Goal: Task Accomplishment & Management: Manage account settings

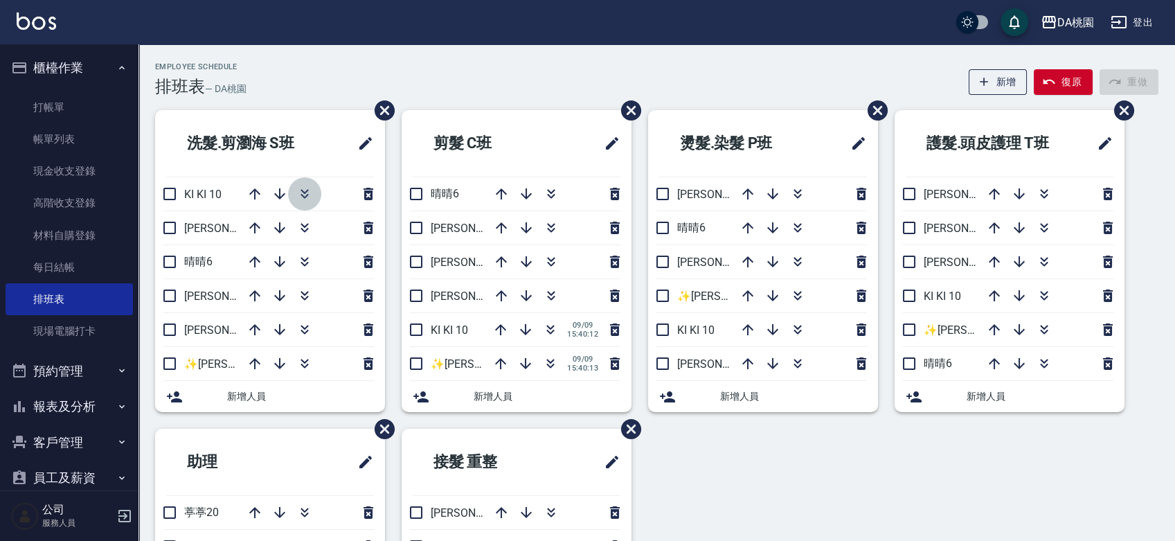
click at [305, 196] on icon "button" at bounding box center [304, 193] width 17 height 17
click at [298, 295] on icon "button" at bounding box center [304, 295] width 17 height 17
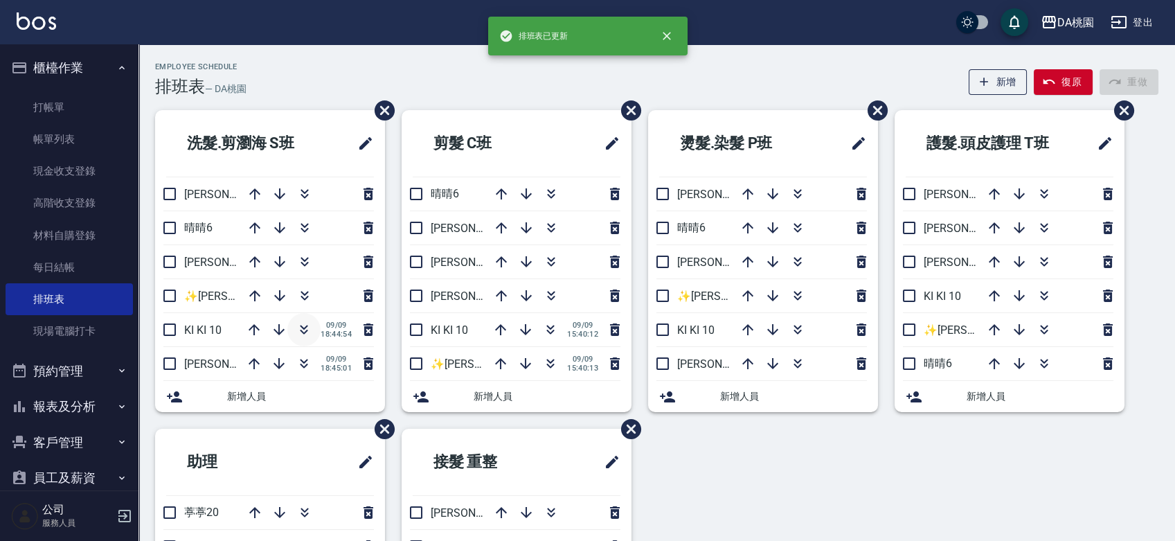
click at [298, 325] on icon "button" at bounding box center [304, 329] width 17 height 17
click at [755, 488] on div "洗髮.剪瀏海 S班 琳達5 晴晴6 桑妮8 ✨GARY蓋瑞 ✨16 愛莉絲3 09/09 18:45:01 KI KI 10 09/09 18:45:04 新…" at bounding box center [648, 428] width 1020 height 637
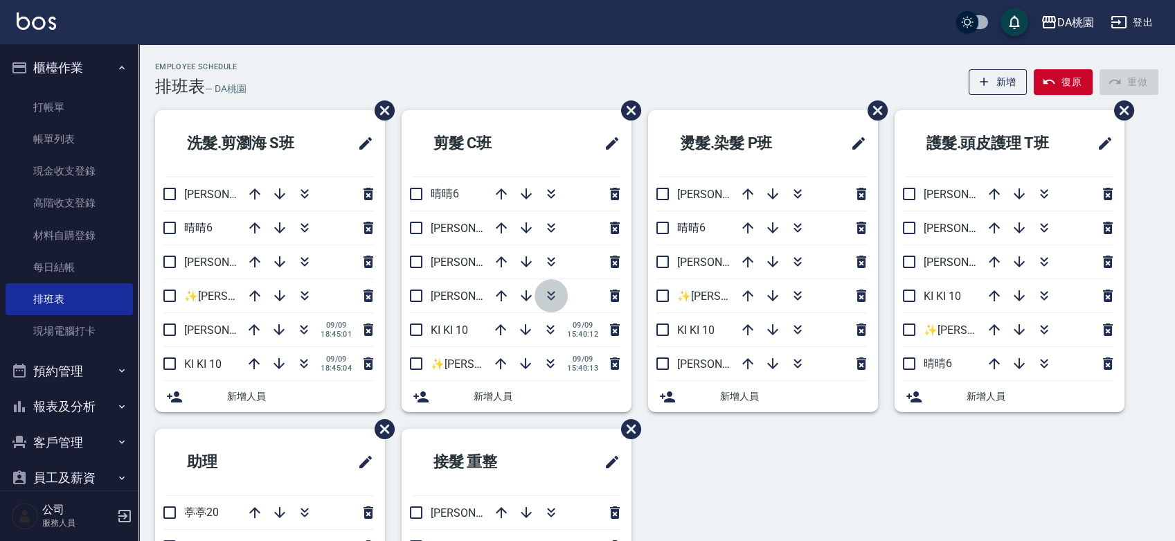
click at [549, 298] on icon "button" at bounding box center [551, 298] width 8 height 5
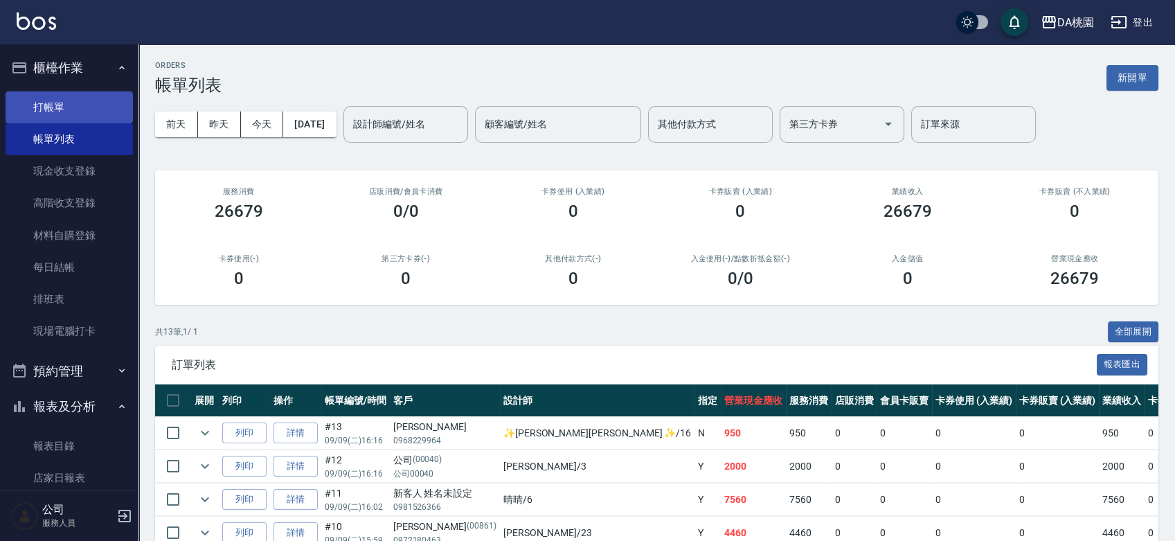
click at [64, 100] on link "打帳單" at bounding box center [69, 107] width 127 height 32
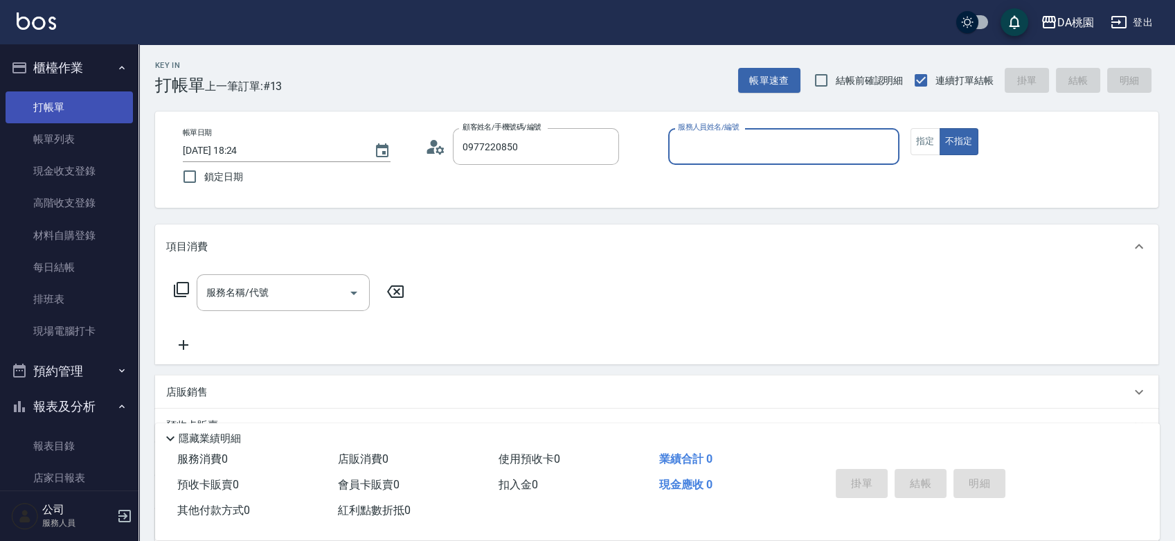
type input "[PERSON_NAME]/0977220850/null"
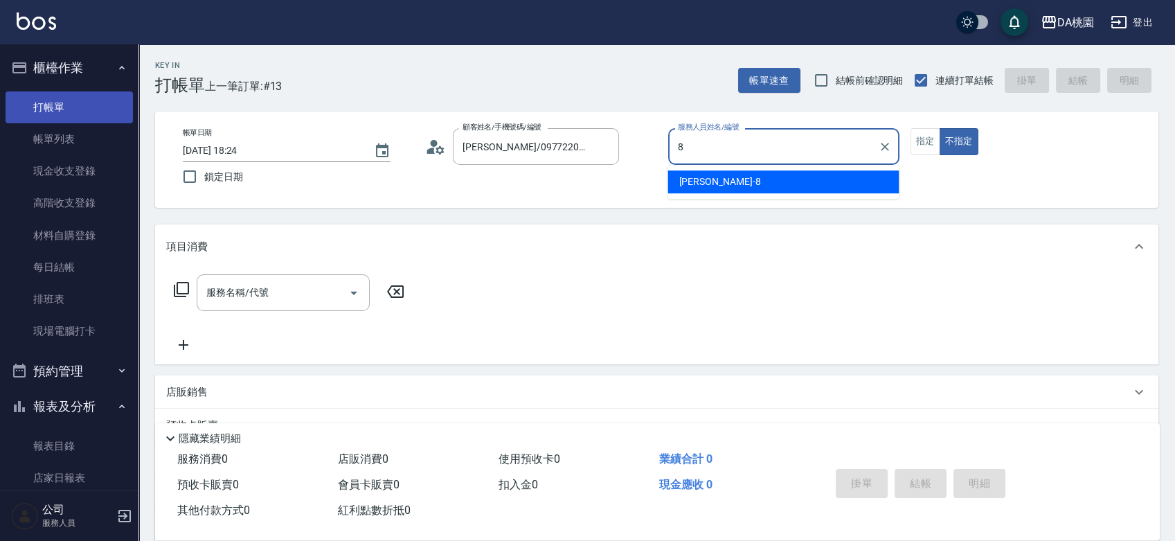
type input "[PERSON_NAME]-8"
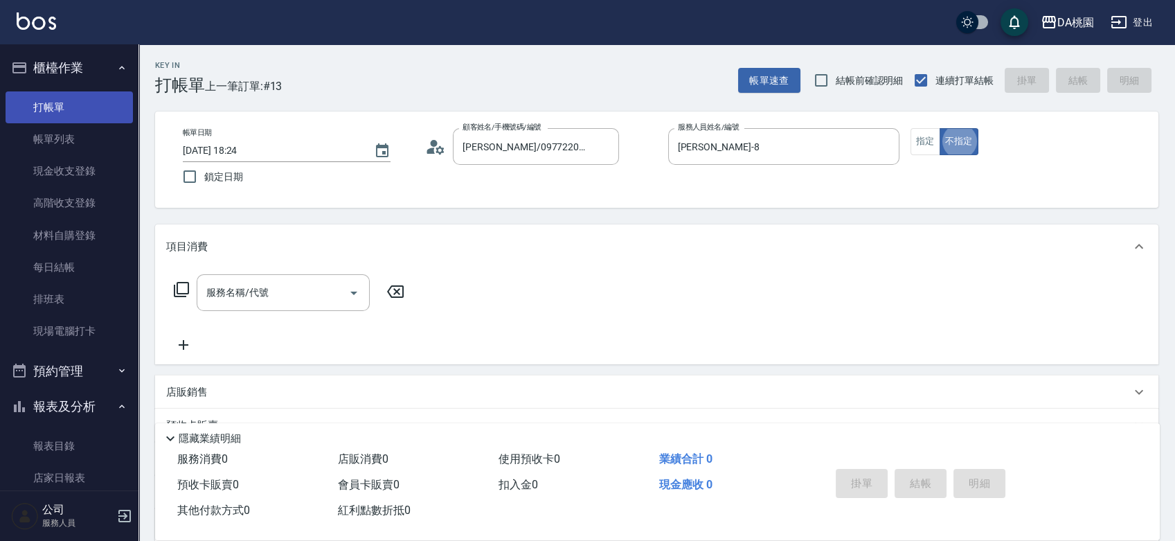
type button "false"
type input "401"
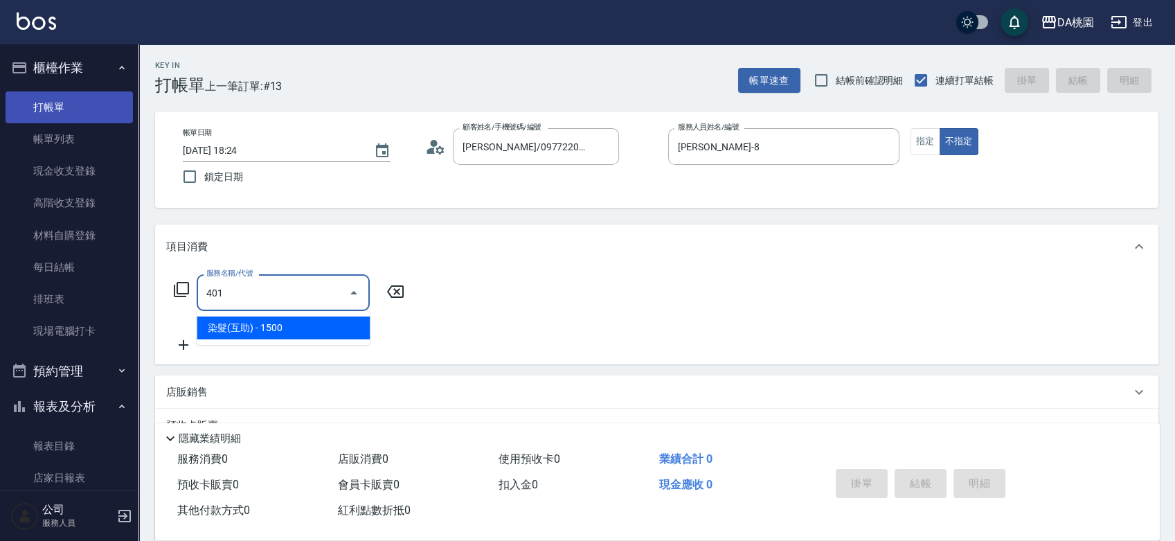
type input "150"
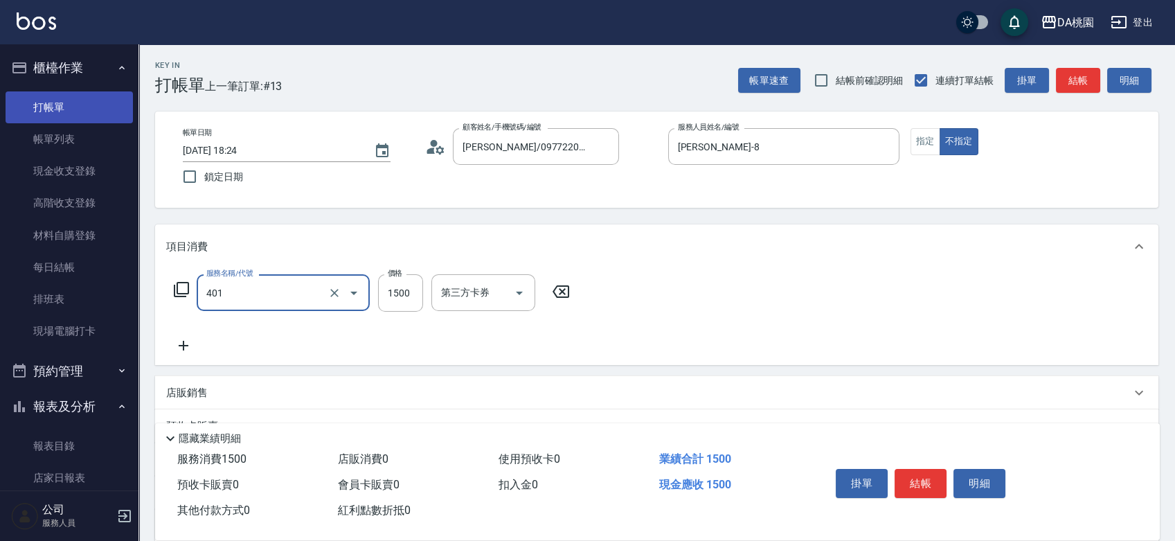
type input "染髮(互助)(401)"
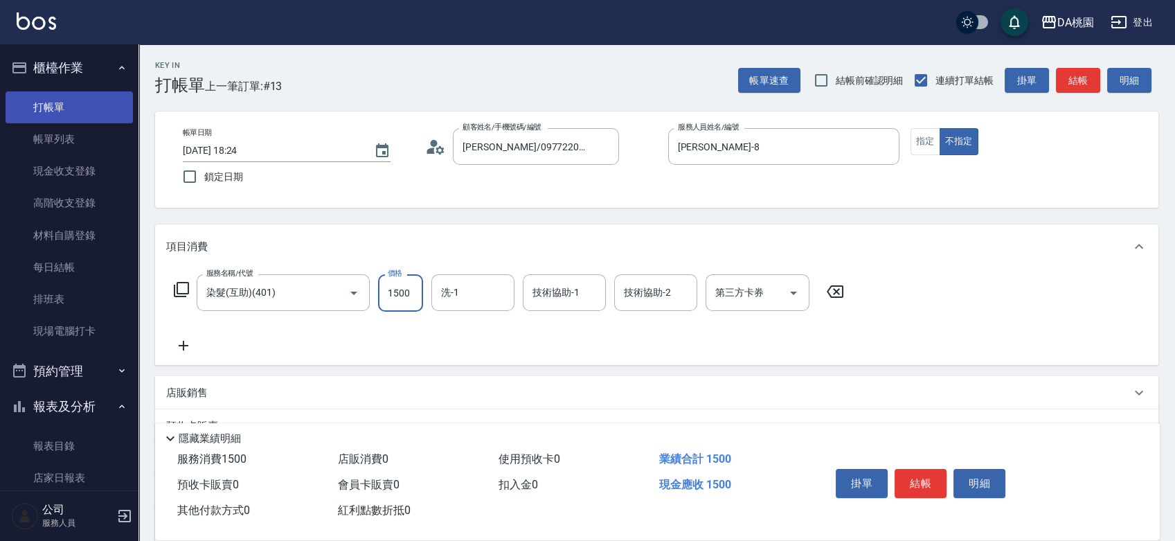
type input "2"
type input "0"
type input "258"
type input "20"
type input "2580"
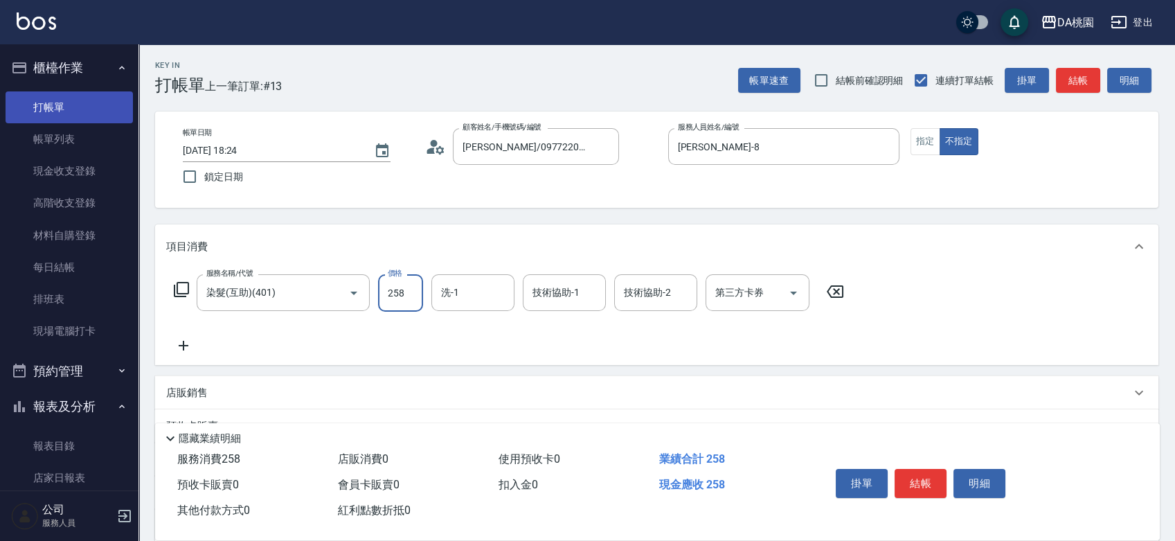
type input "250"
type input "2580"
type input "C C-29"
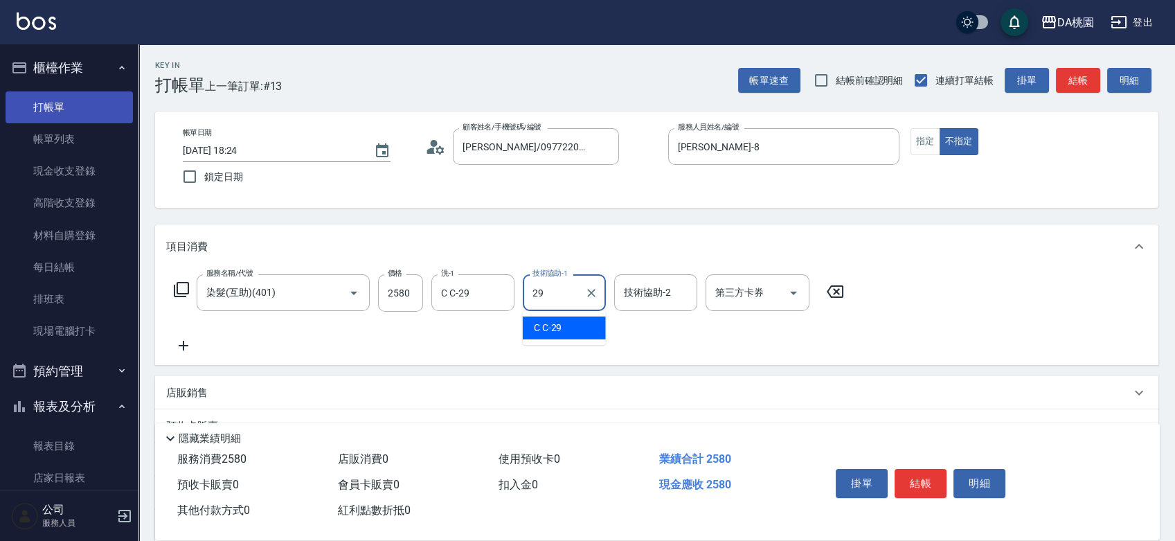
type input "C C-29"
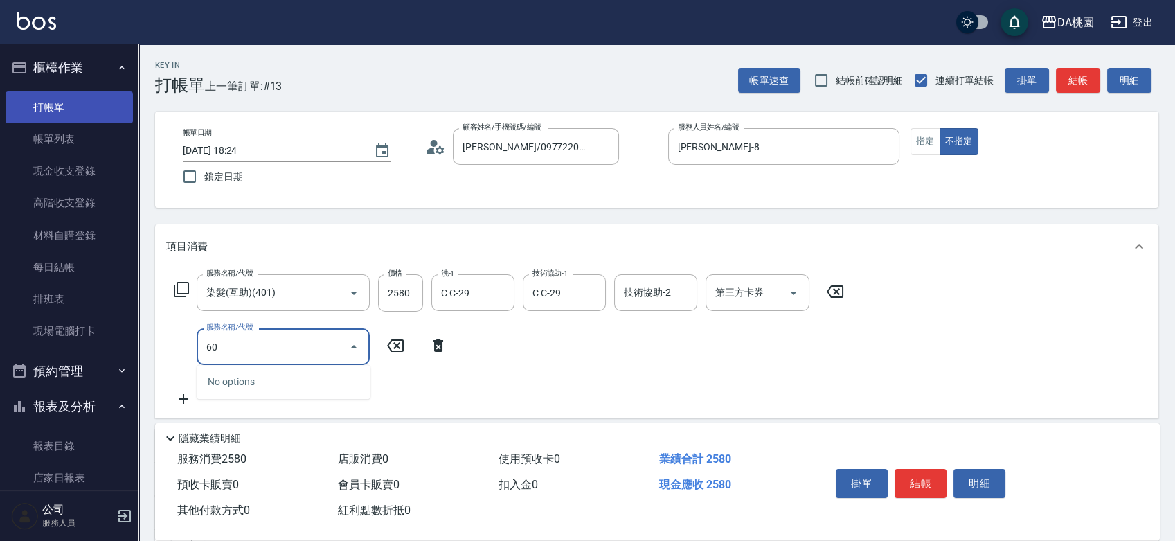
type input "609"
type input "370"
type input "鱗脂質護髮(互助)(609)"
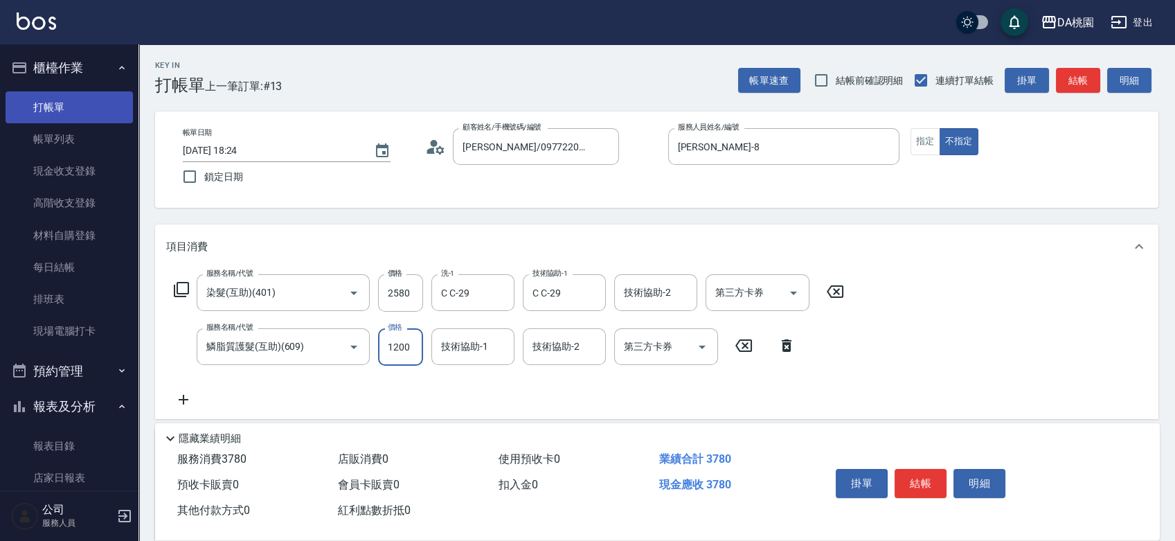
type input "2"
type input "250"
type input "20"
type input "260"
type input "200"
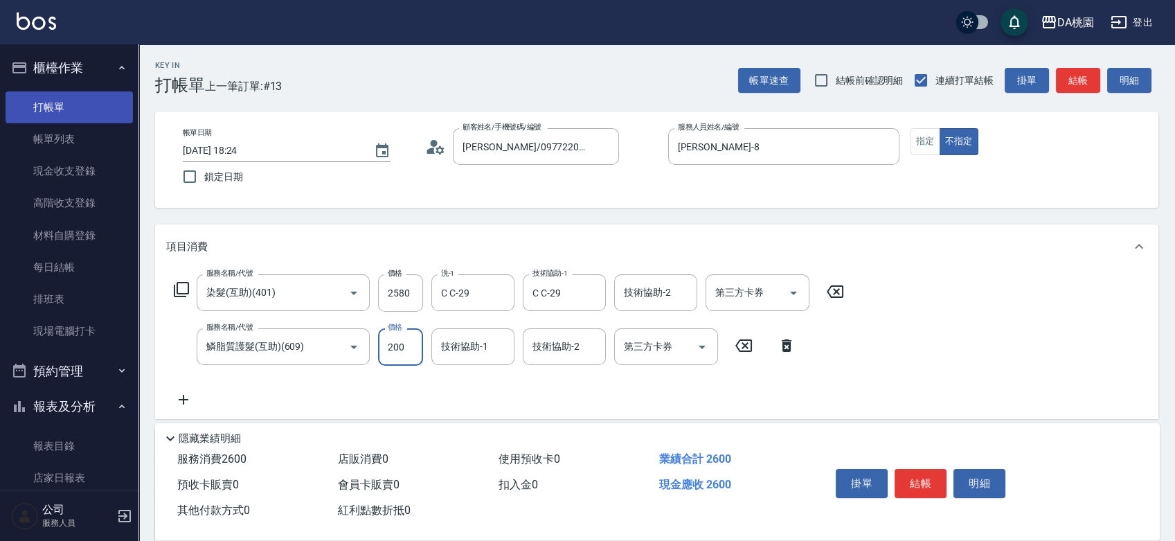
type input "270"
type input "2000"
type input "450"
type input "2000"
type input "C C-29"
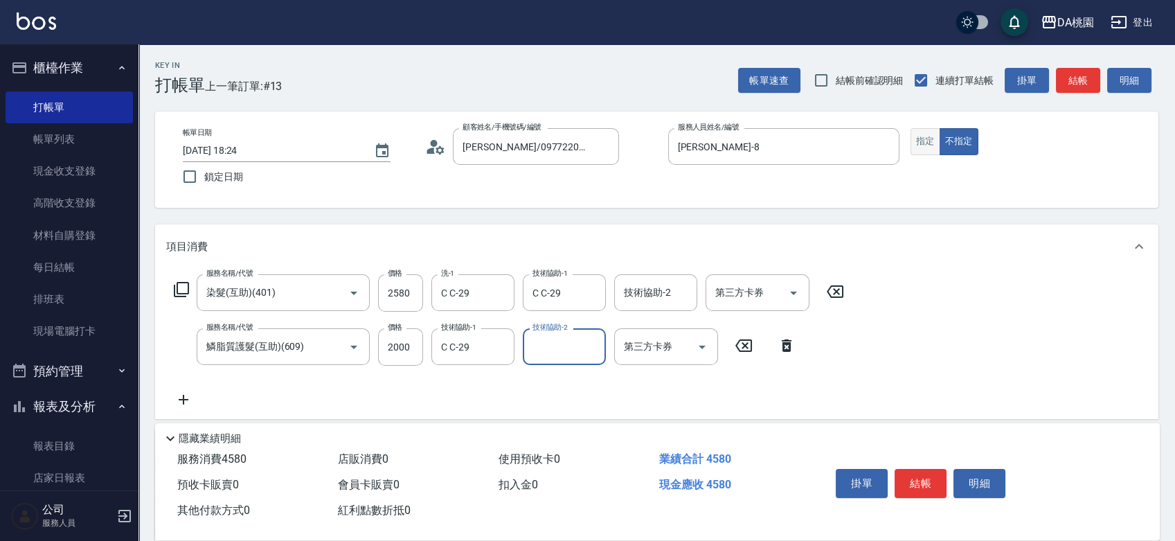
click at [925, 146] on button "指定" at bounding box center [925, 141] width 30 height 27
click at [927, 487] on button "結帳" at bounding box center [920, 483] width 52 height 29
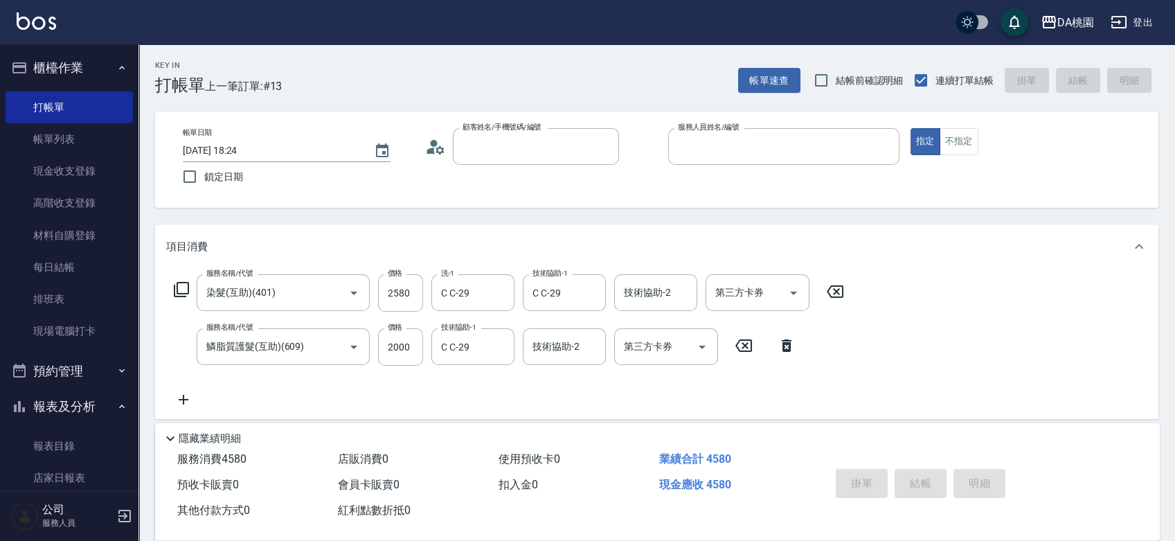
type input "0"
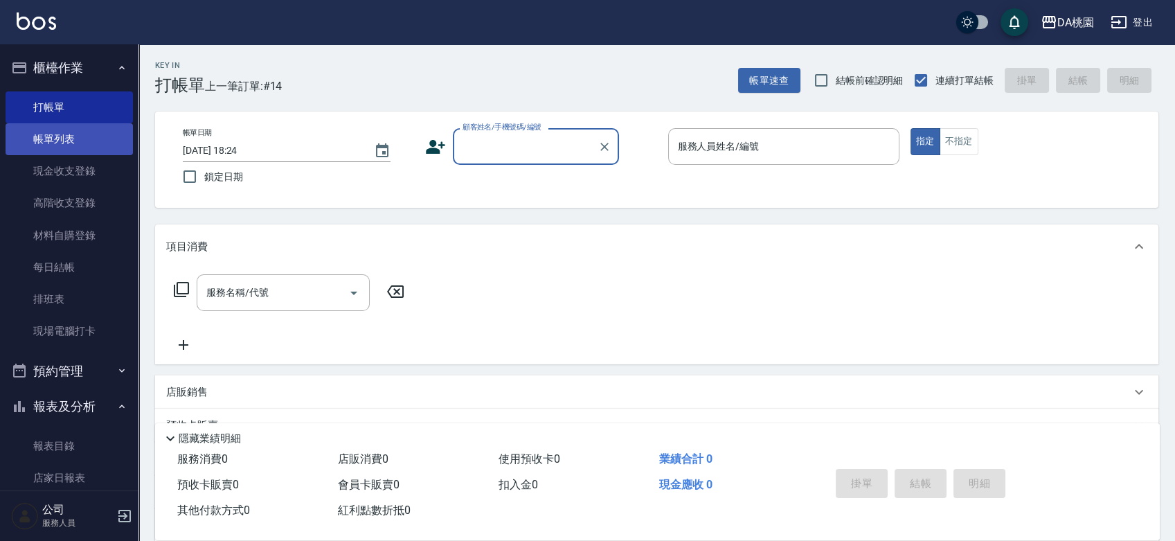
click at [69, 143] on link "帳單列表" at bounding box center [69, 139] width 127 height 32
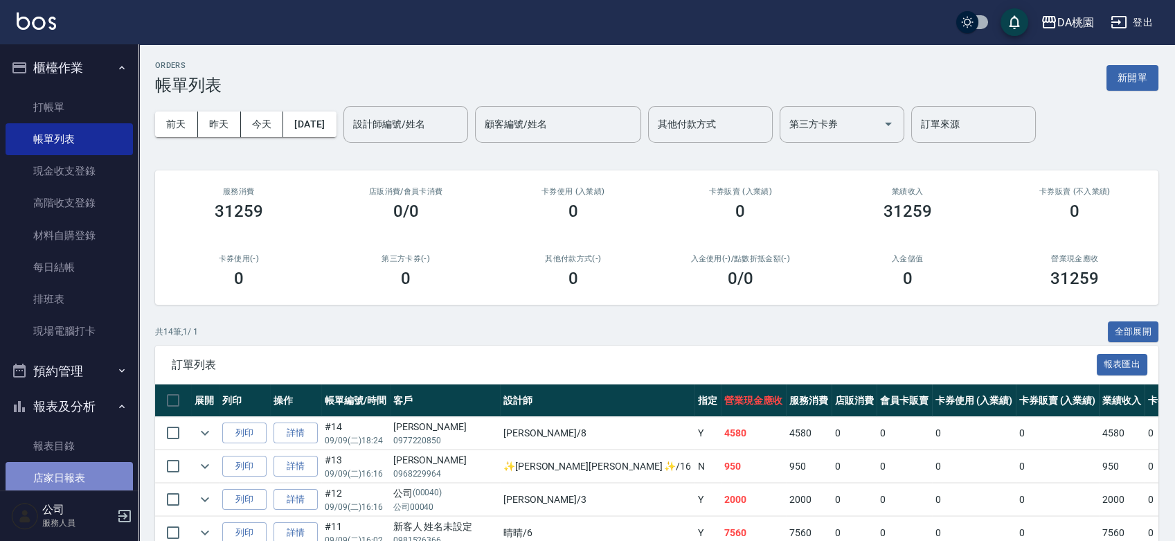
click at [76, 474] on link "店家日報表" at bounding box center [69, 478] width 127 height 32
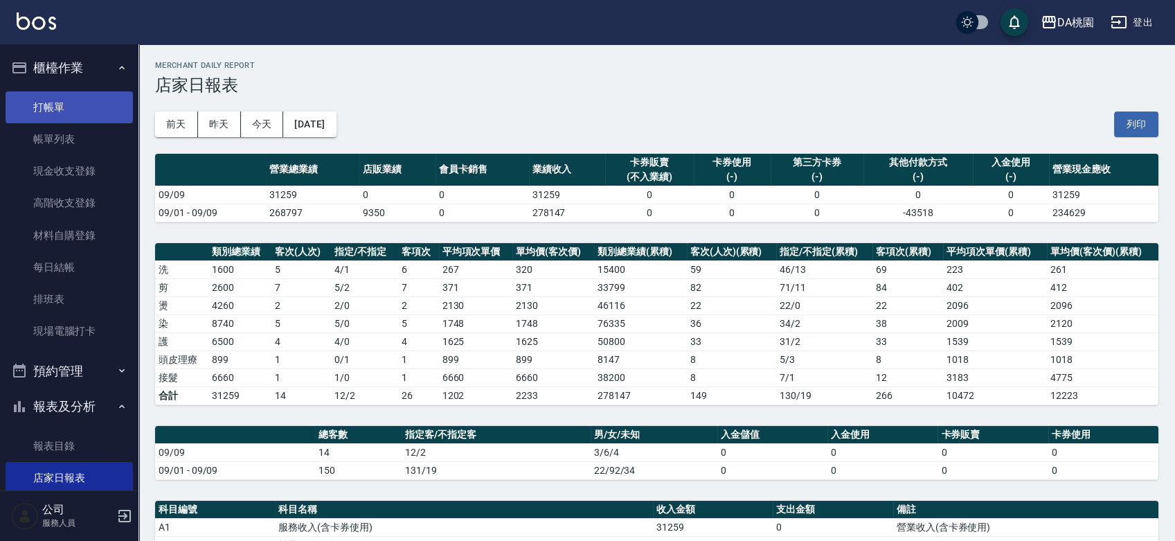
click at [55, 108] on link "打帳單" at bounding box center [69, 107] width 127 height 32
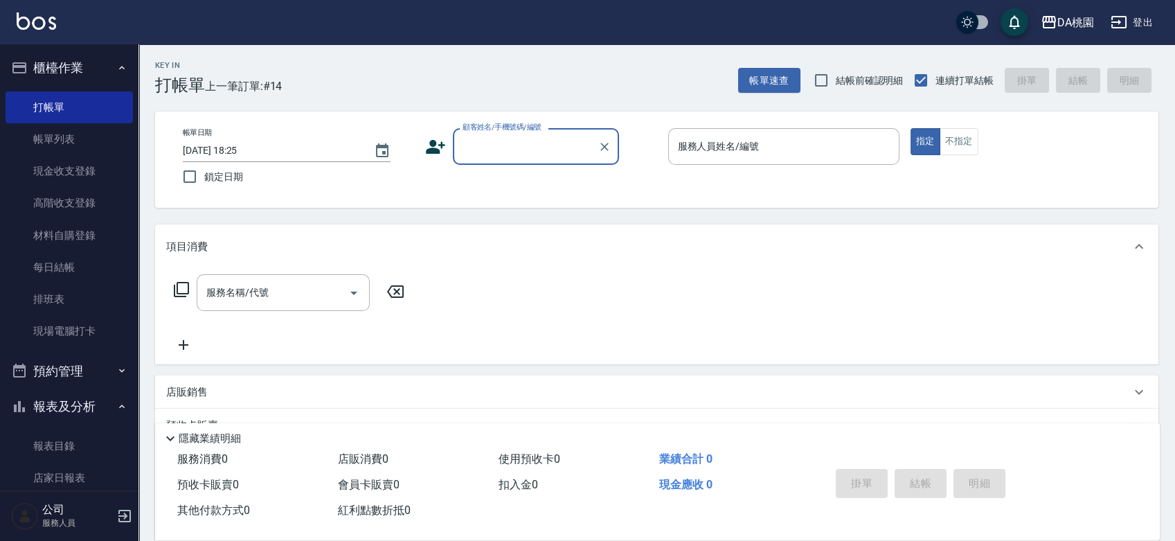
click at [637, 187] on div "帳單日期 2025/09/09 18:25 鎖定日期 顧客姓名/手機號碼/編號 顧客姓名/手機號碼/編號 服務人員姓名/編號 服務人員姓名/編號 指定 不指定" at bounding box center [657, 159] width 970 height 63
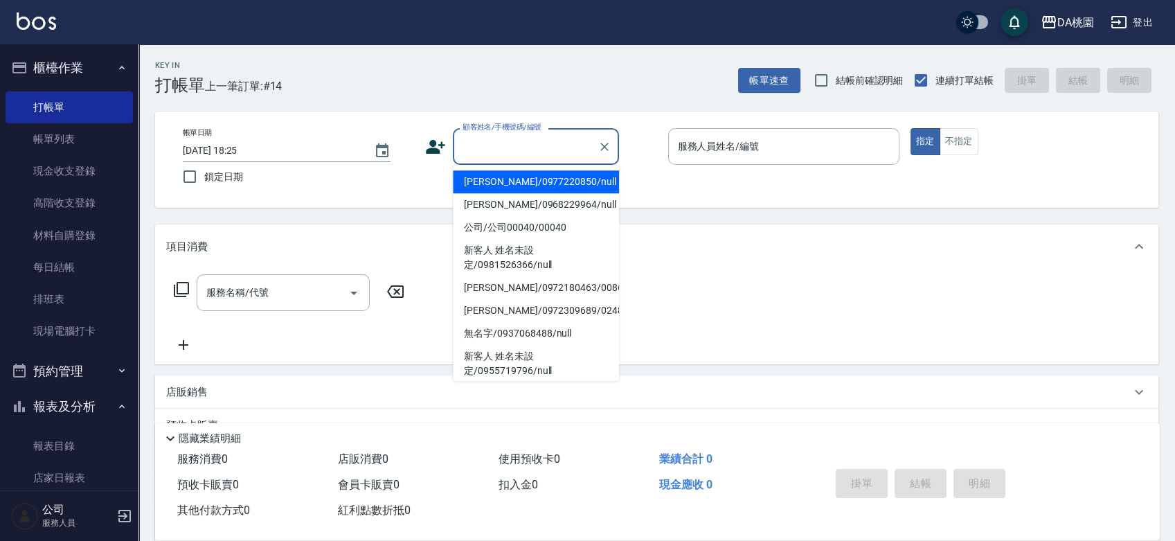
click at [538, 141] on input "顧客姓名/手機號碼/編號" at bounding box center [525, 146] width 133 height 24
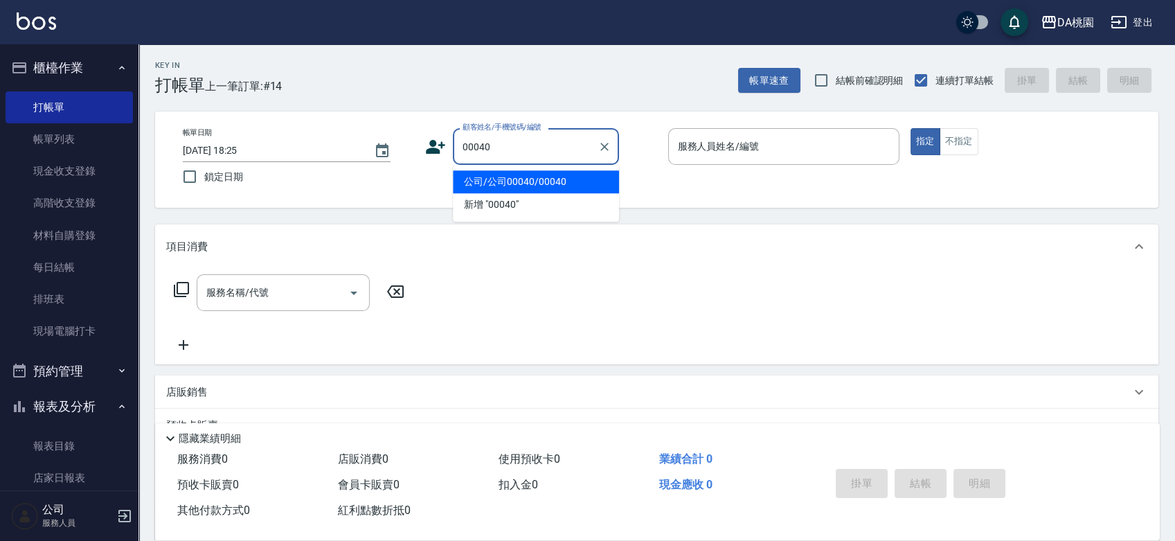
type input "公司/公司00040/00040"
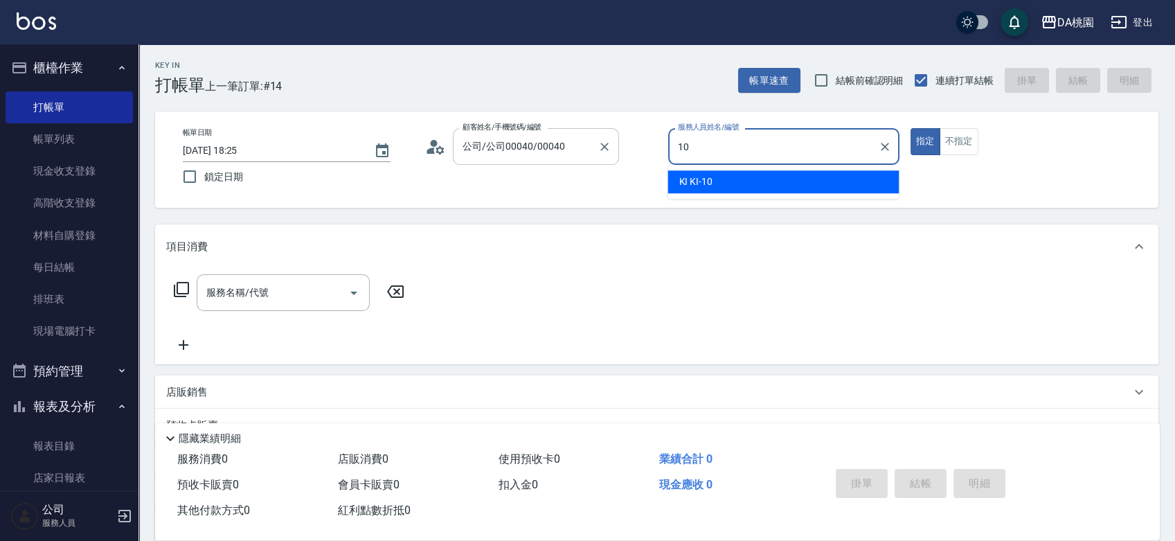
type input "KI KI -10"
type button "true"
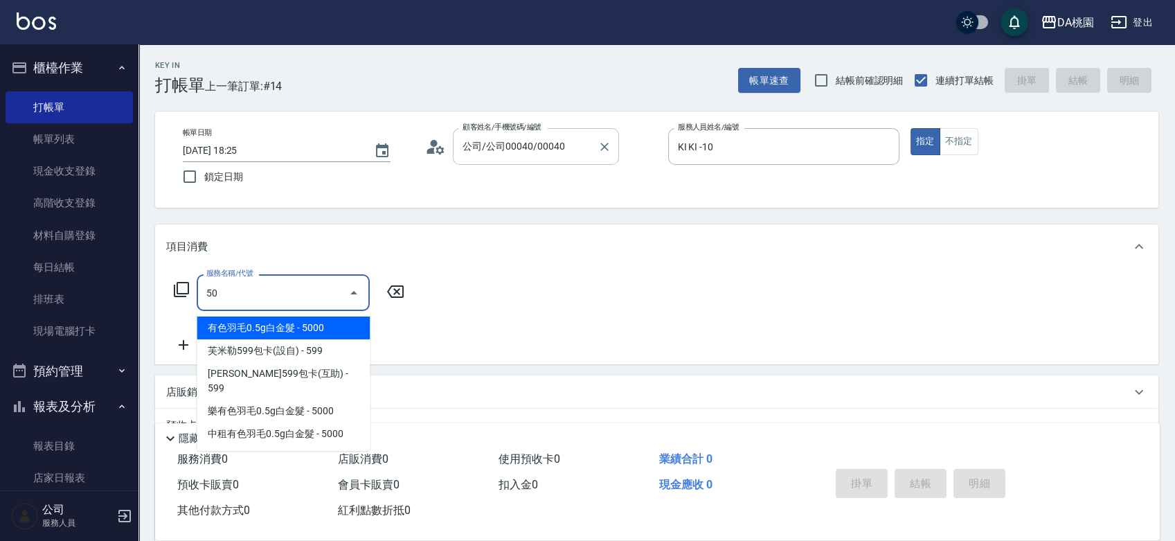
type input "501"
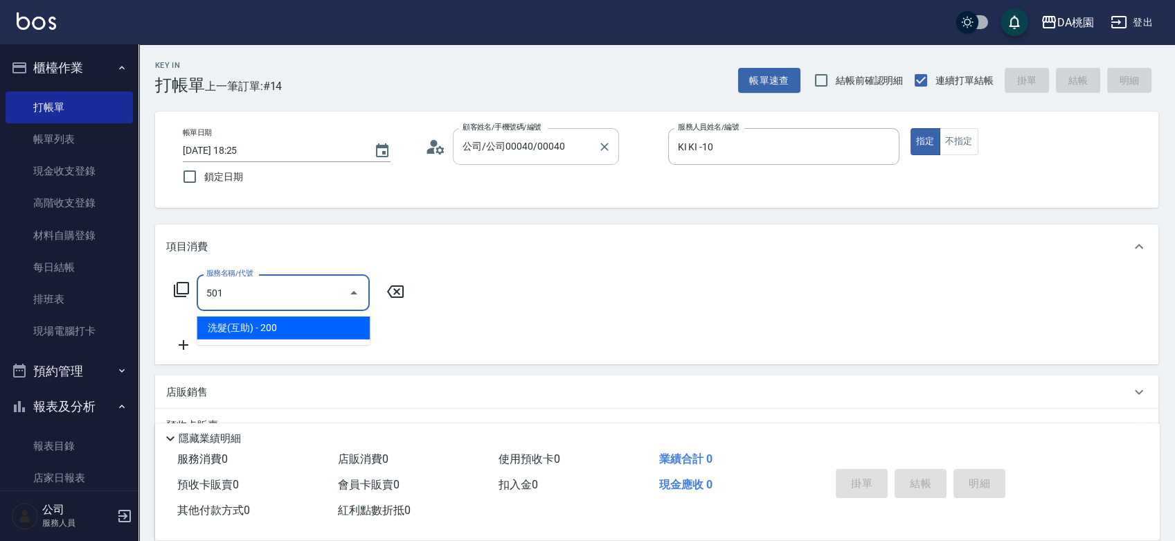
type input "20"
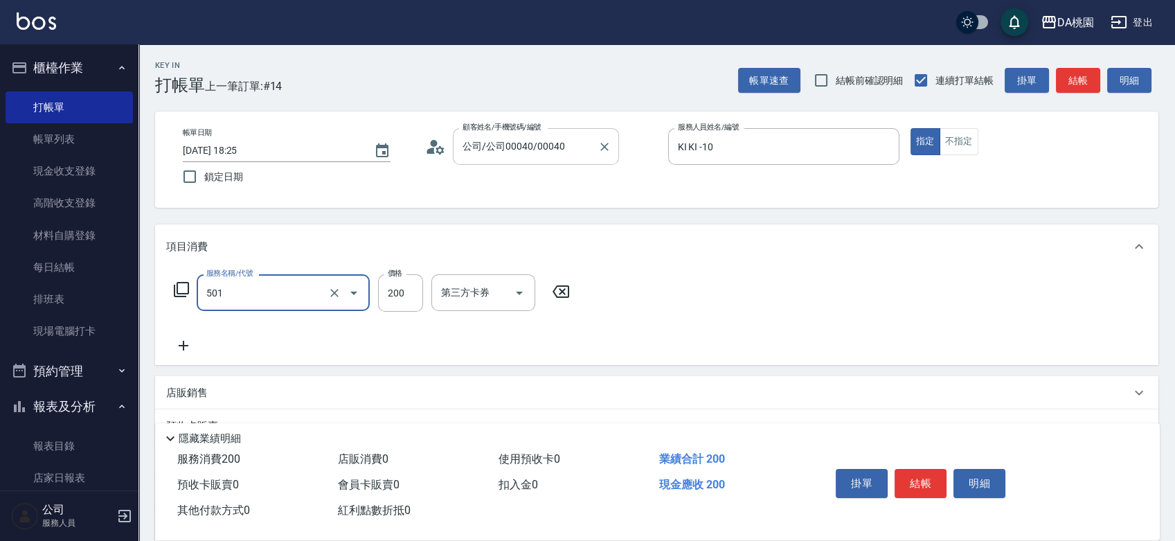
type input "洗髮(互助)(501)"
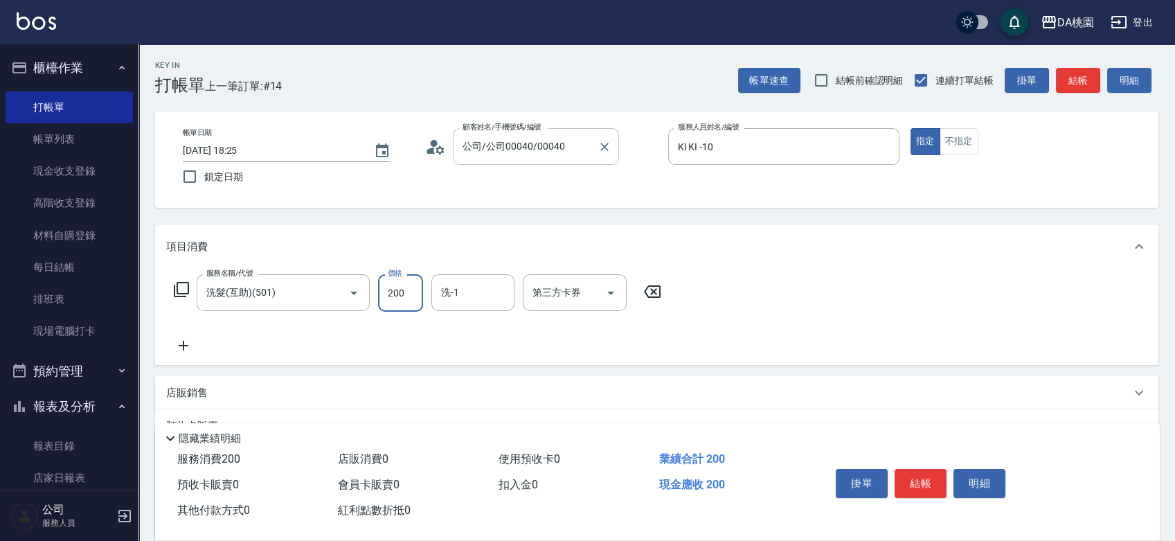
type input "0"
type input "35"
type input "30"
type input "350"
type input "cherry-25"
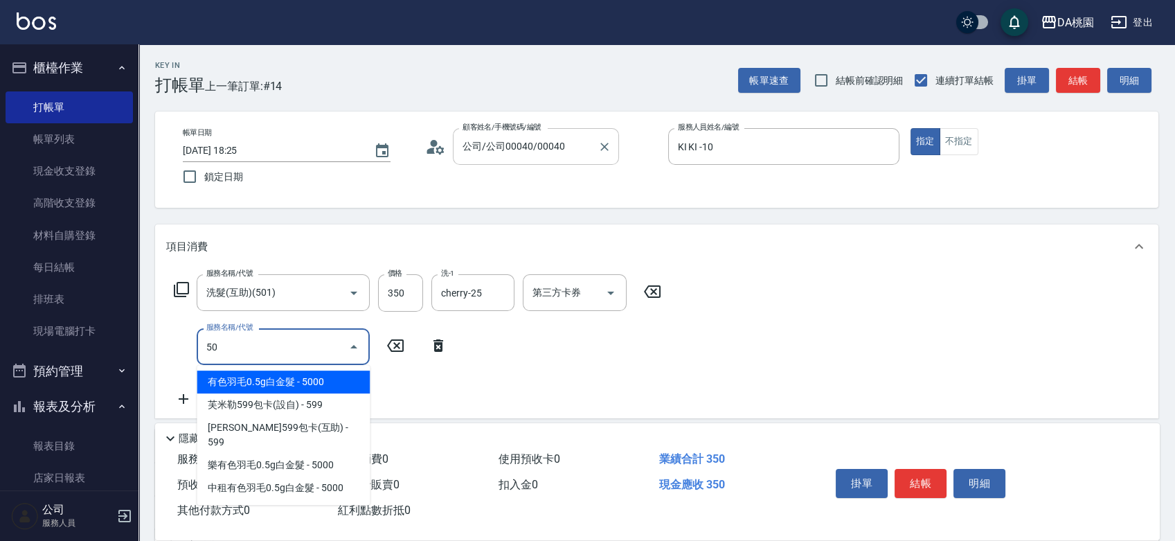
type input "504"
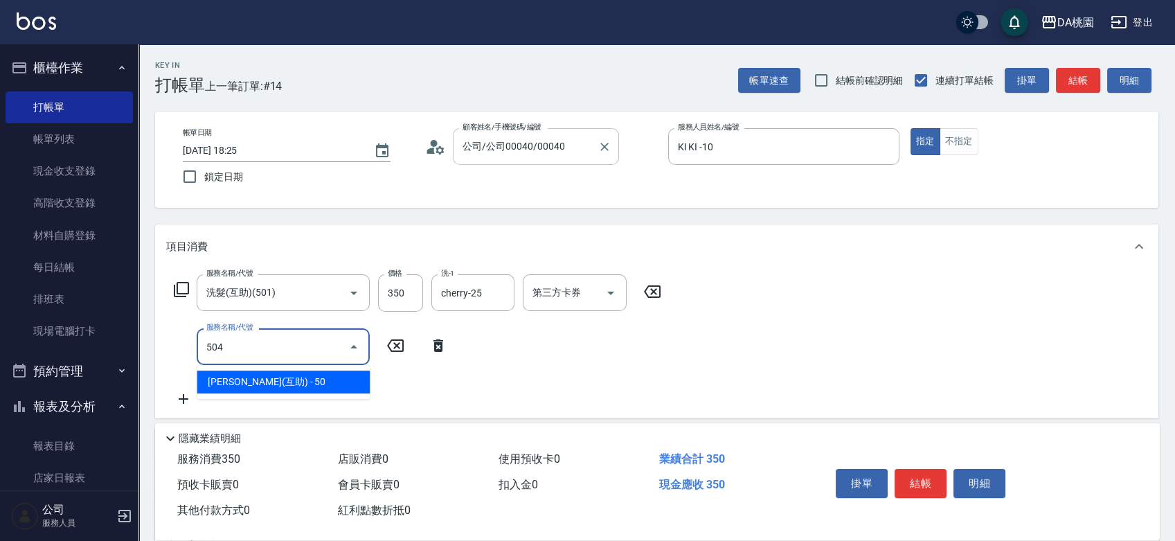
type input "40"
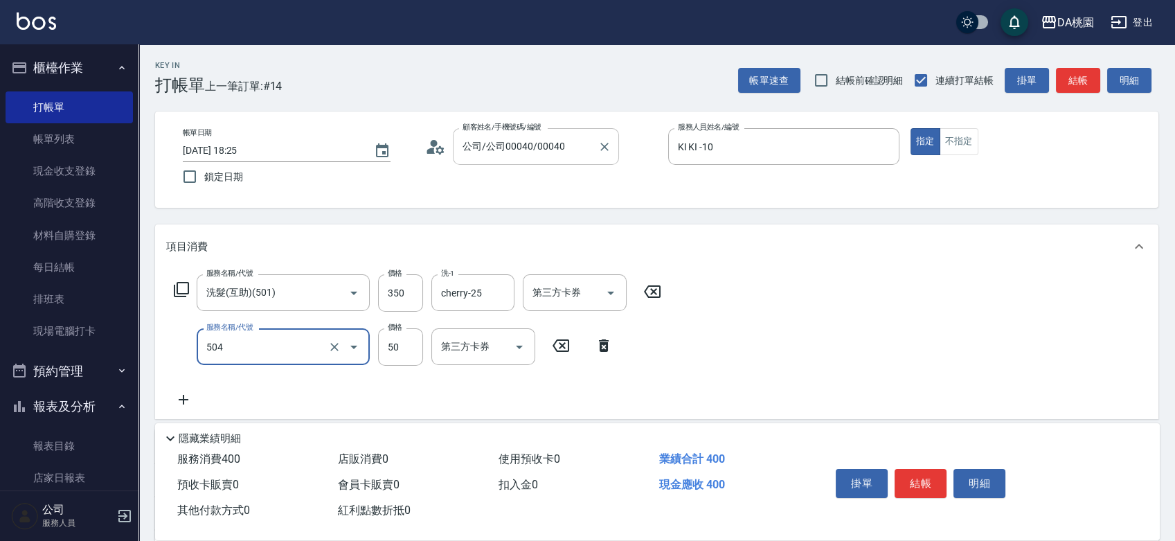
type input "[PERSON_NAME](互助)(504)"
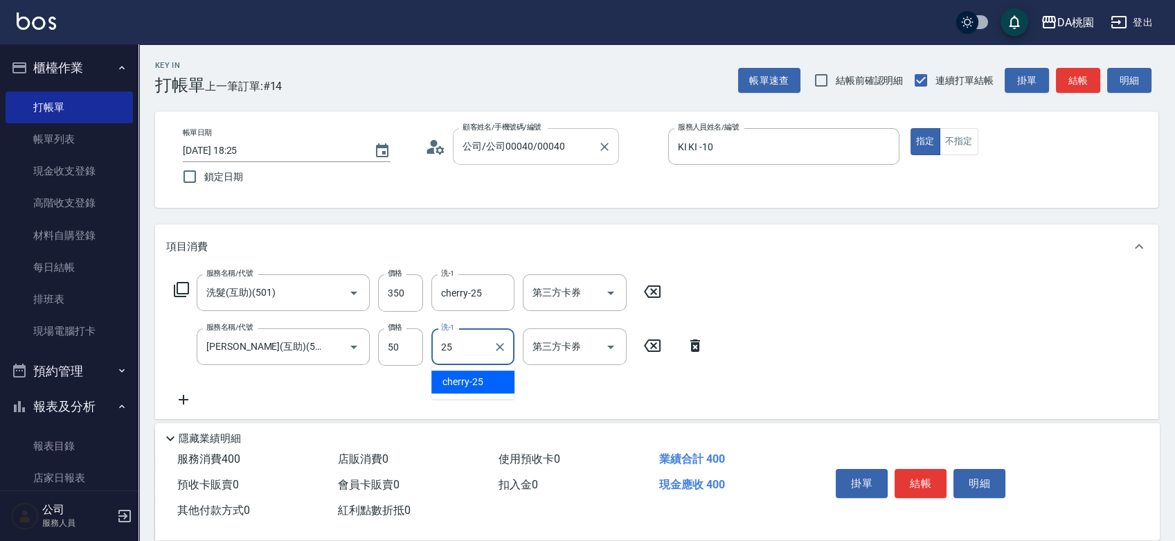
type input "cherry-25"
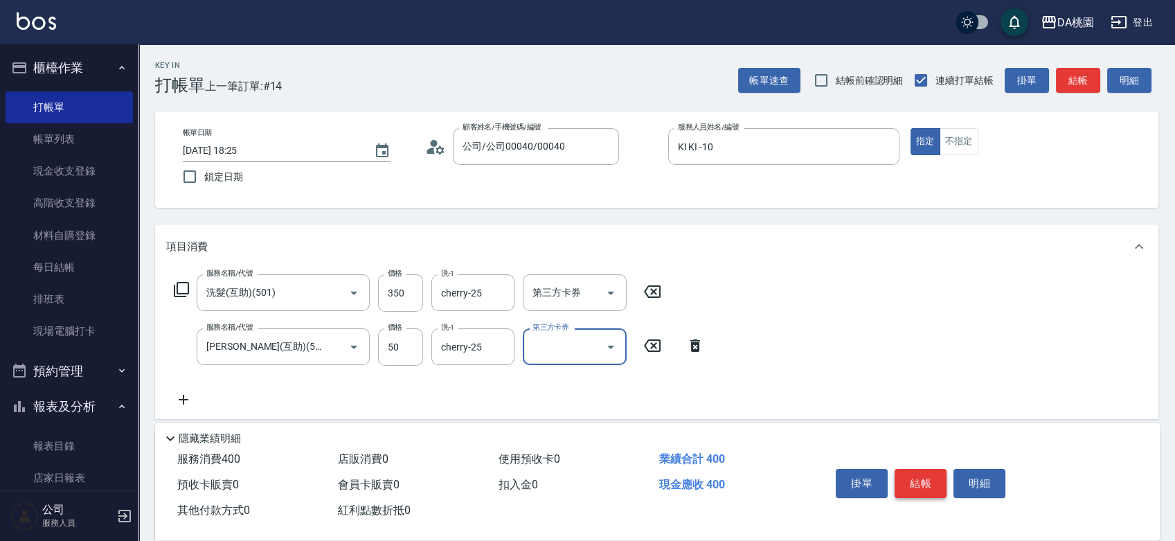
click at [918, 482] on button "結帳" at bounding box center [920, 483] width 52 height 29
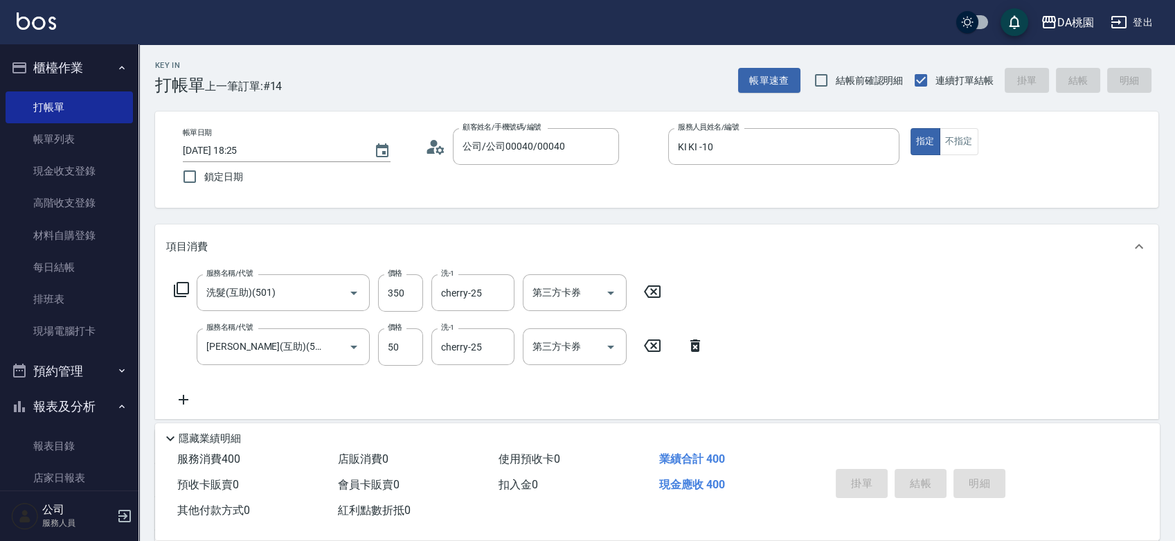
type input "2025/09/09 18:46"
type input "0"
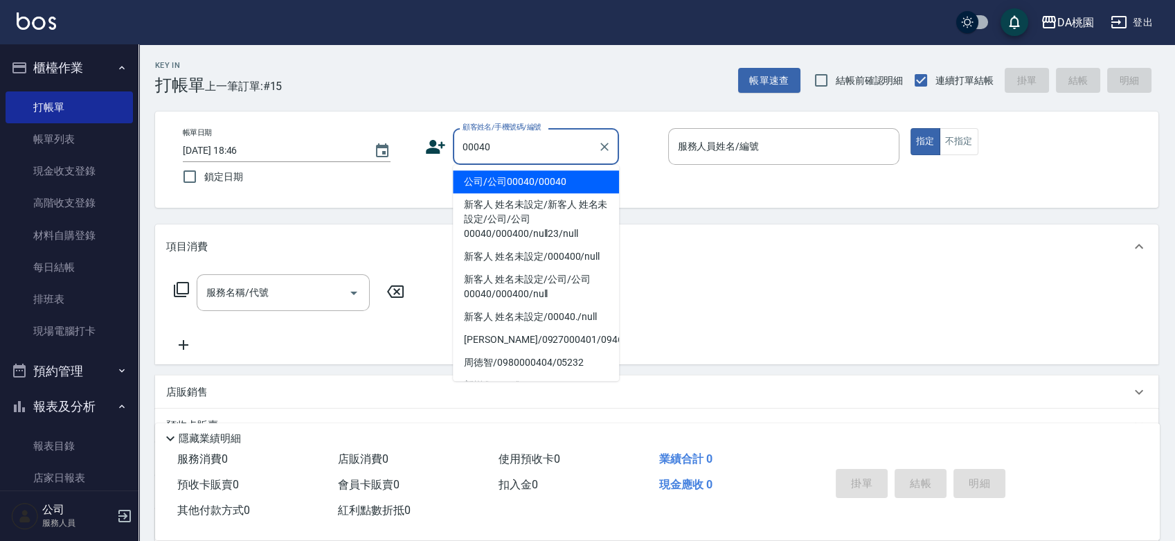
type input "00040"
type input "1"
type input "公司/公司00040/00040"
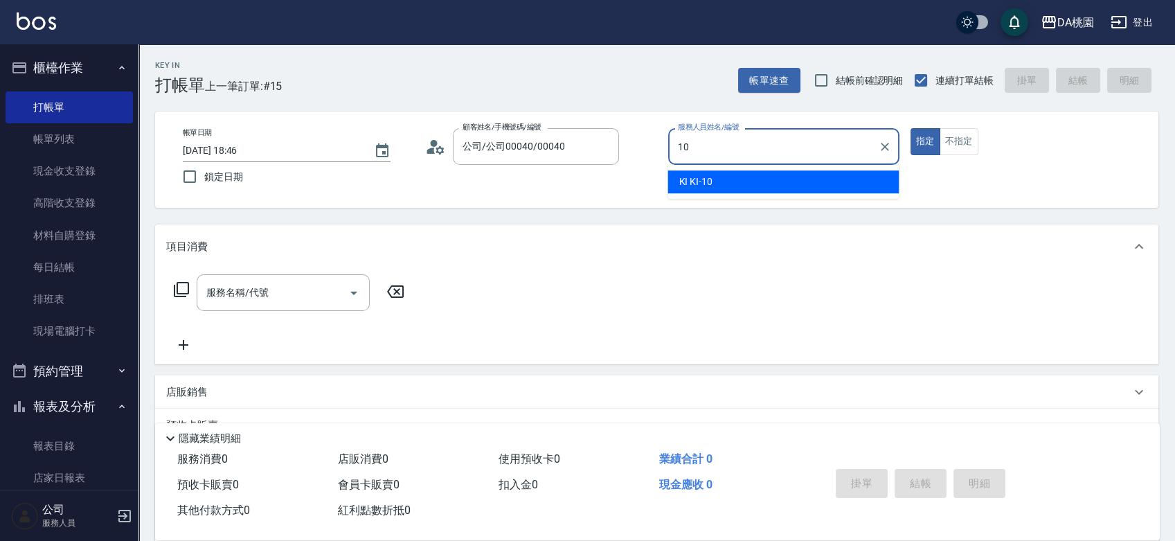
type input "KI KI -10"
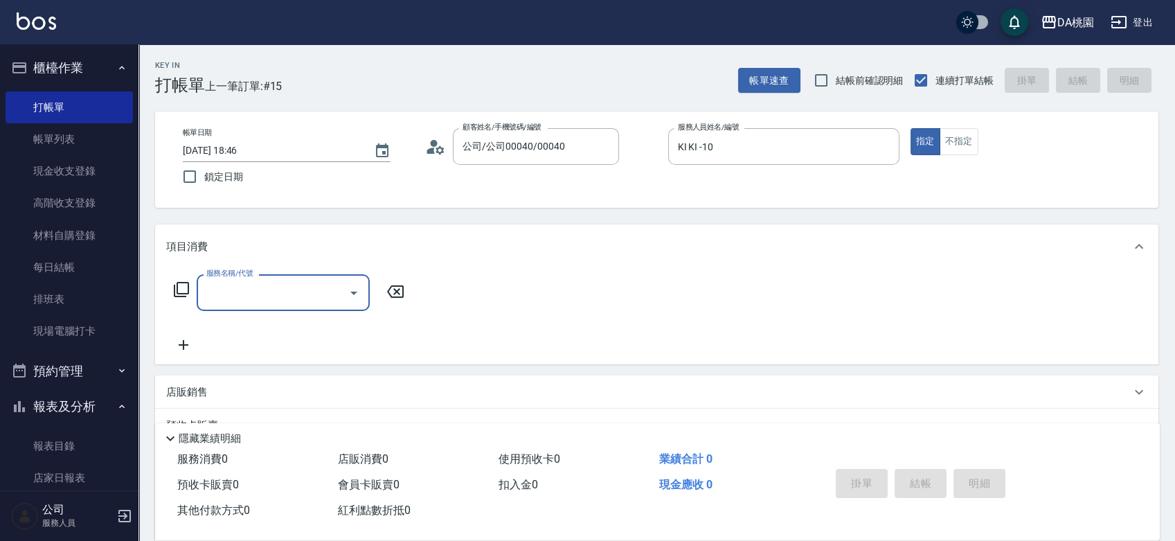
click at [182, 287] on icon at bounding box center [181, 289] width 17 height 17
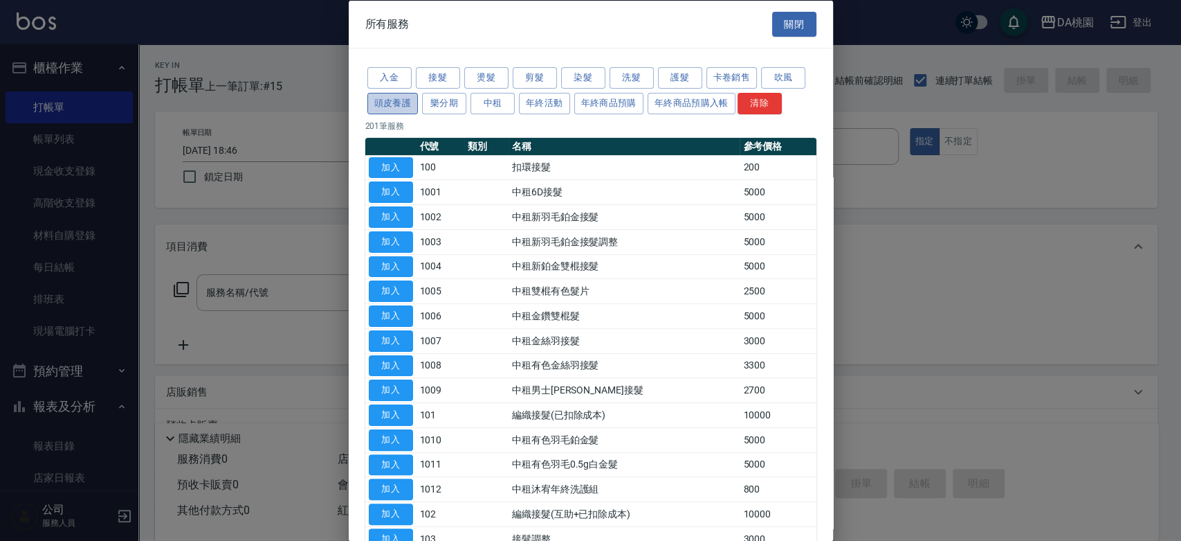
click at [407, 101] on button "頭皮養護" at bounding box center [393, 102] width 51 height 21
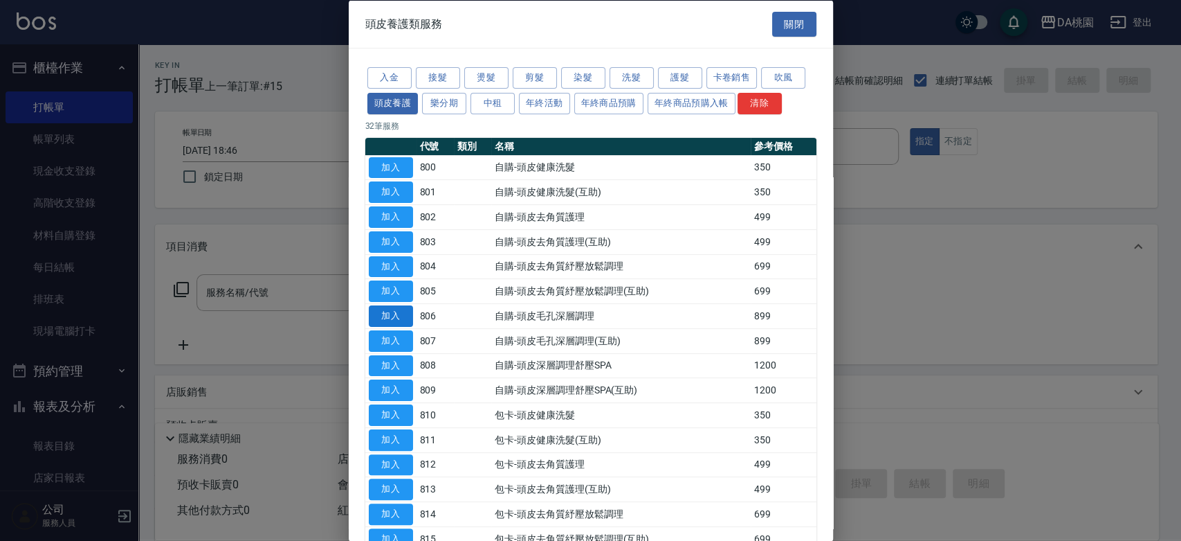
click at [392, 305] on button "加入" at bounding box center [391, 315] width 44 height 21
type input "自購-頭皮毛孔深層調理(806)"
type input "80"
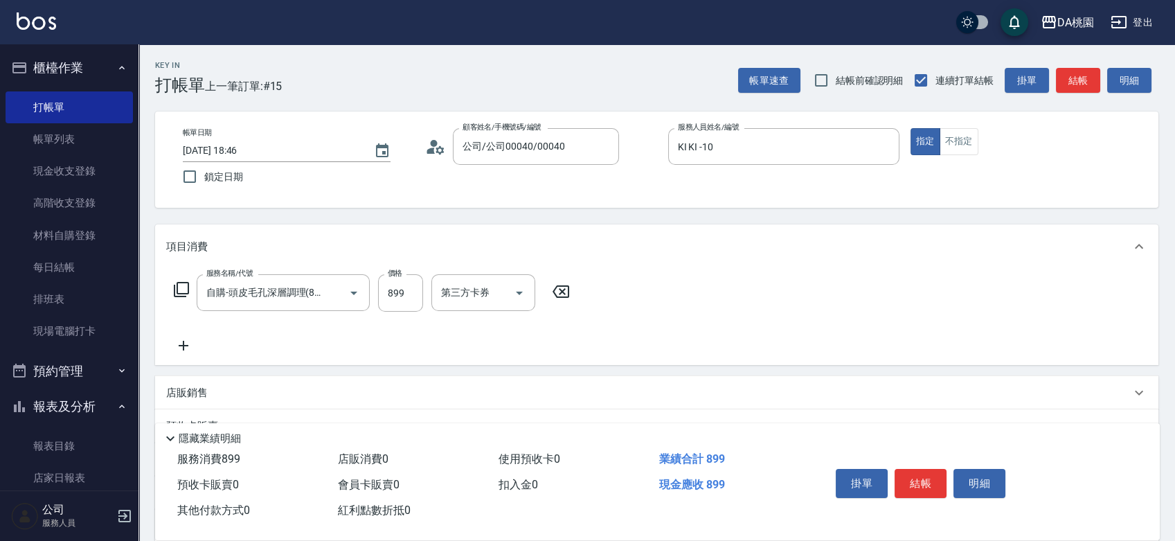
click at [186, 341] on icon at bounding box center [183, 345] width 35 height 17
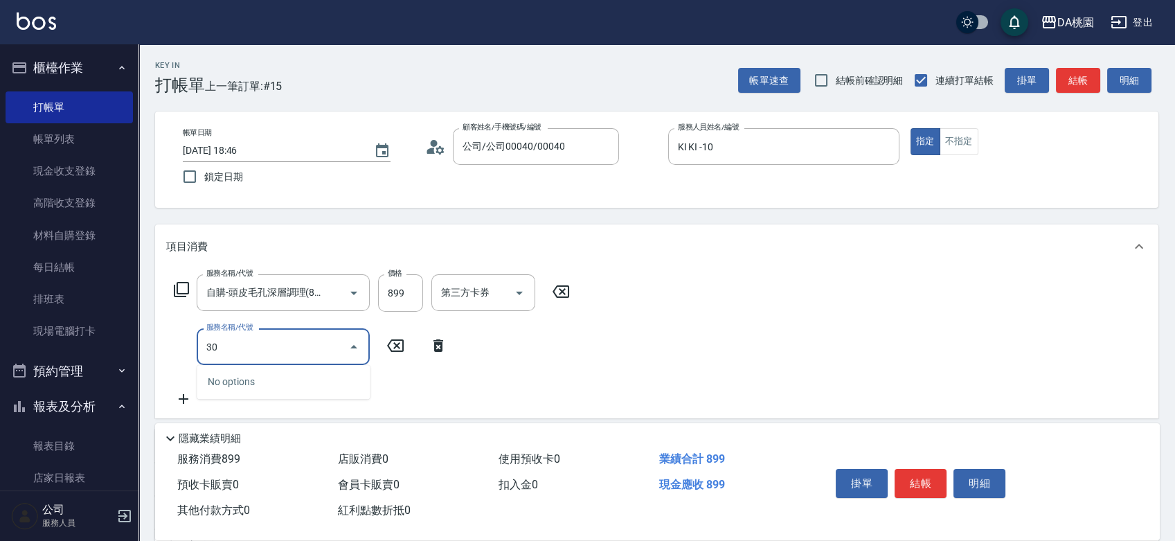
type input "303"
type input "110"
type input "A級剪髮(303)"
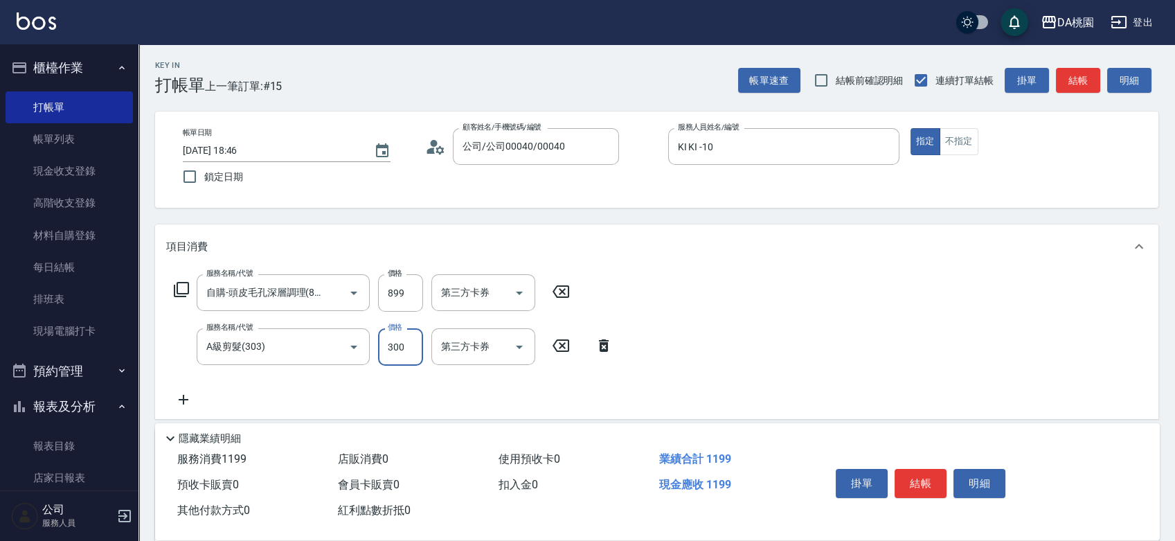
type input "4"
type input "90"
type input "400"
type input "120"
type input "400"
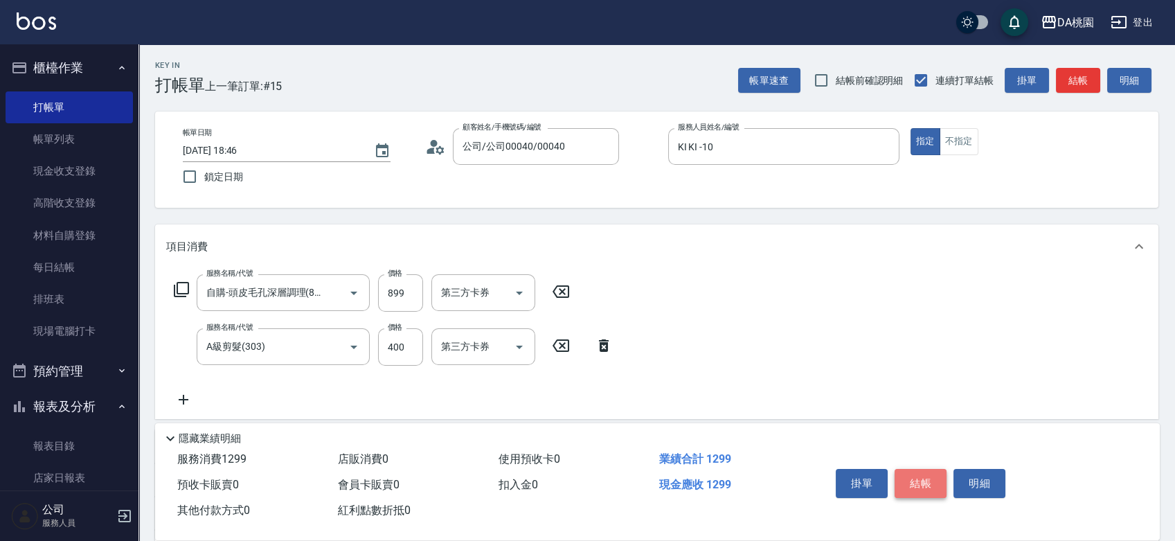
click at [925, 471] on button "結帳" at bounding box center [920, 483] width 52 height 29
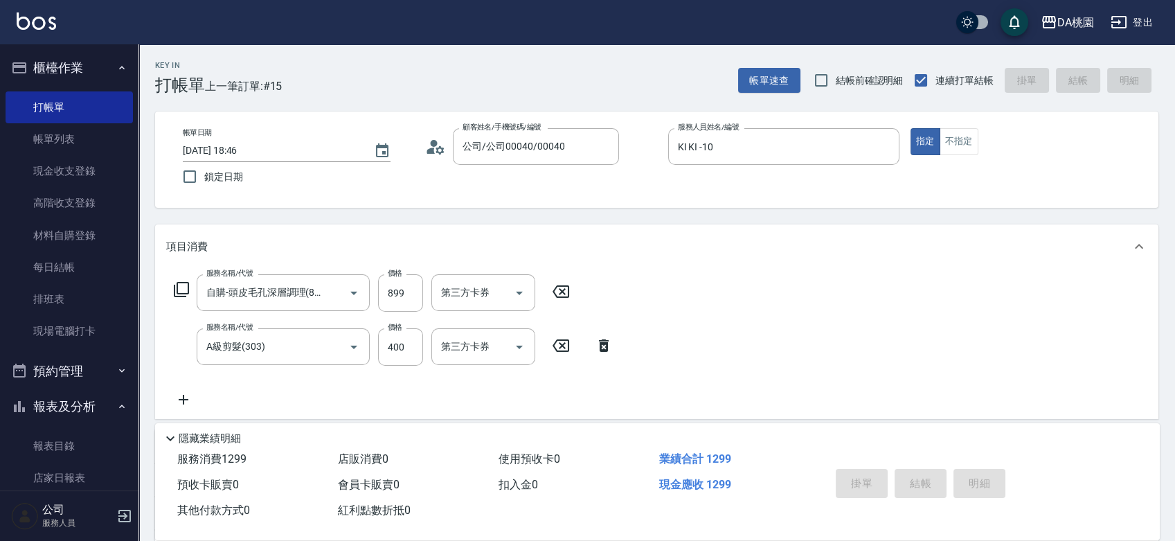
type input "0"
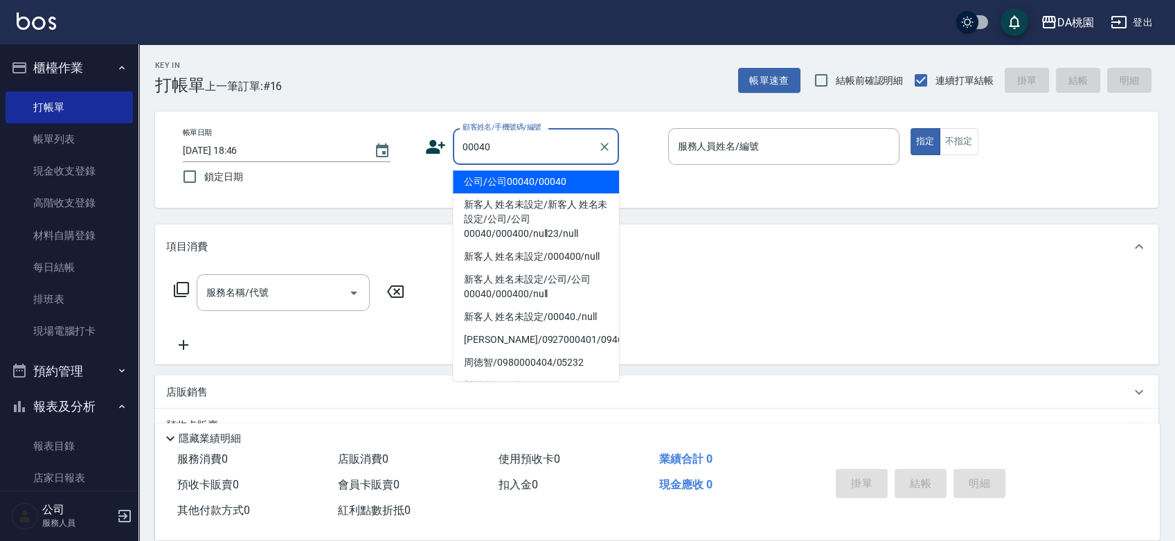
type input "公司/公司00040/00040"
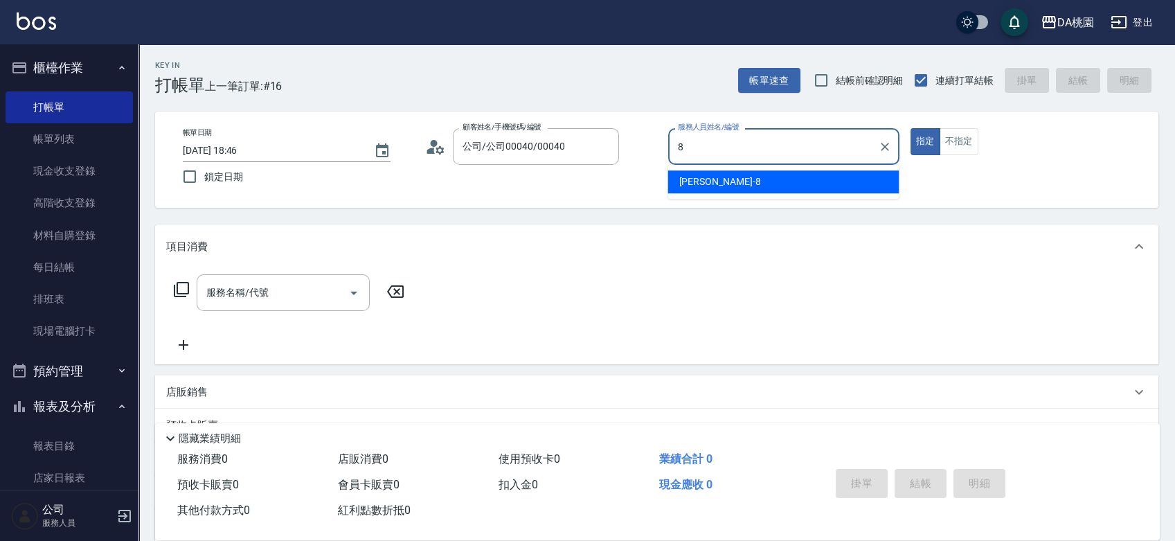
type input "桑妮-8"
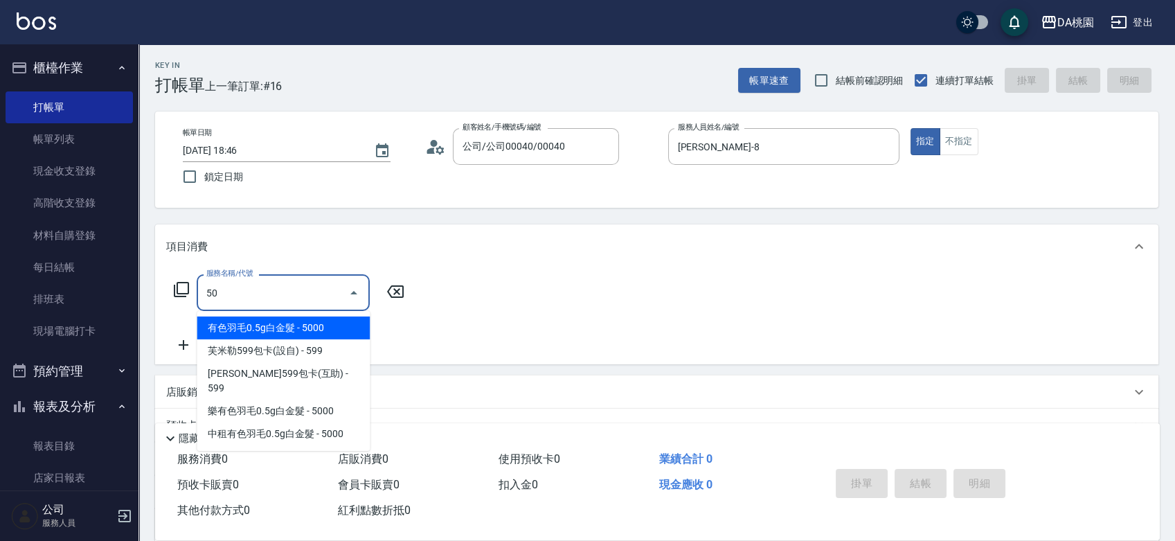
type input "501"
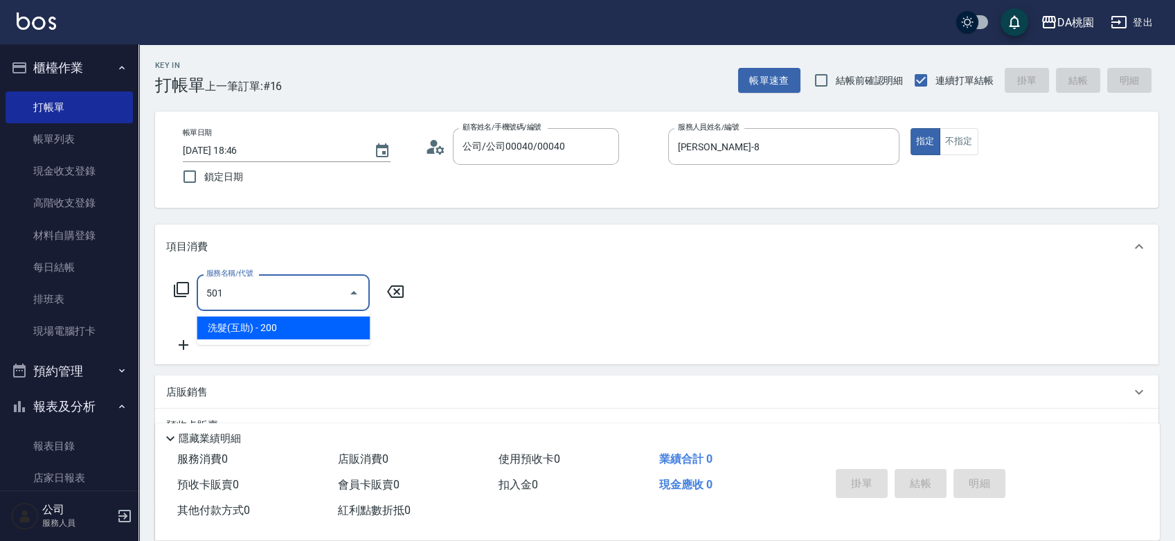
type input "20"
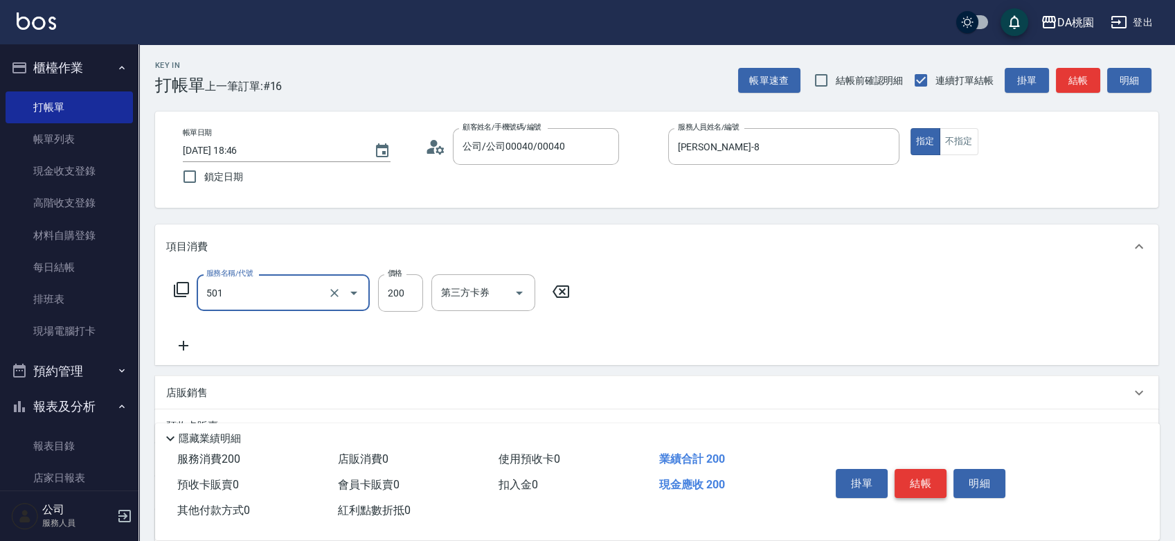
type input "洗髮(互助)(501)"
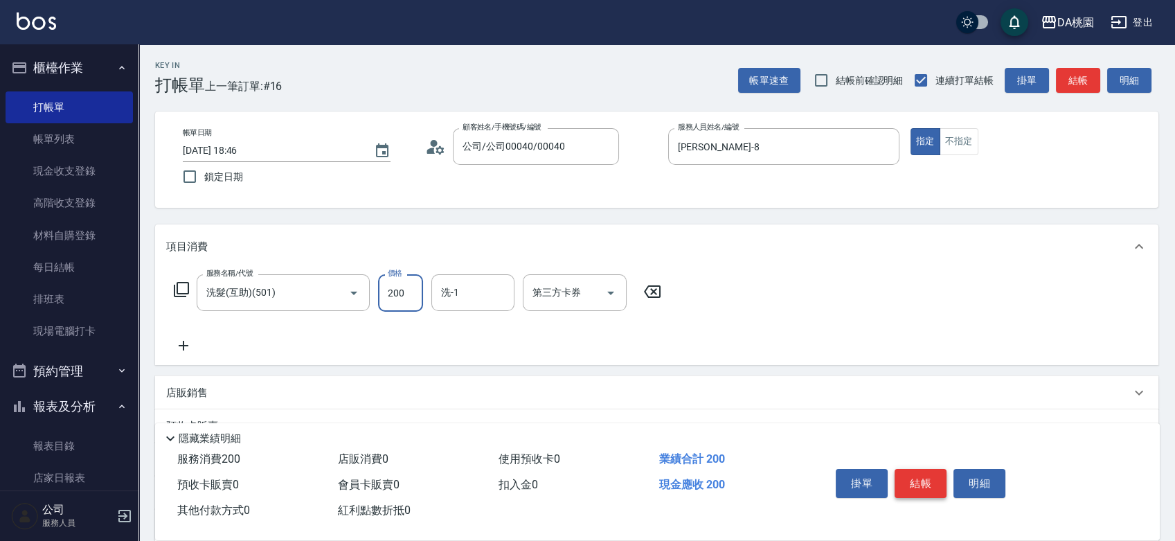
type input "2"
type input "0"
type input "25"
type input "20"
type input "250"
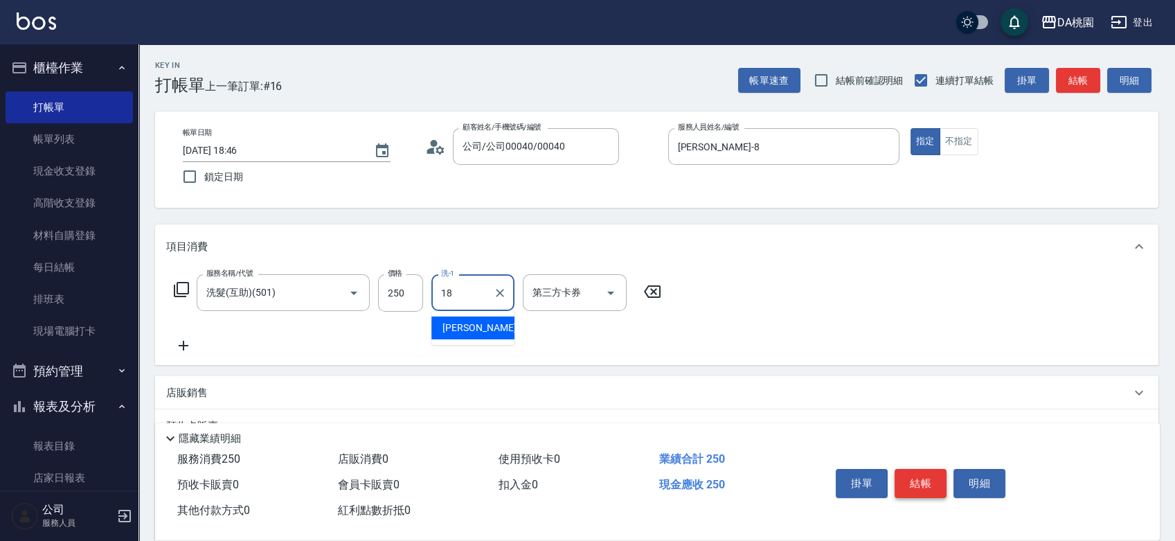
type input "小妤-18"
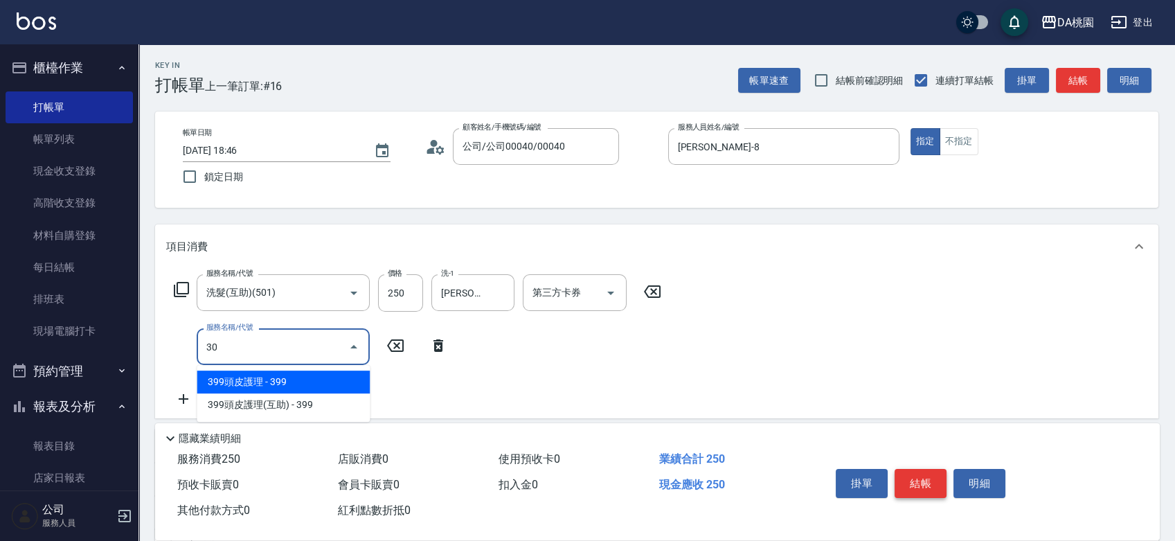
type input "303"
type input "50"
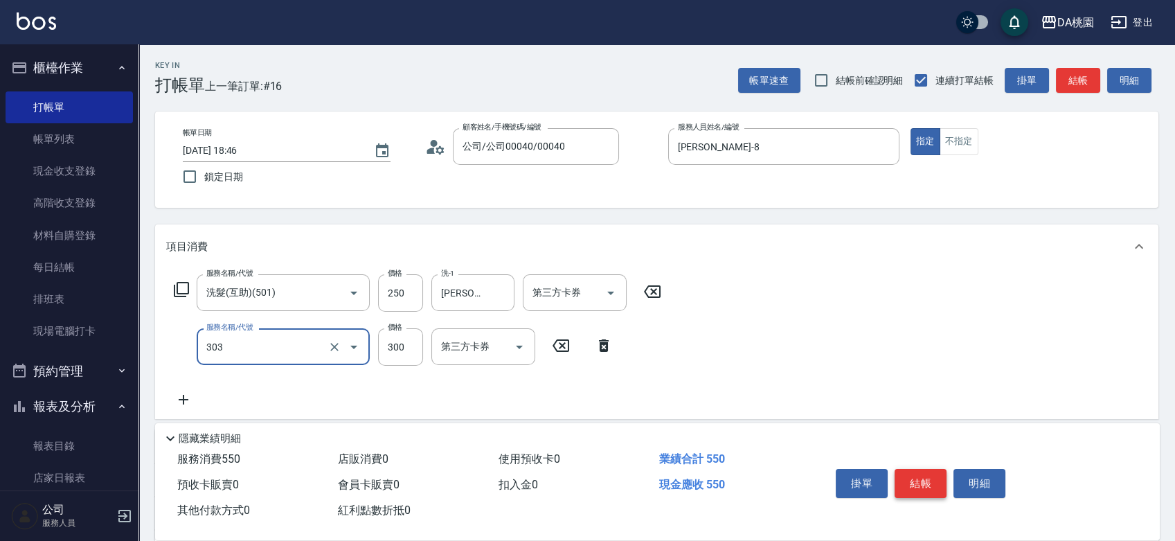
type input "A級剪髮(303)"
type input "20"
type input "350"
type input "60"
type input "350"
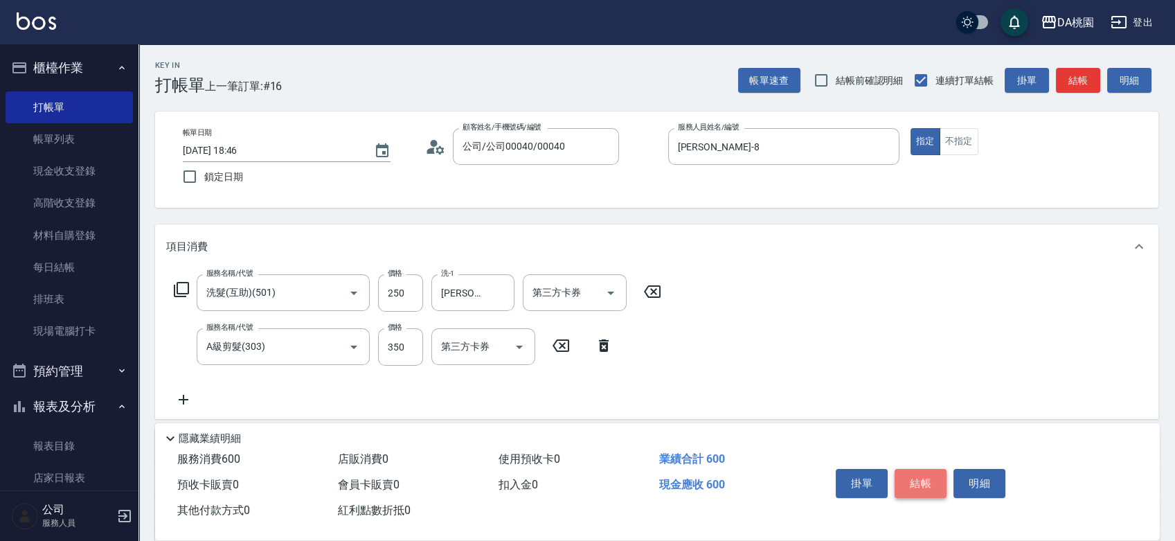
click at [925, 471] on button "結帳" at bounding box center [920, 483] width 52 height 29
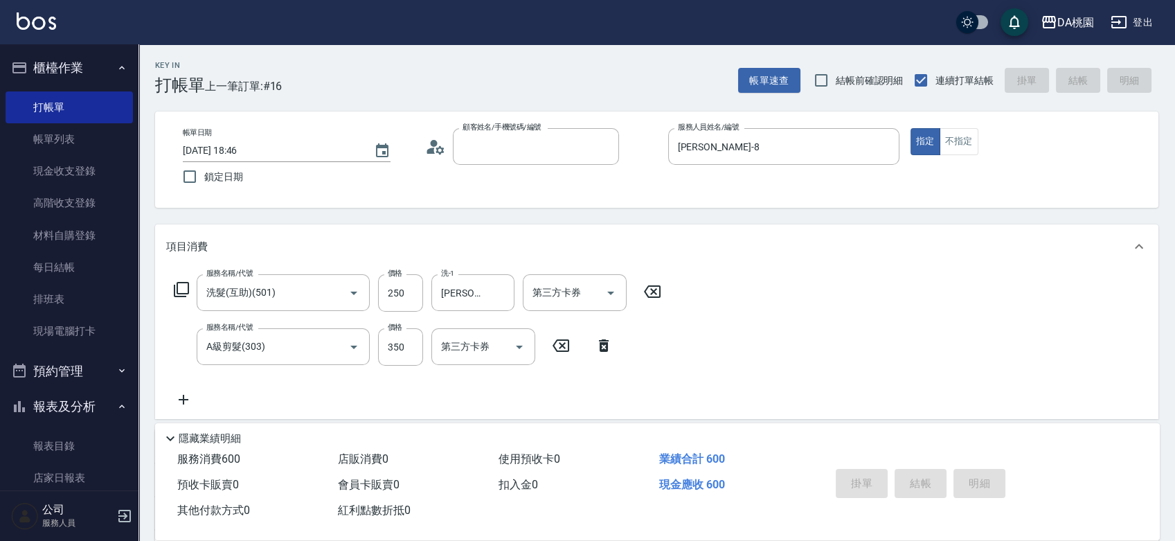
type input "0"
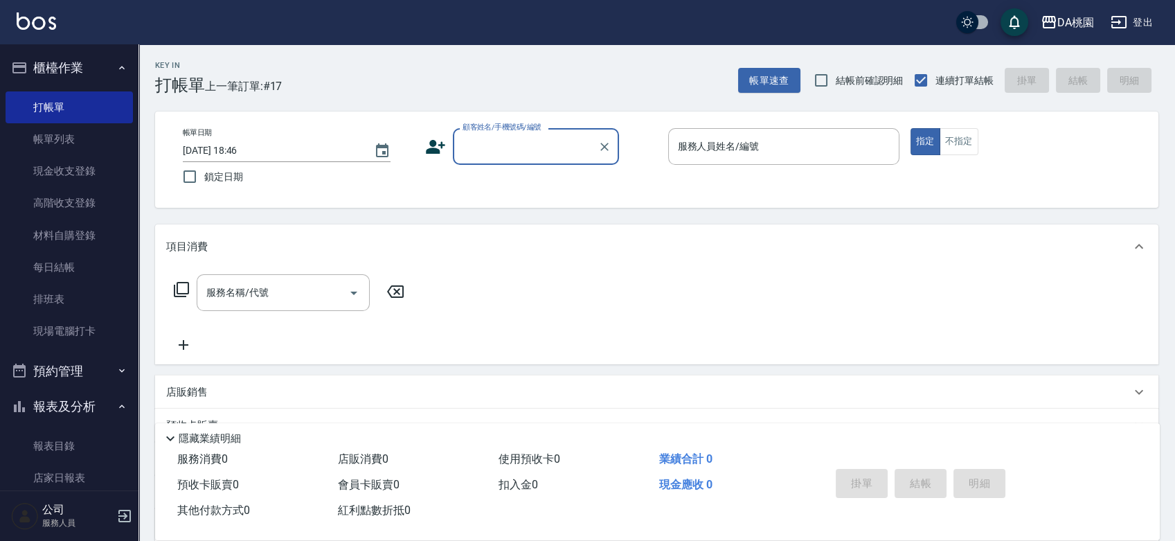
click at [640, 170] on div "帳單日期 2025/09/09 18:46 鎖定日期 顧客姓名/手機號碼/編號 顧客姓名/手機號碼/編號 服務人員姓名/編號 服務人員姓名/編號 指定 不指定" at bounding box center [657, 159] width 970 height 63
click at [632, 159] on div "顧客姓名/手機號碼/編號 顧客姓名/手機號碼/編號" at bounding box center [540, 146] width 231 height 37
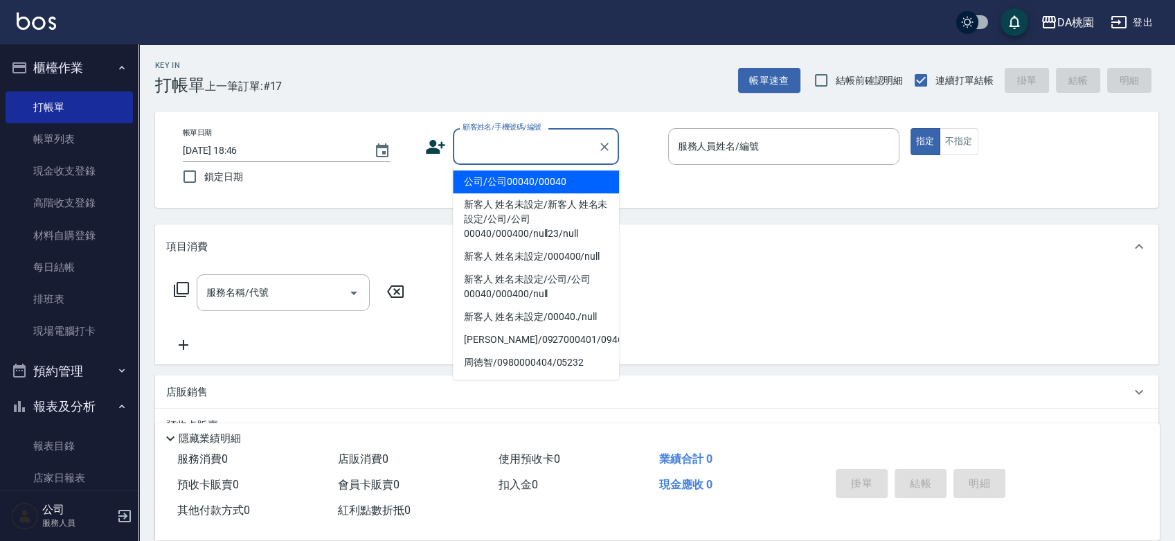
click at [559, 146] on input "顧客姓名/手機號碼/編號" at bounding box center [525, 146] width 133 height 24
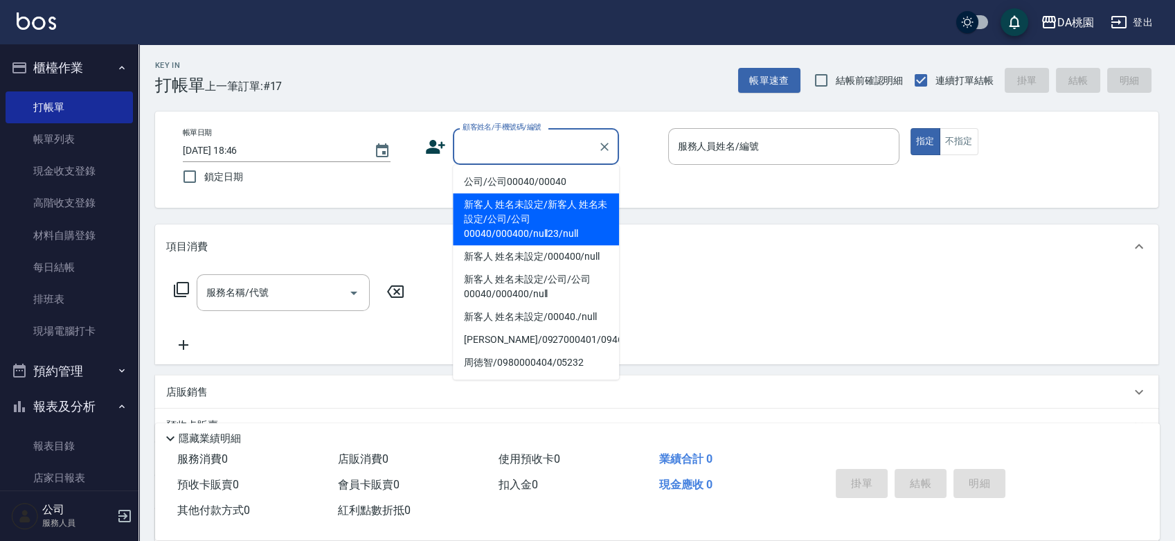
scroll to position [77, 0]
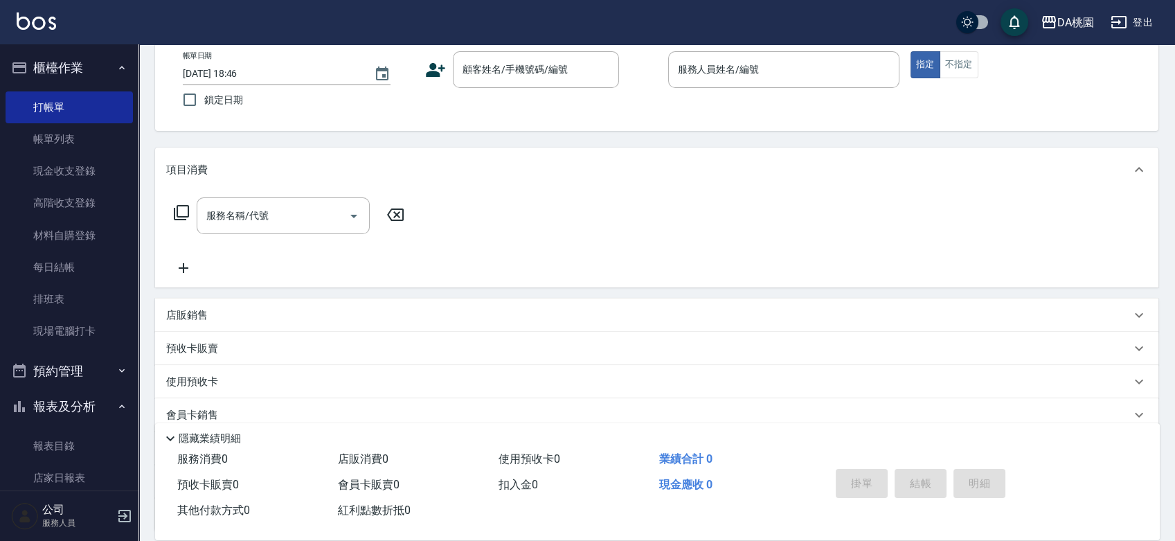
click at [338, 314] on div "店販銷售" at bounding box center [648, 315] width 964 height 15
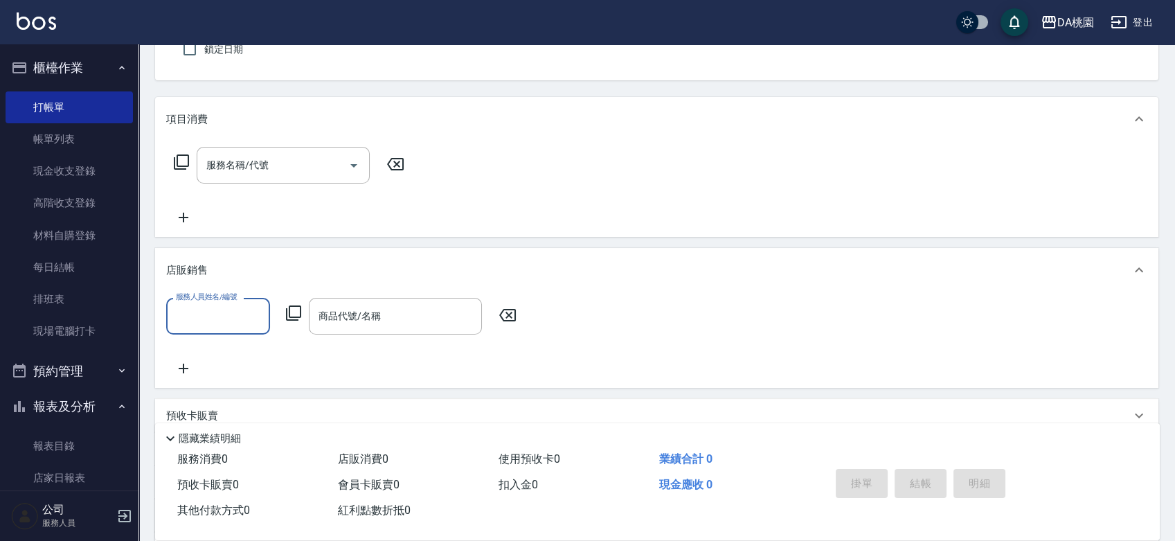
scroll to position [154, 0]
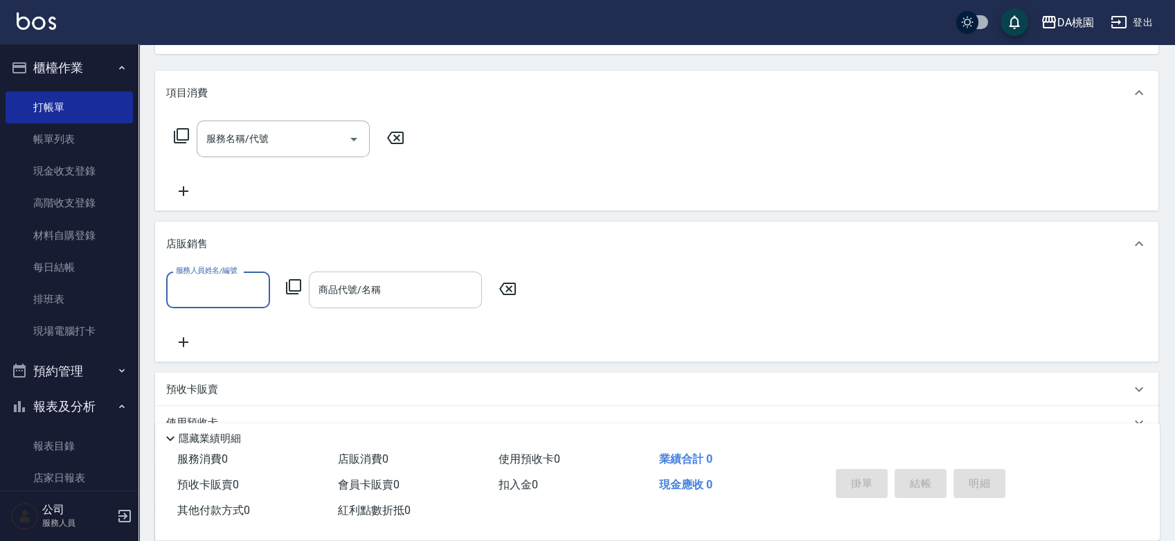
click at [352, 288] on div "商品代號/名稱 商品代號/名稱" at bounding box center [395, 289] width 173 height 37
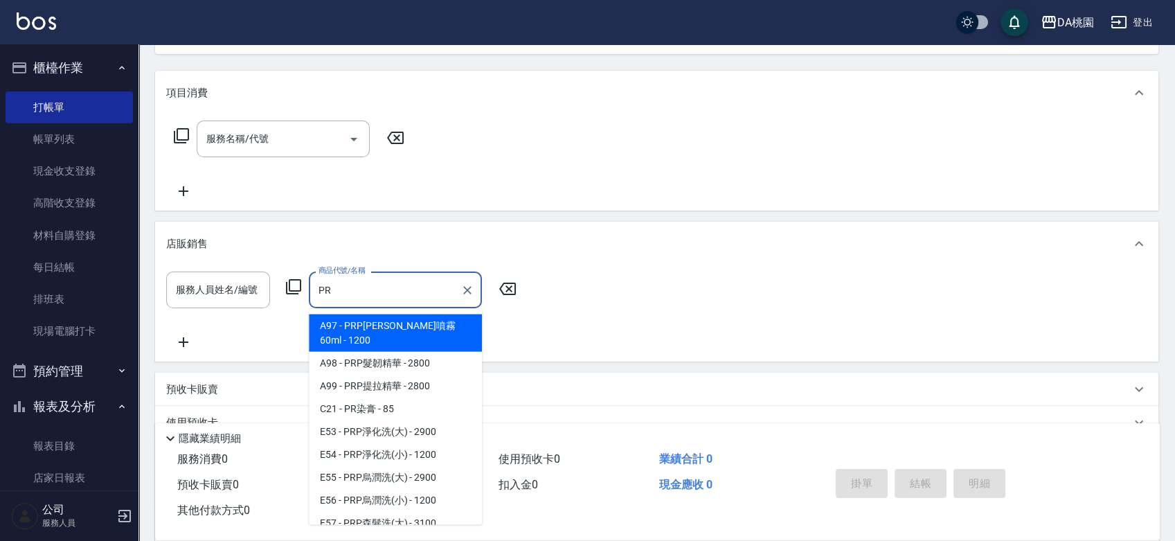
type input "PR"
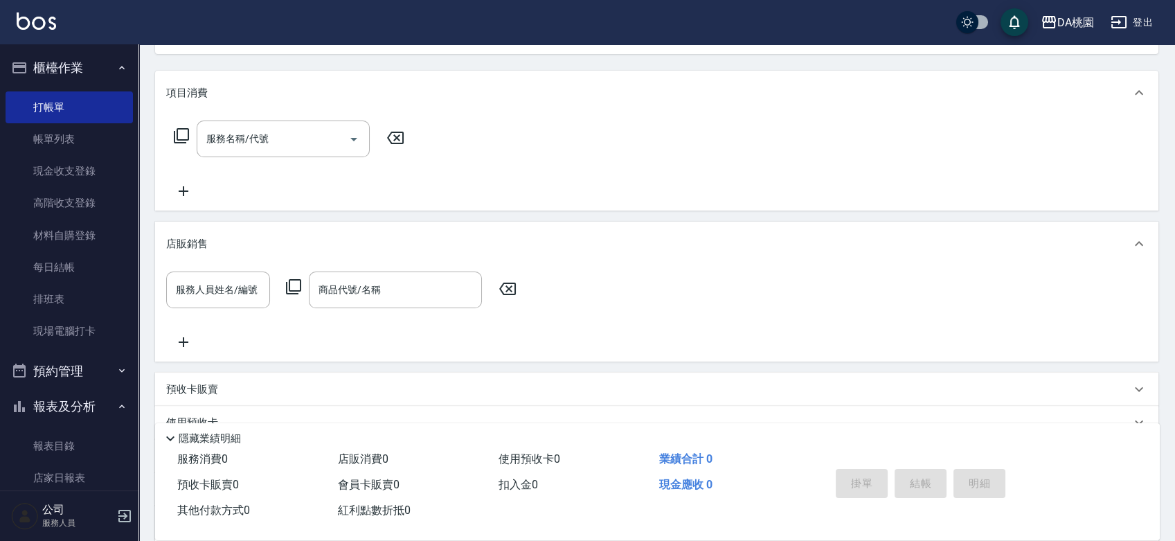
click at [511, 287] on icon at bounding box center [507, 288] width 35 height 17
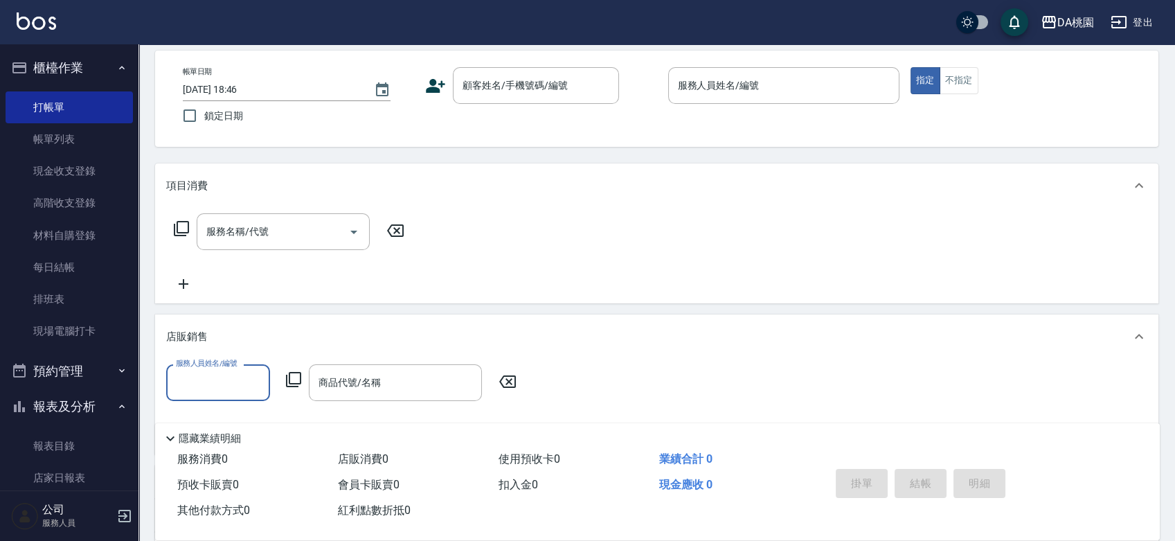
scroll to position [0, 0]
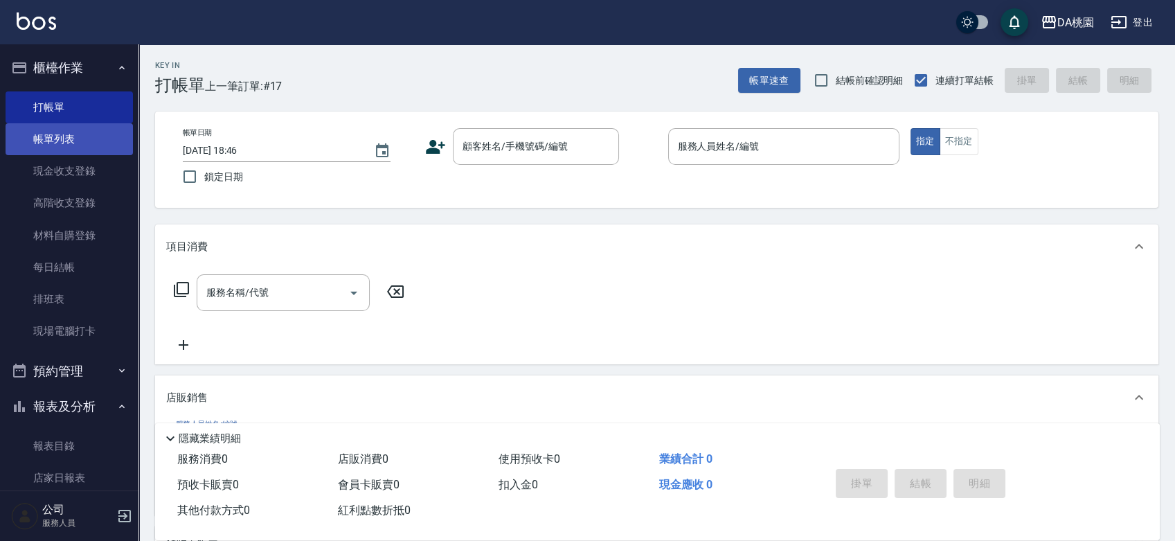
click at [92, 139] on link "帳單列表" at bounding box center [69, 139] width 127 height 32
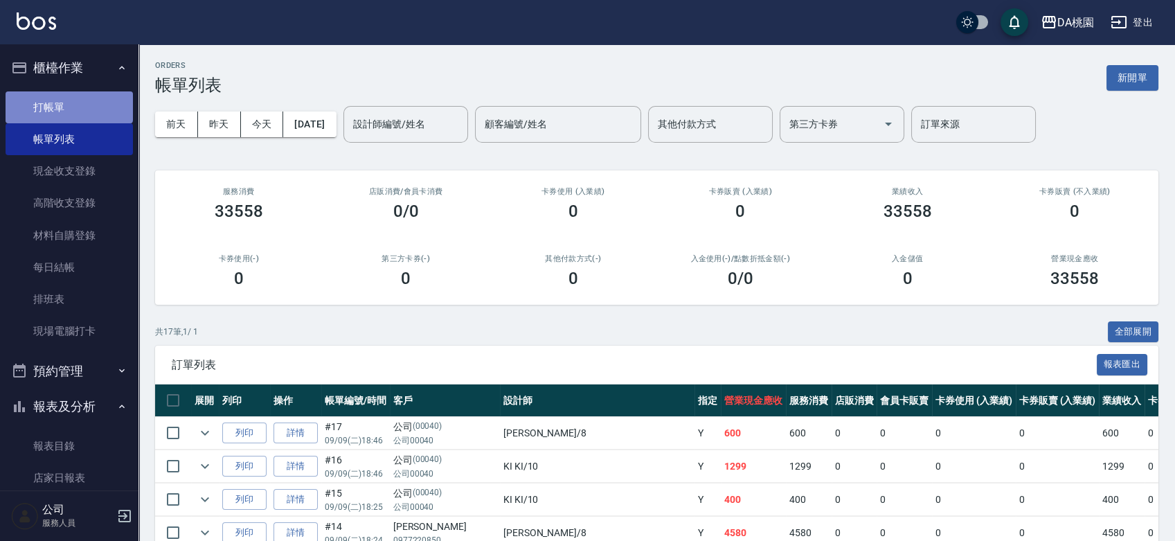
click at [69, 106] on link "打帳單" at bounding box center [69, 107] width 127 height 32
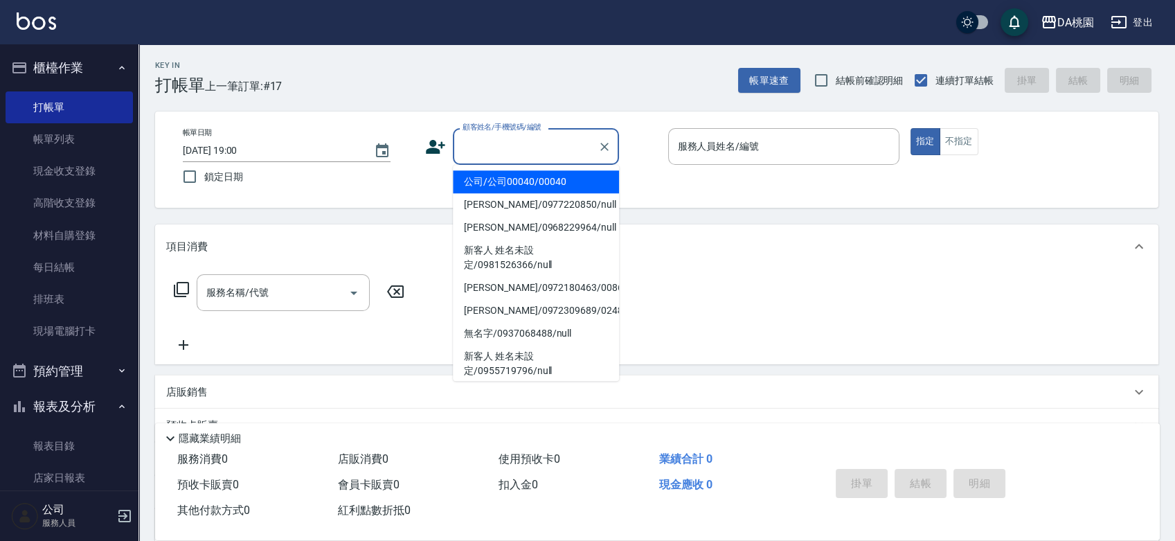
click at [541, 151] on input "顧客姓名/手機號碼/編號" at bounding box center [525, 146] width 133 height 24
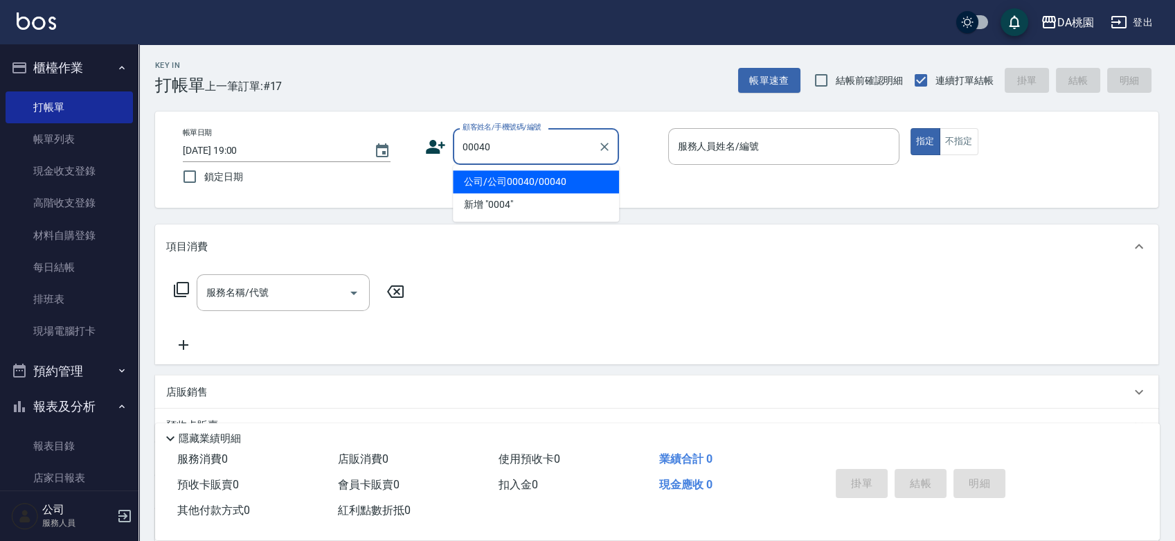
type input "公司/公司00040/00040"
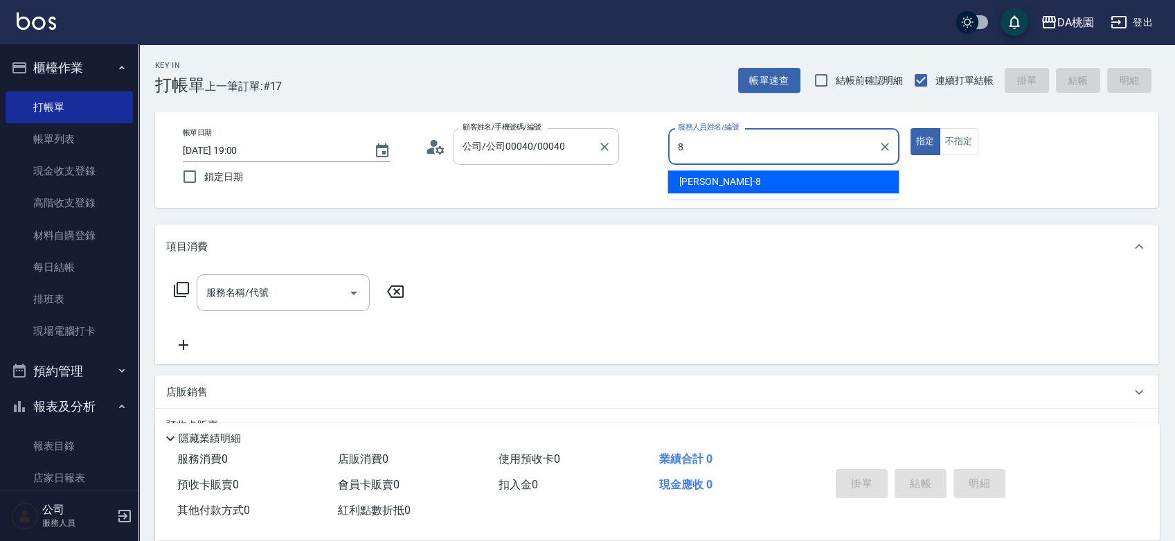
type input "桑妮-8"
type button "true"
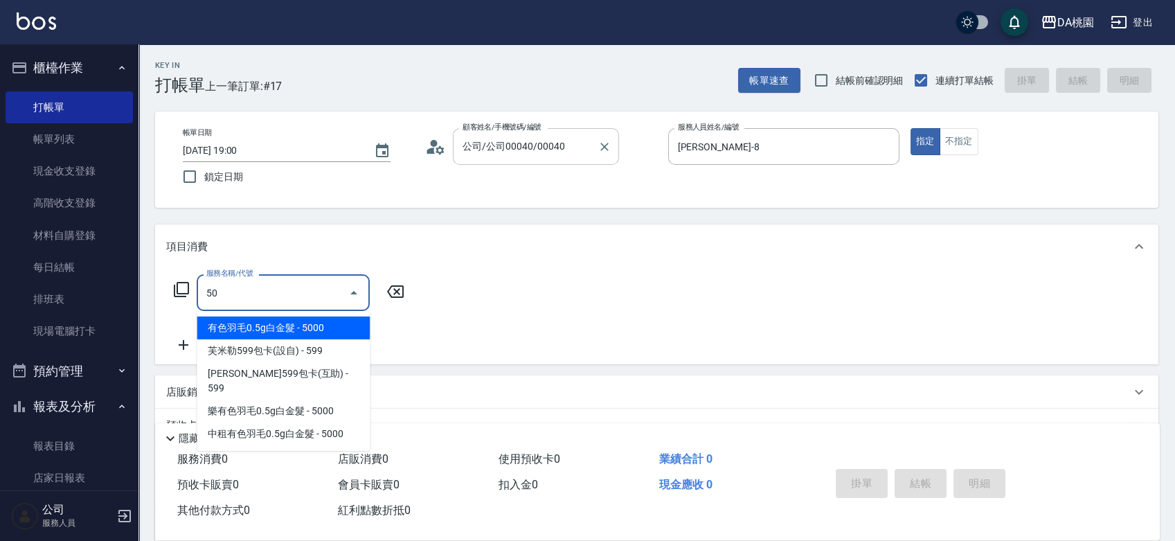
type input "500"
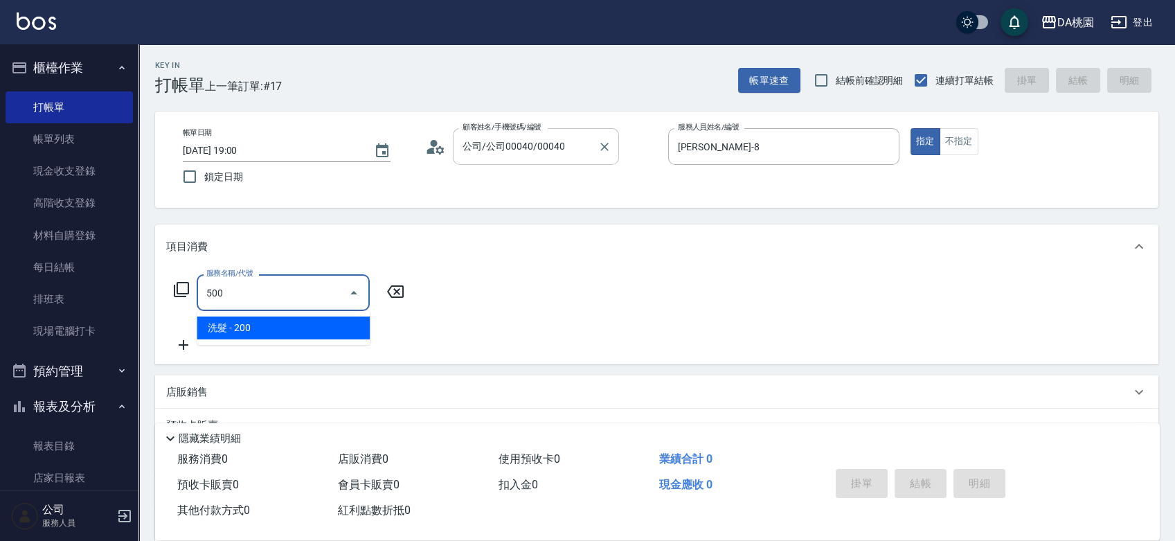
type input "20"
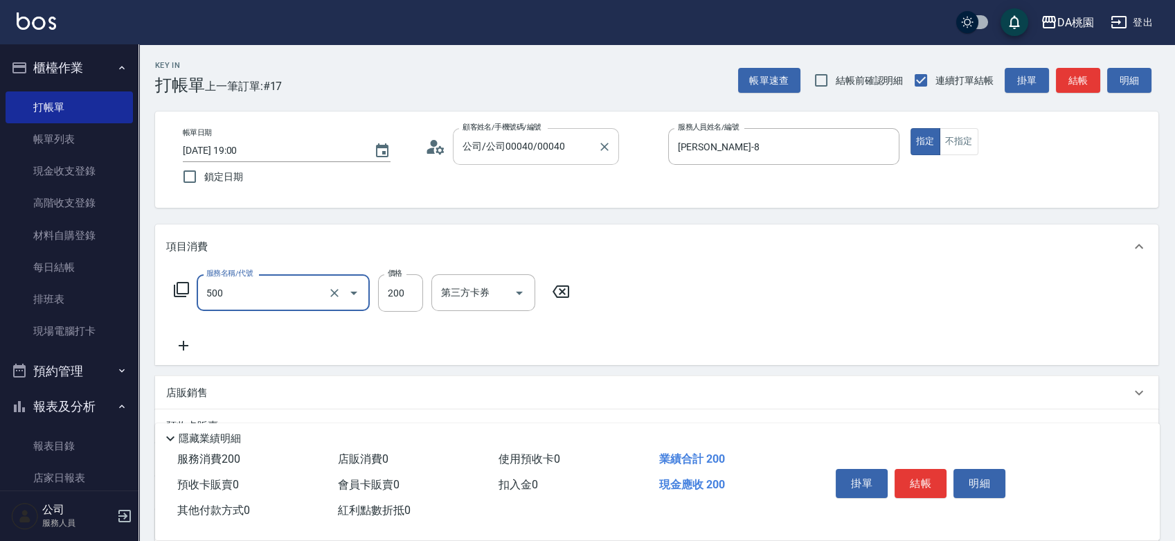
type input "洗髮(500)"
type input "0"
type input "25"
type input "20"
type input "250"
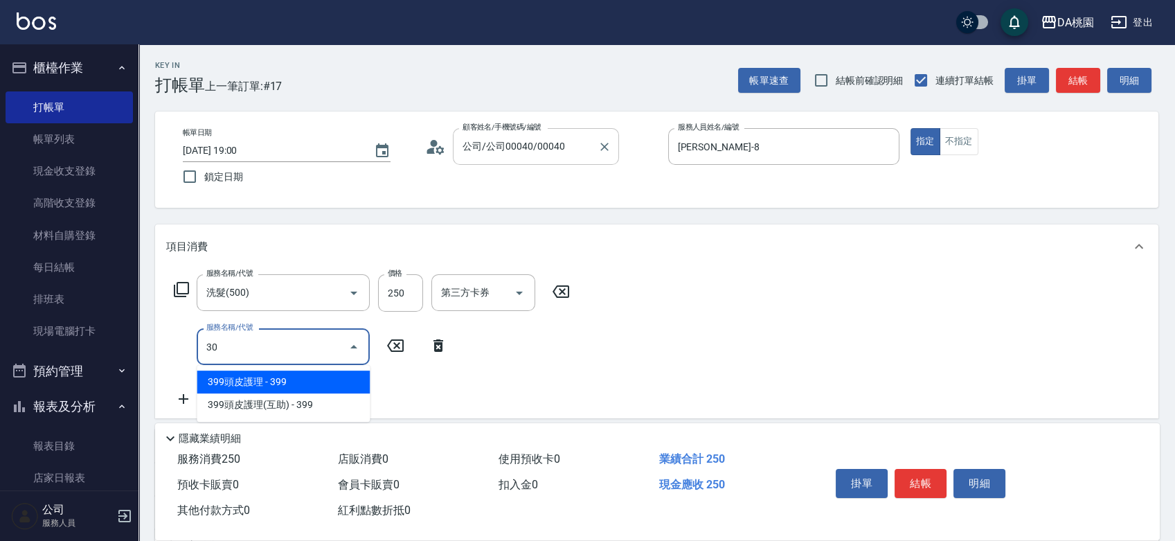
type input "303"
type input "50"
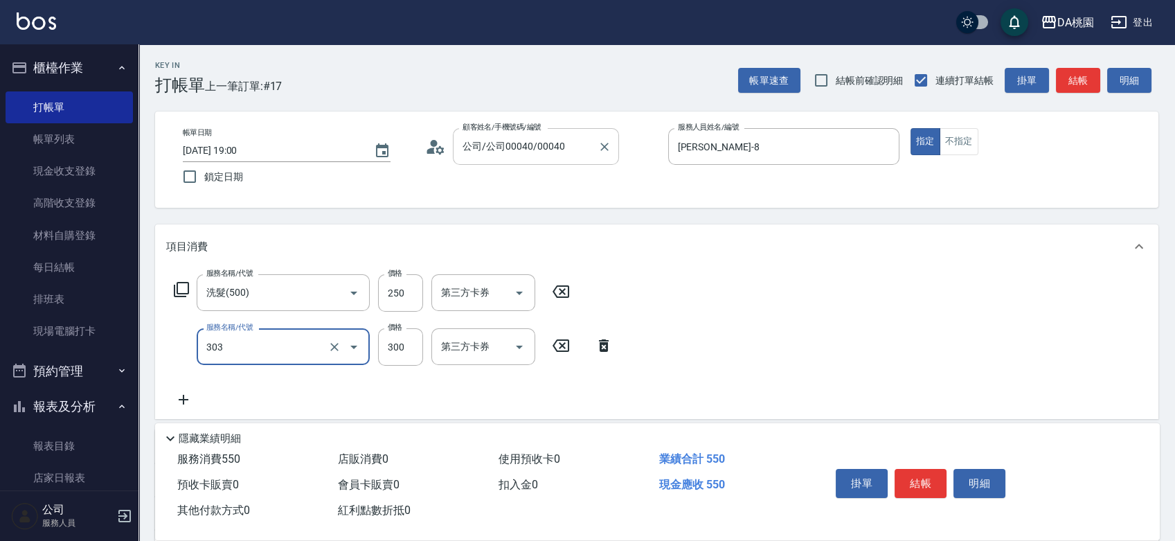
type input "A級剪髮(303)"
type input "20"
type input "35"
type input "60"
type input "350"
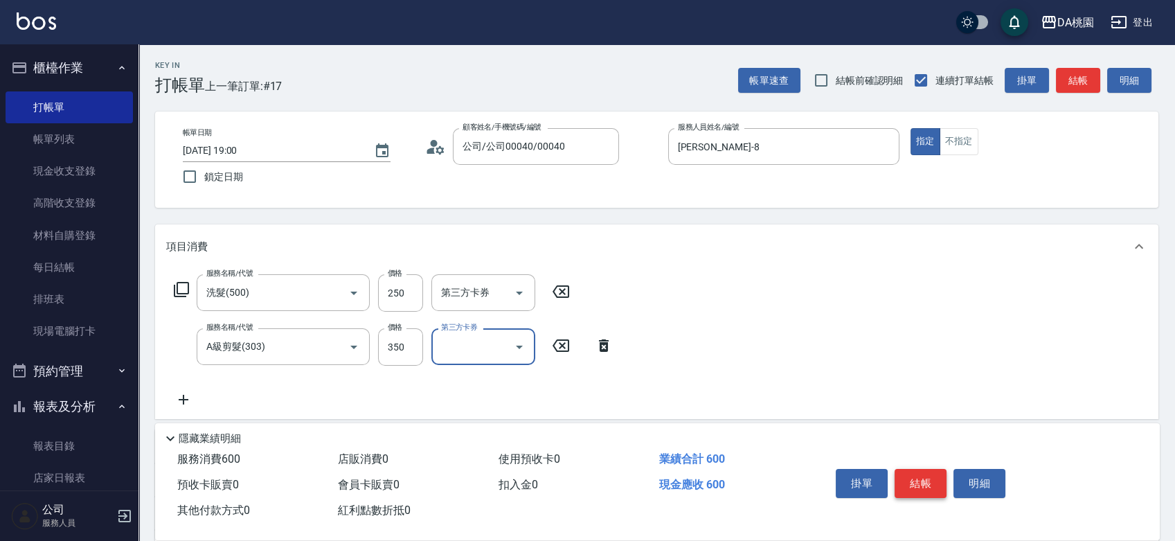
click at [912, 473] on button "結帳" at bounding box center [920, 483] width 52 height 29
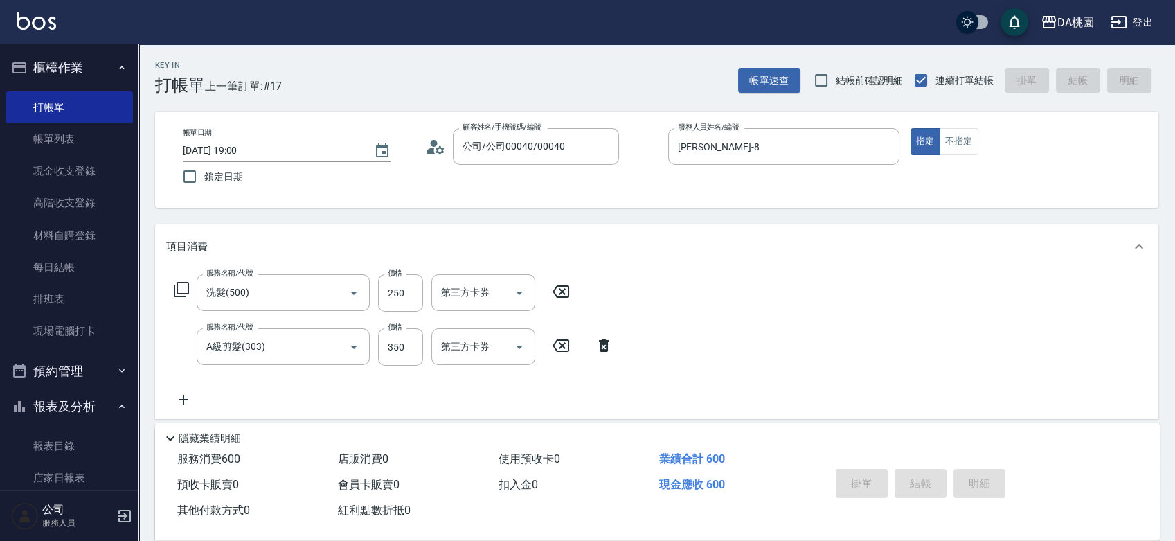
type input "0"
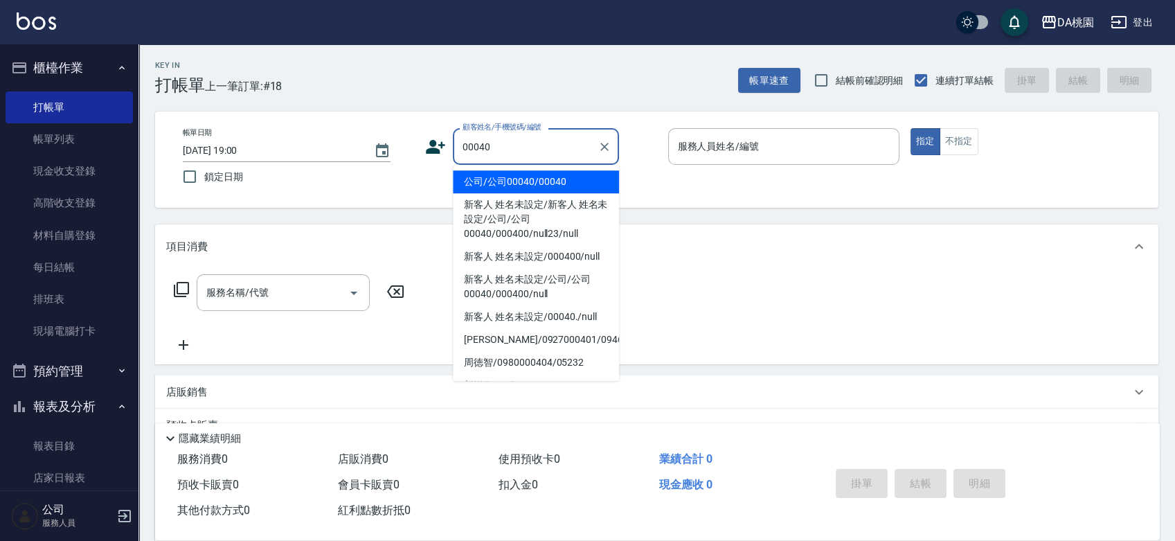
type input "00040"
type input "1"
type input "公司/公司00040/00040"
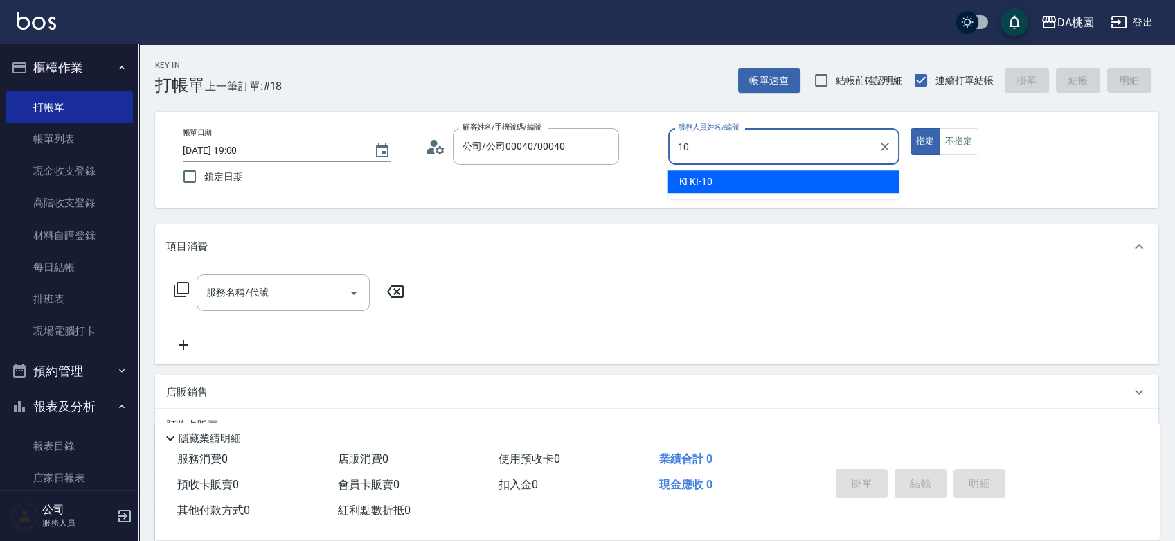
type input "KI KI -10"
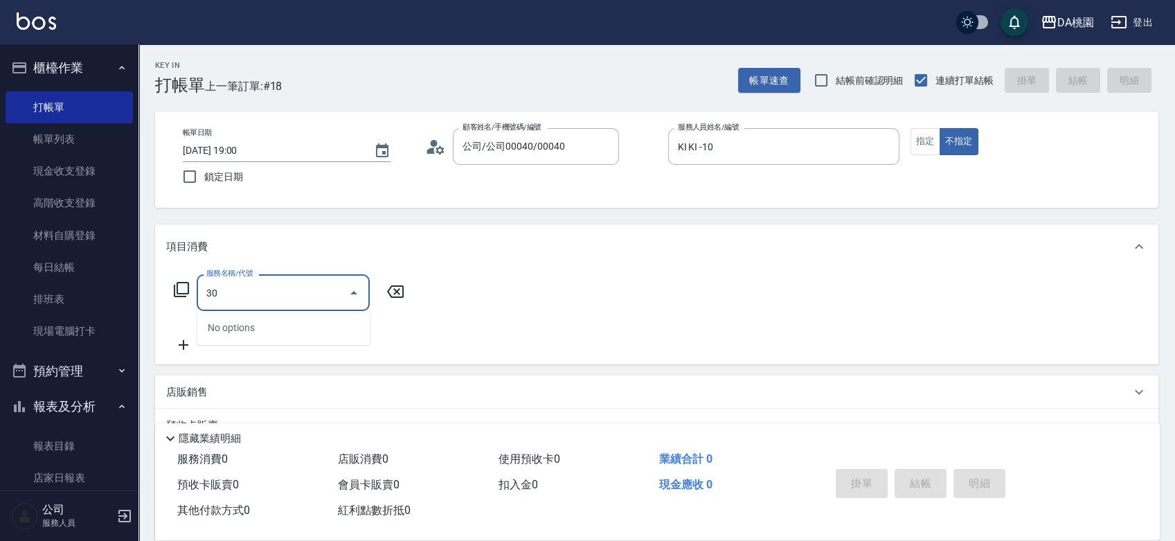
type input "300"
type input "10"
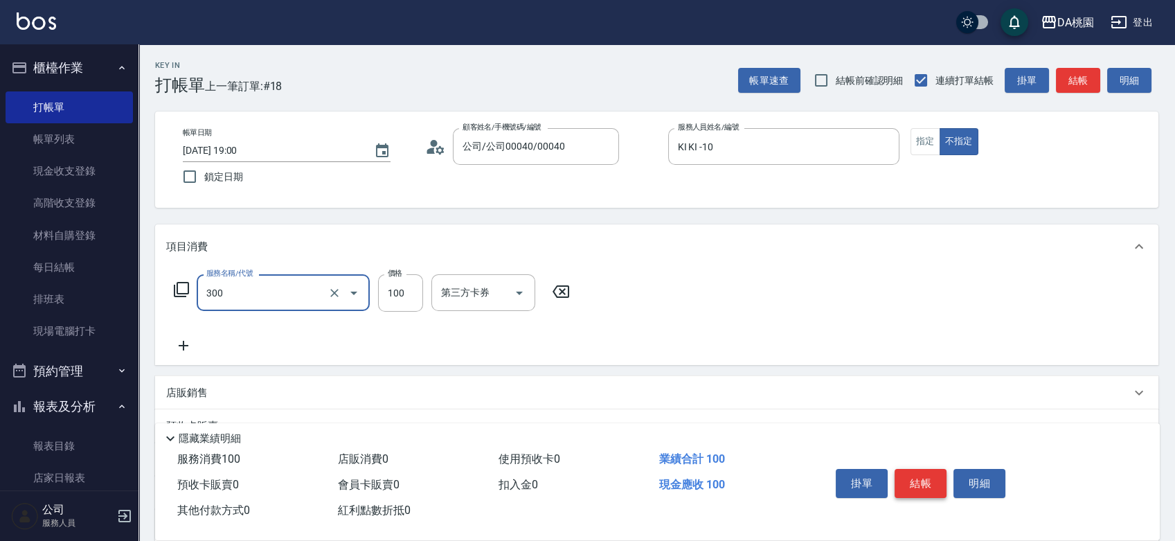
type input "剪瀏海(300)"
click at [916, 478] on button "結帳" at bounding box center [920, 483] width 52 height 29
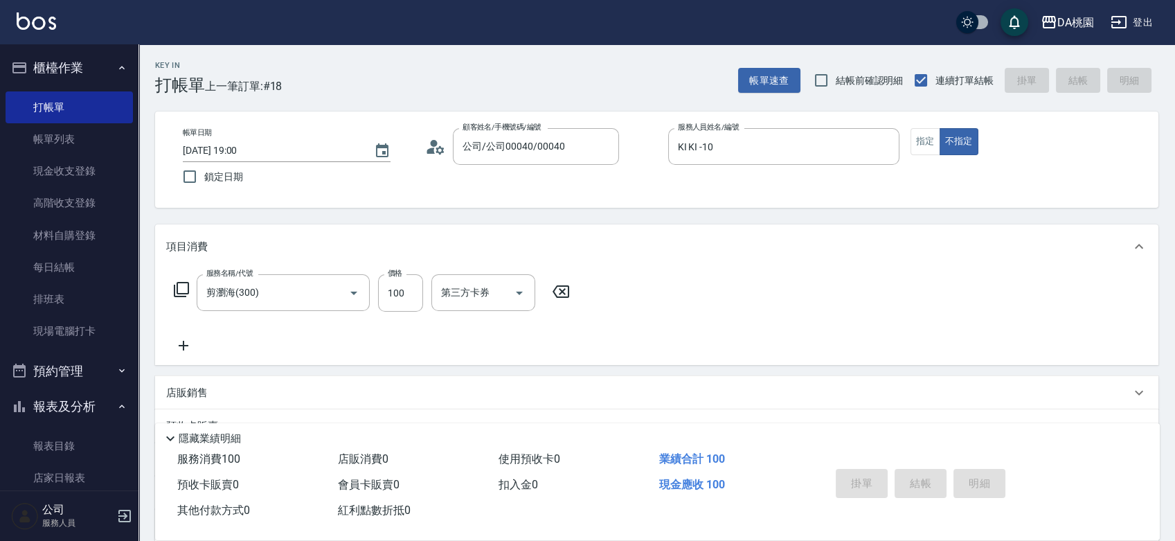
type input "2025/09/09 19:01"
type input "0"
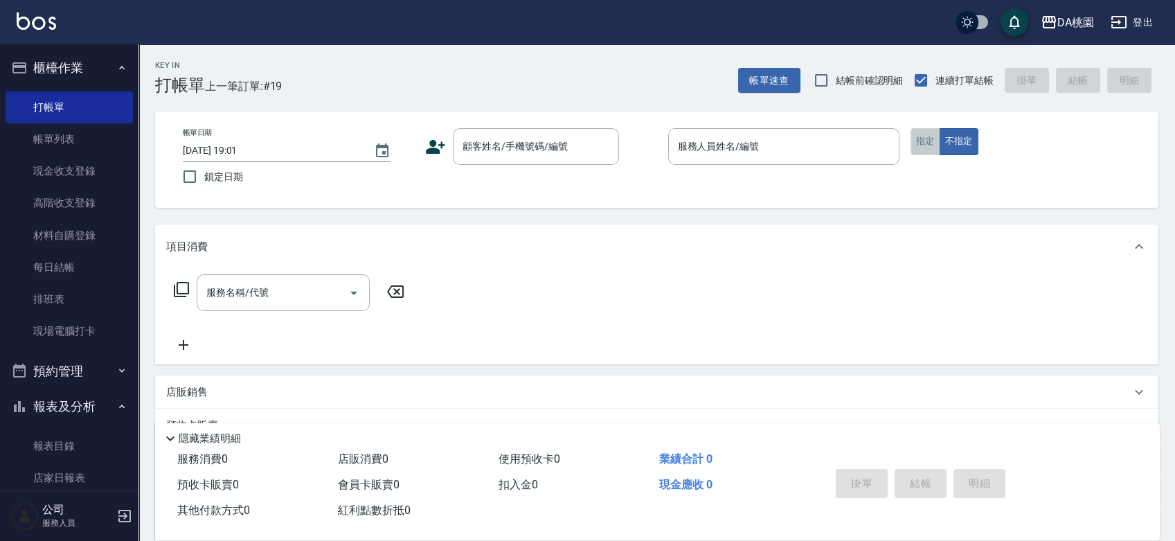
click at [926, 136] on button "指定" at bounding box center [925, 141] width 30 height 27
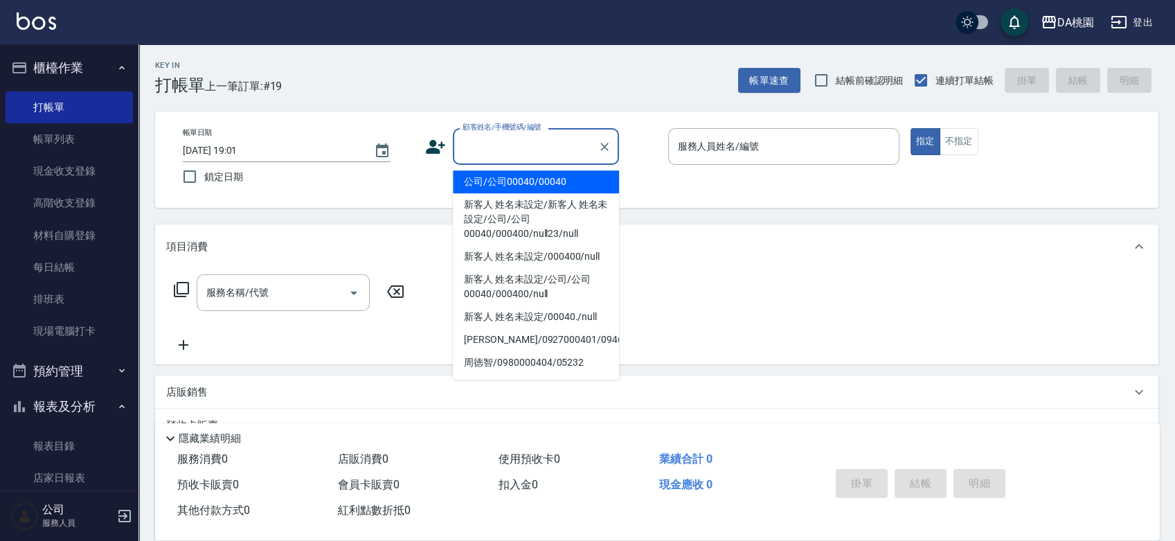
click at [505, 154] on input "顧客姓名/手機號碼/編號" at bounding box center [525, 146] width 133 height 24
type input "公司/公司00040/00040"
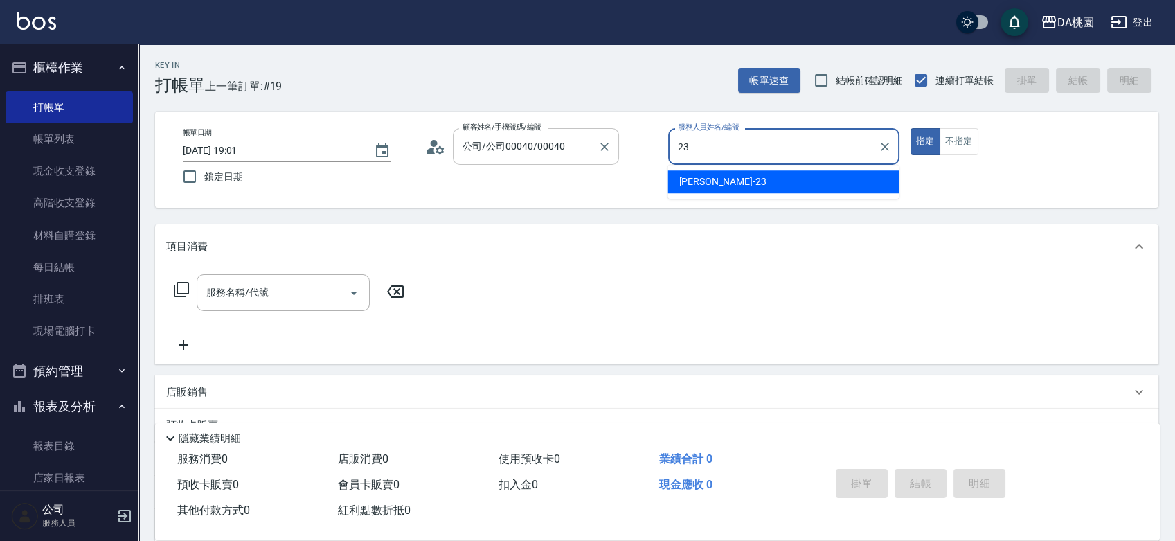
type input "亞瑟 -23"
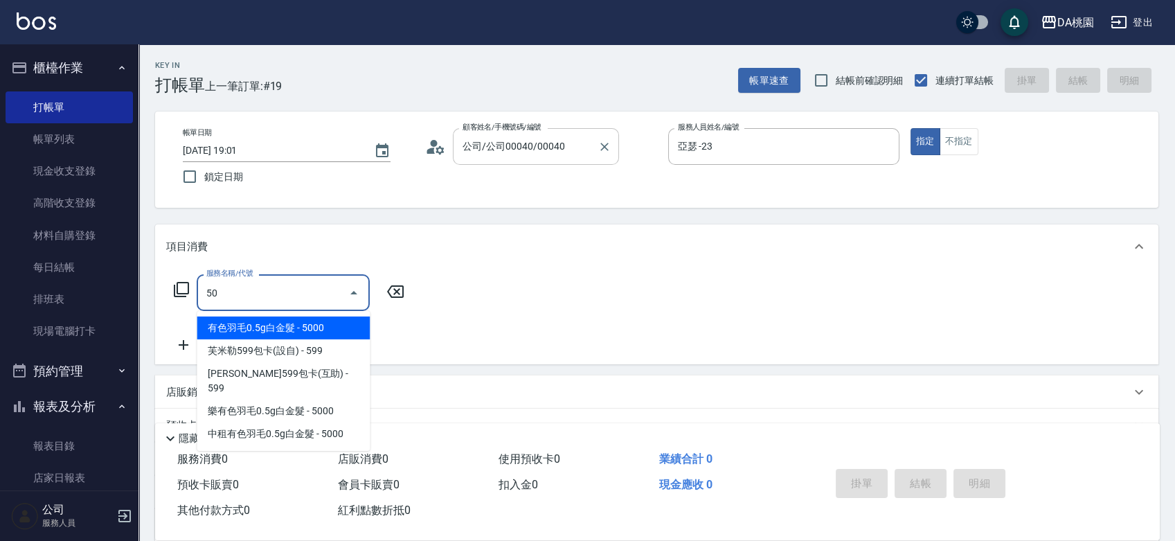
type input "501"
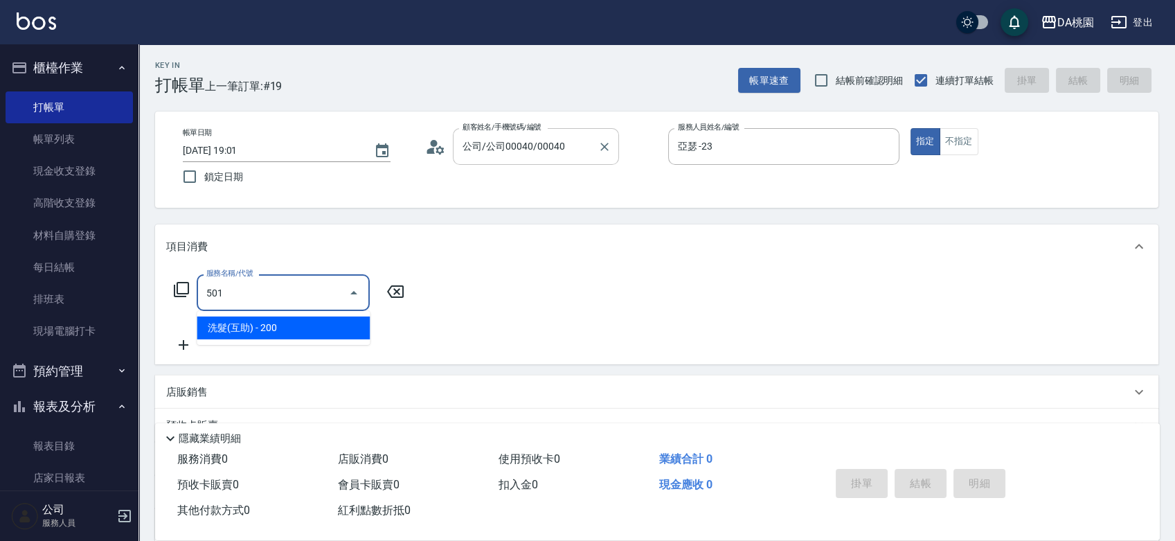
type input "20"
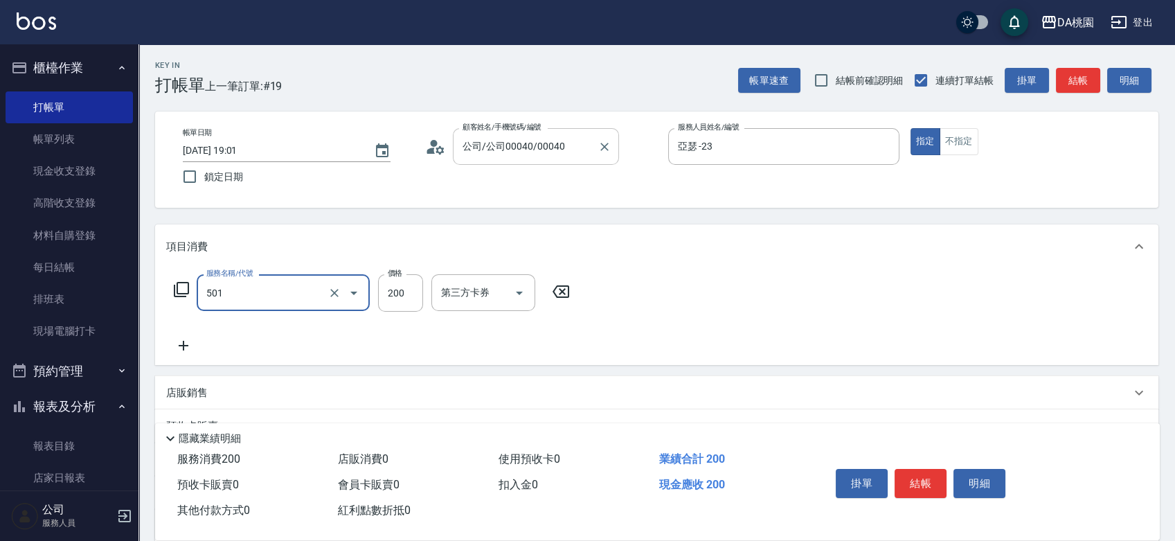
type input "洗髮(互助)(501)"
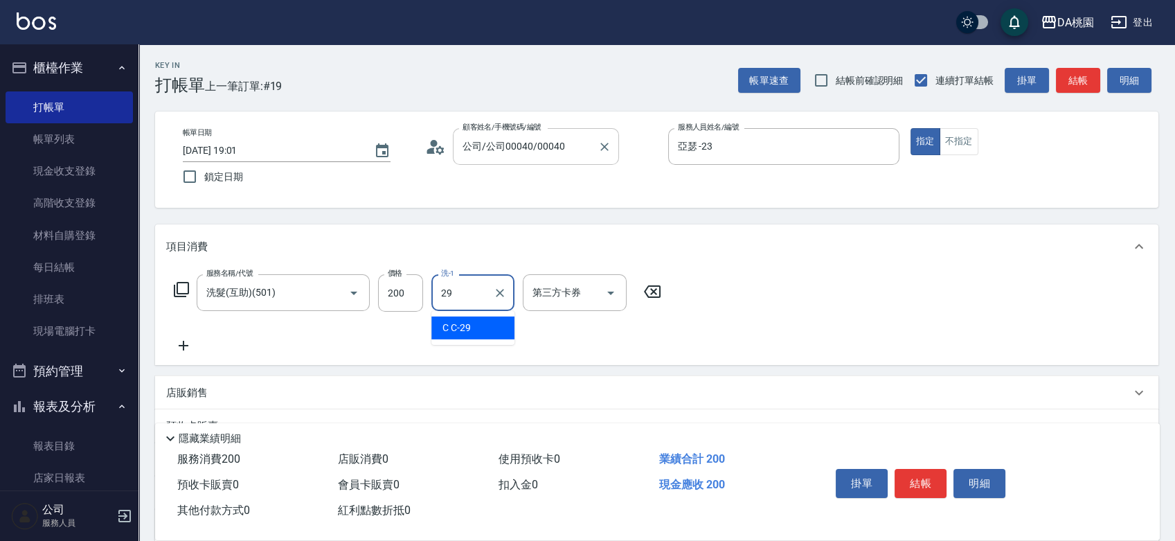
type input "C C-29"
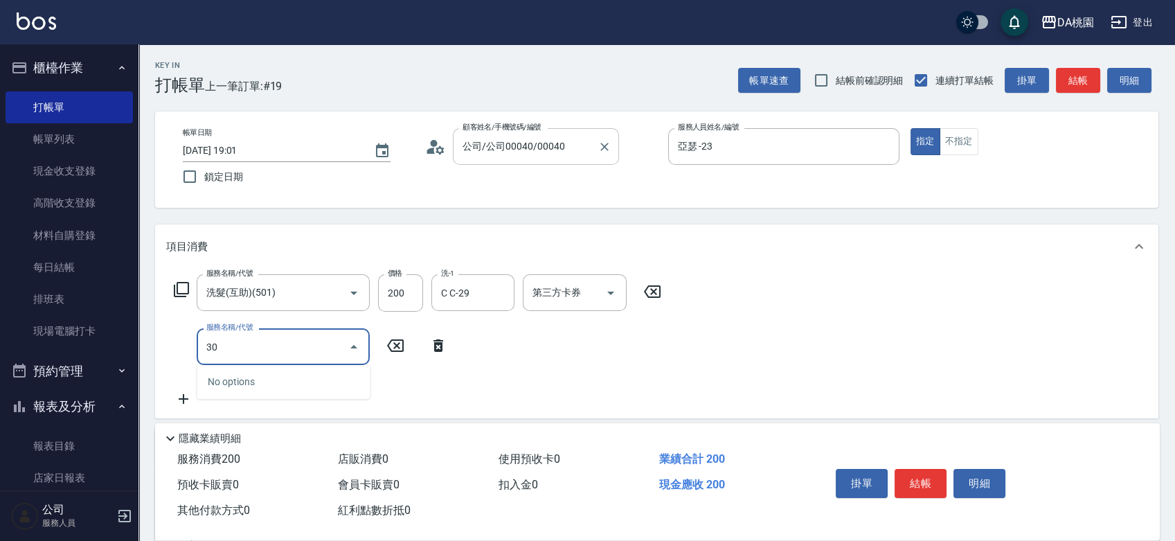
type input "303"
type input "50"
type input "A級剪髮(303)"
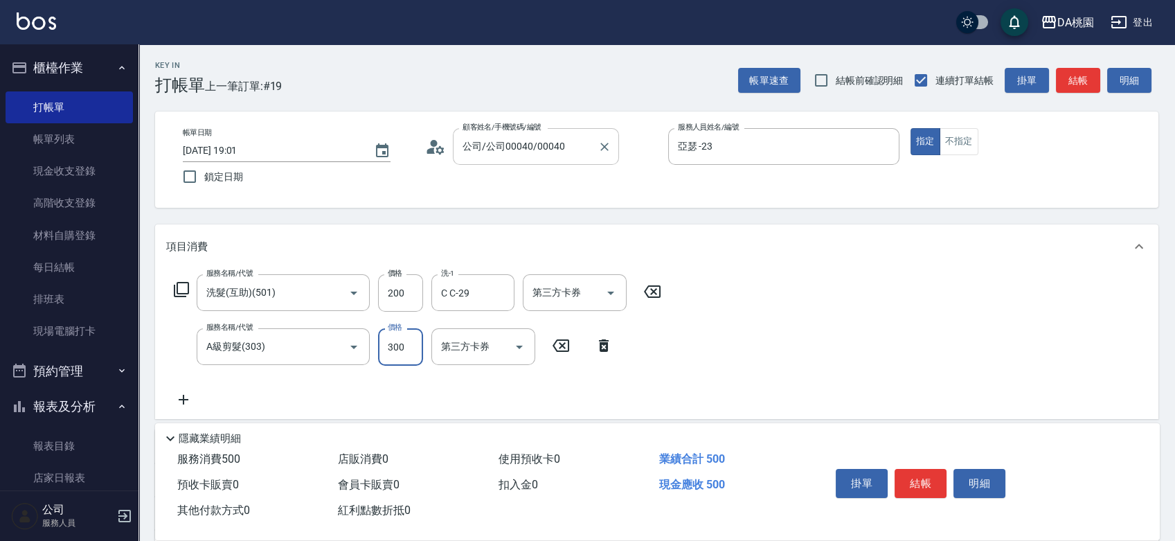
type input "4"
type input "20"
type input "400"
type input "60"
type input "400"
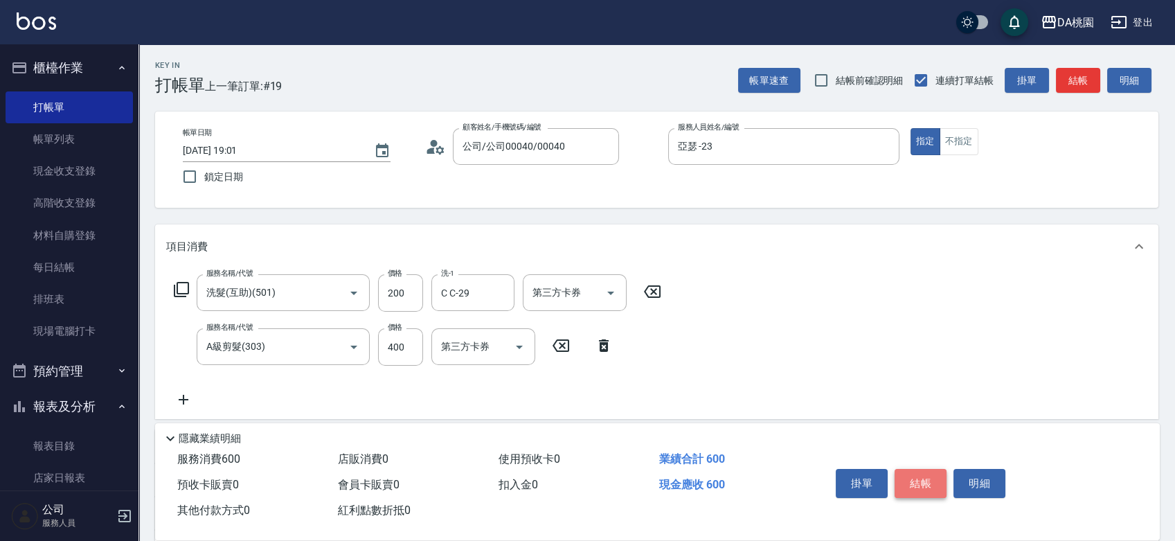
click at [922, 478] on button "結帳" at bounding box center [920, 483] width 52 height 29
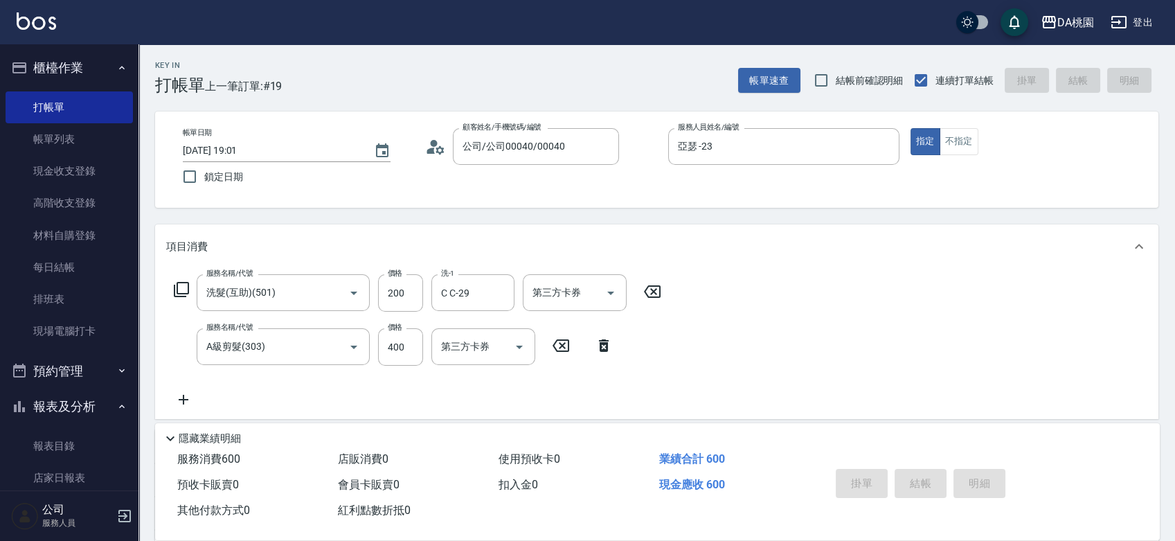
type input "0"
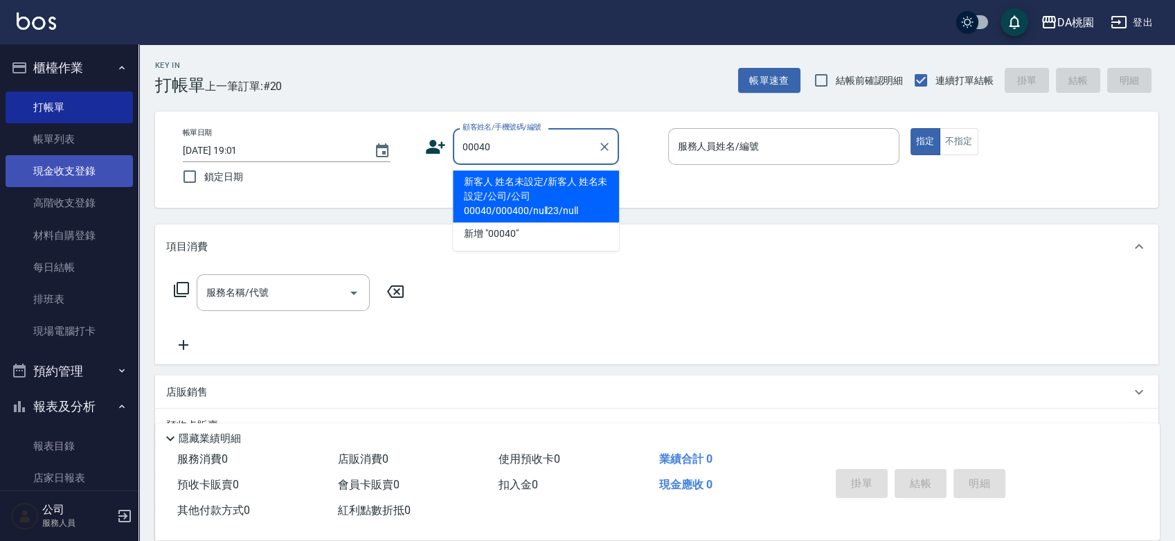
type input "新客人 姓名未設定/新客人 姓名未設定/公司/公司00040/000400/null23/null"
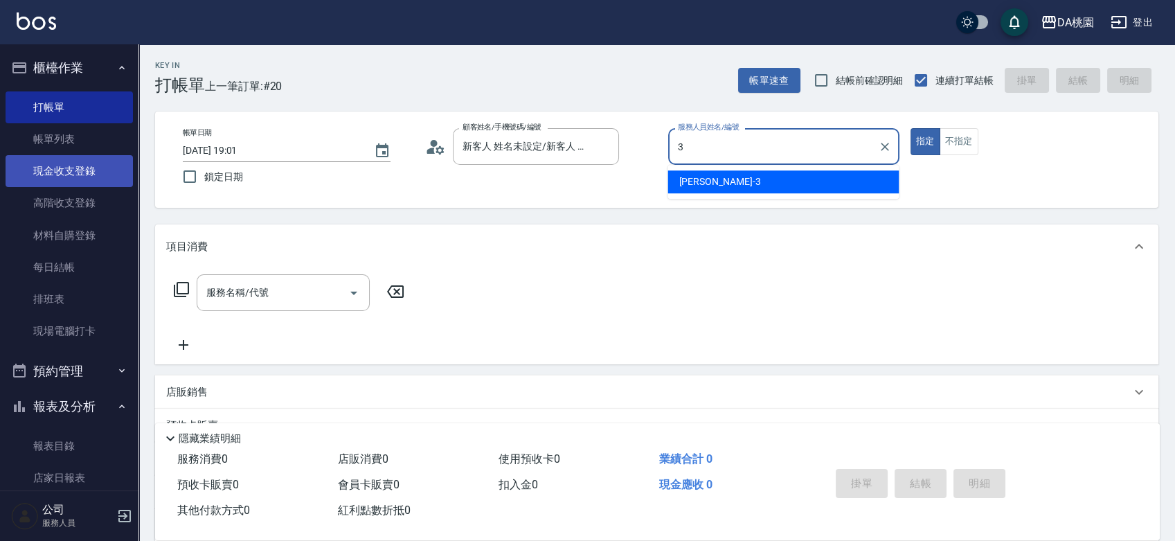
type input "愛莉絲-3"
type input "公司/公司00040/00040"
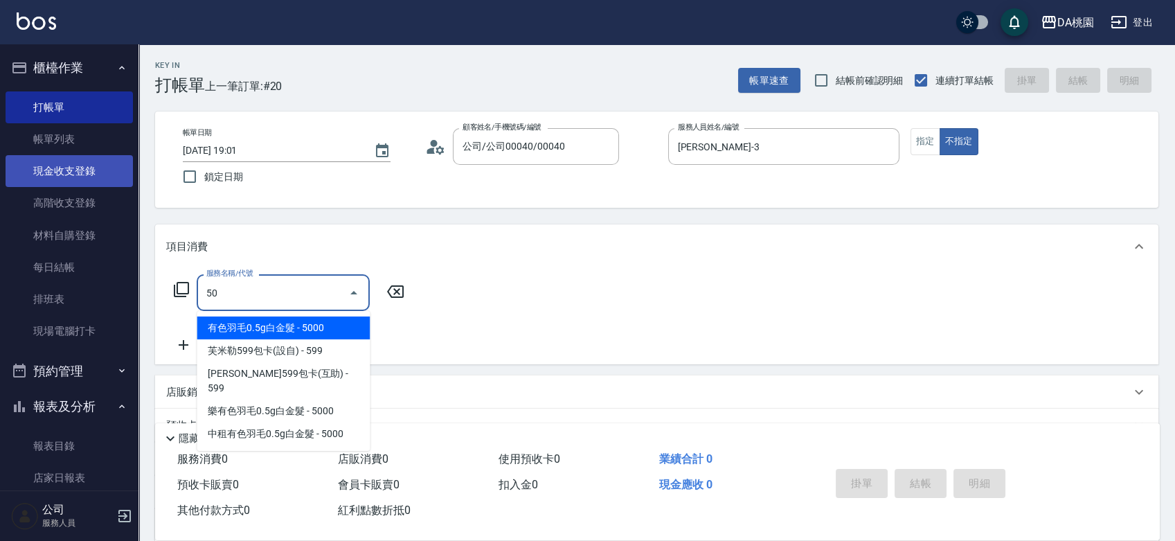
type input "501"
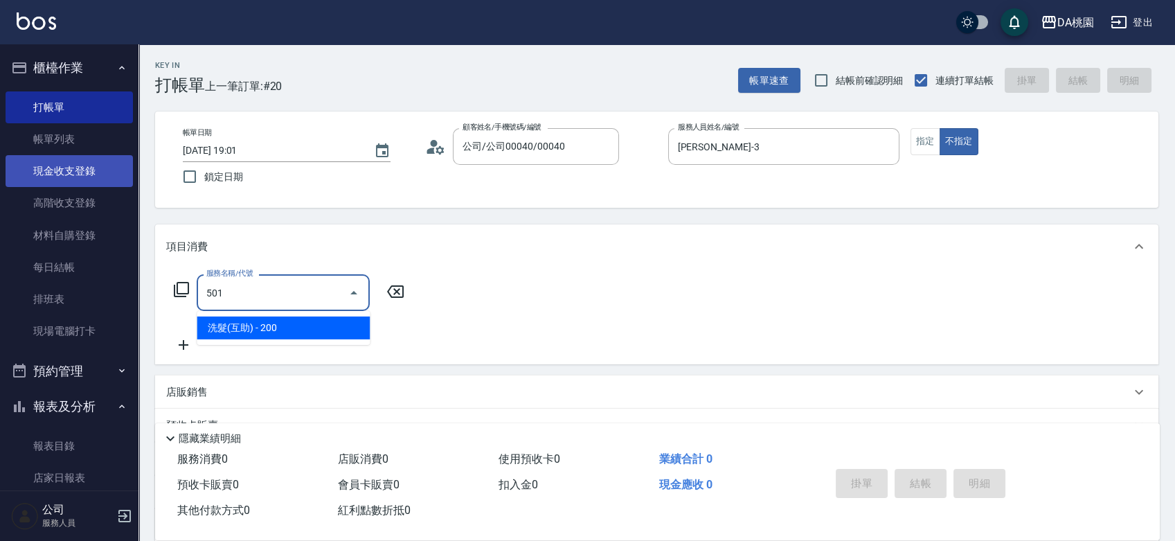
type input "20"
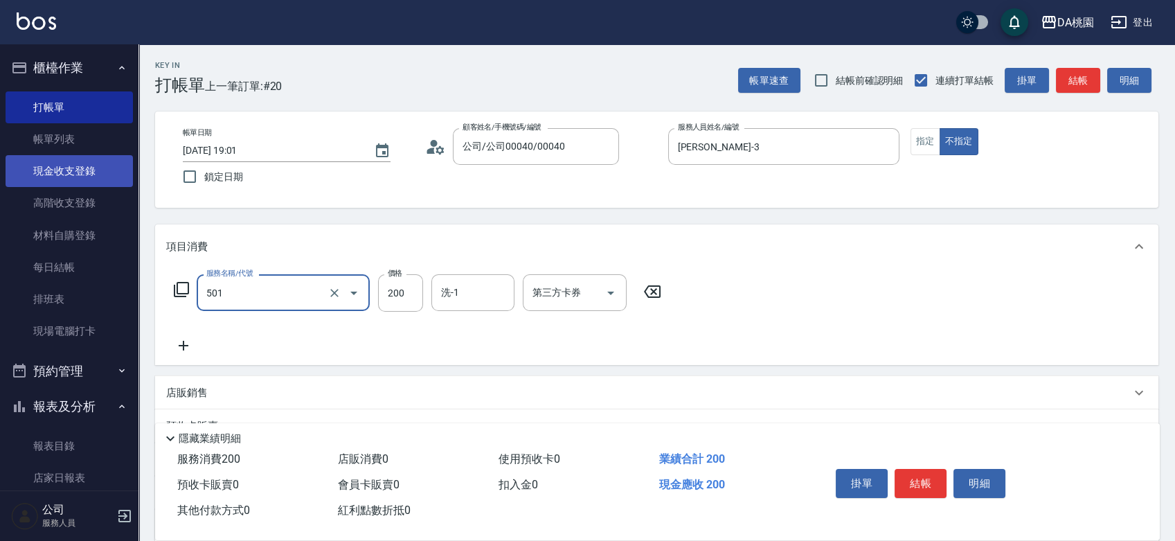
type input "洗髮(互助)(501)"
type input "0"
type input "35"
type input "30"
type input "350"
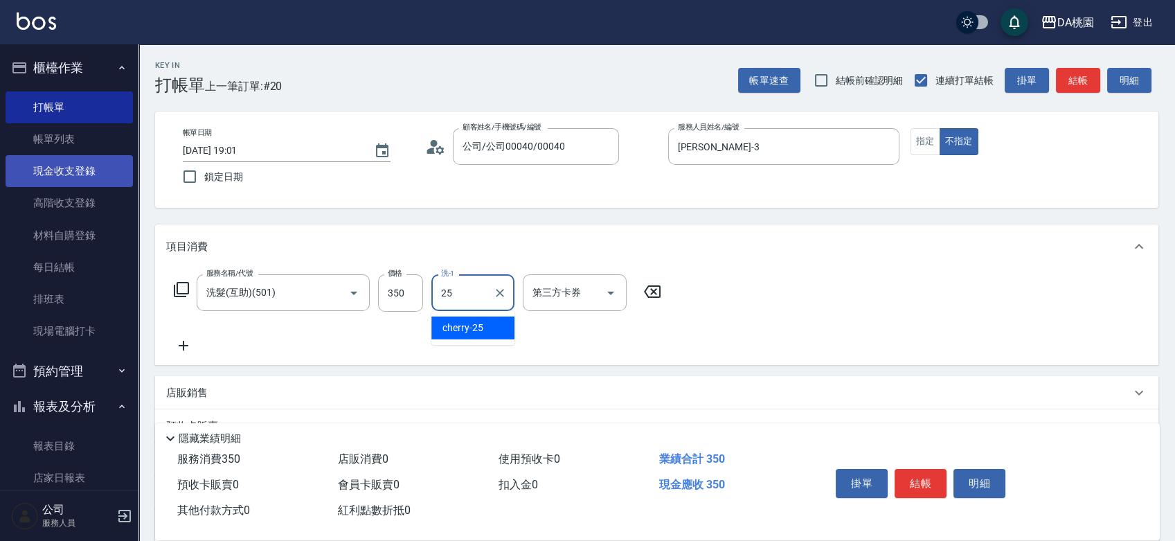
type input "cherry-25"
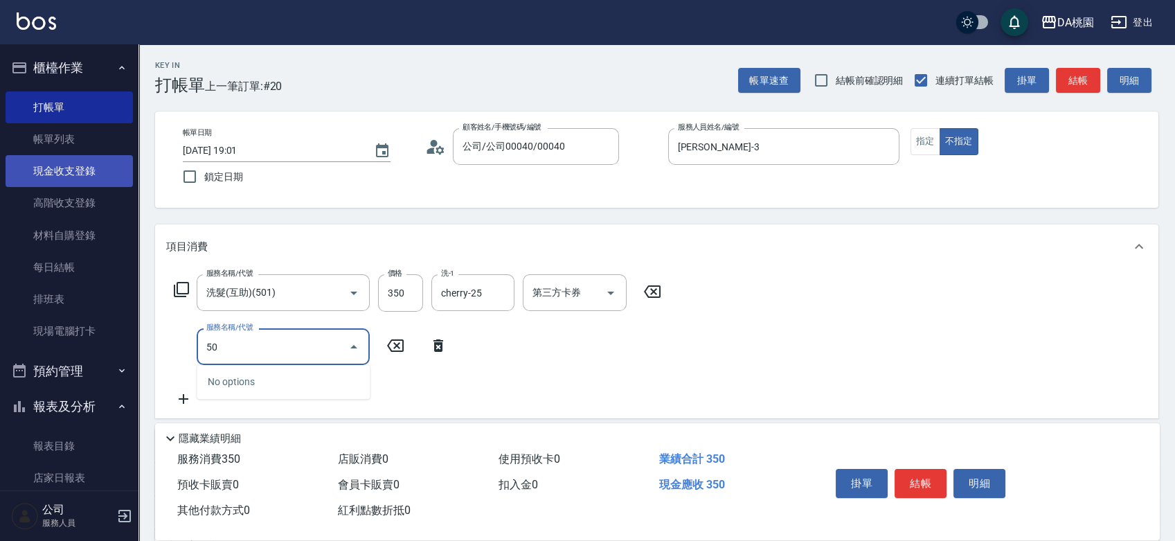
type input "504"
type input "40"
type input "潤絲(互助)(504)"
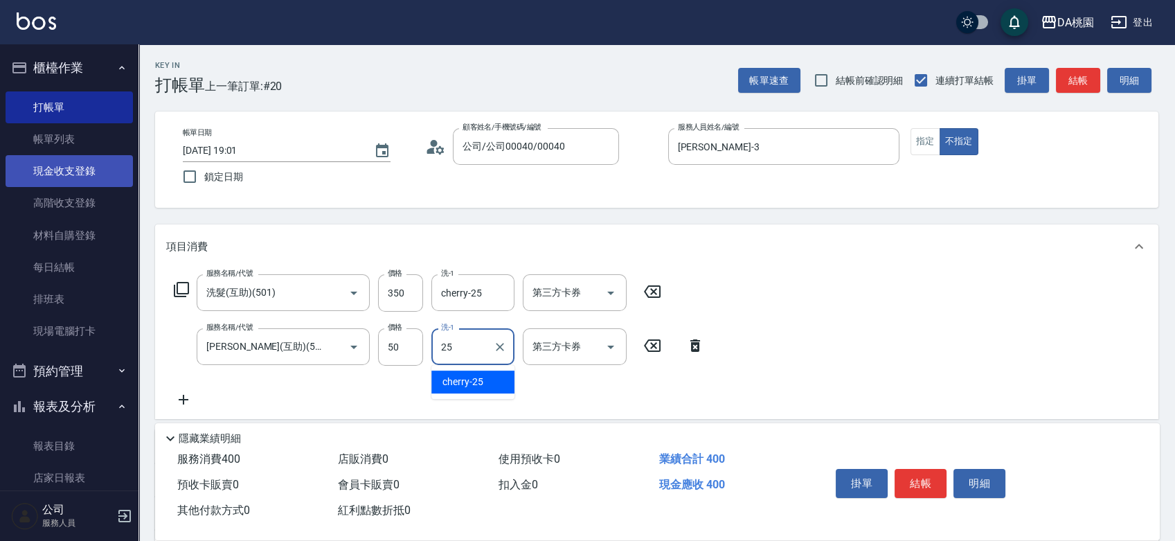
type input "cherry-25"
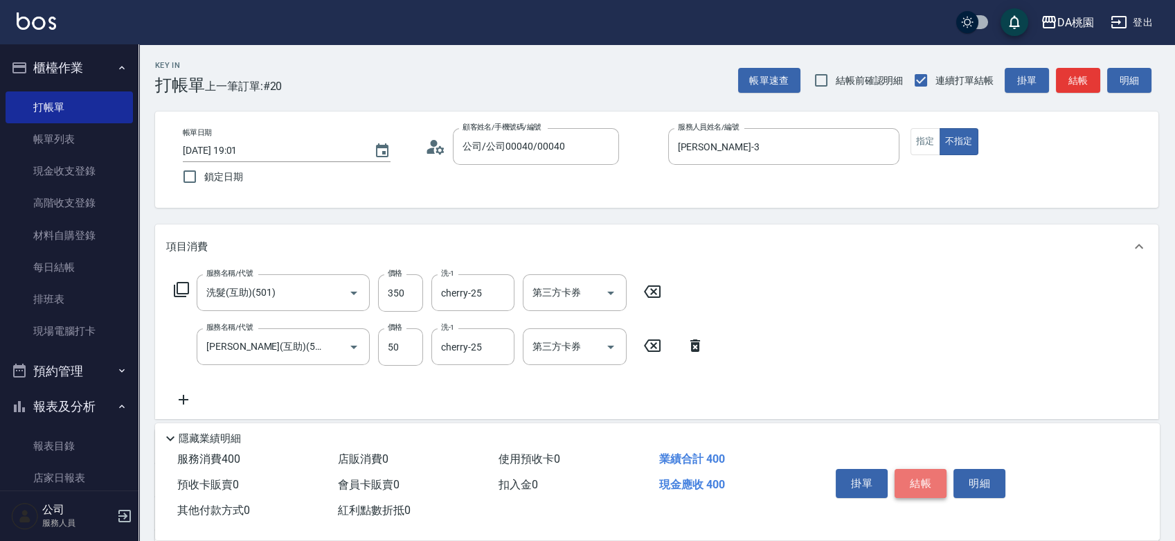
click at [923, 481] on button "結帳" at bounding box center [920, 483] width 52 height 29
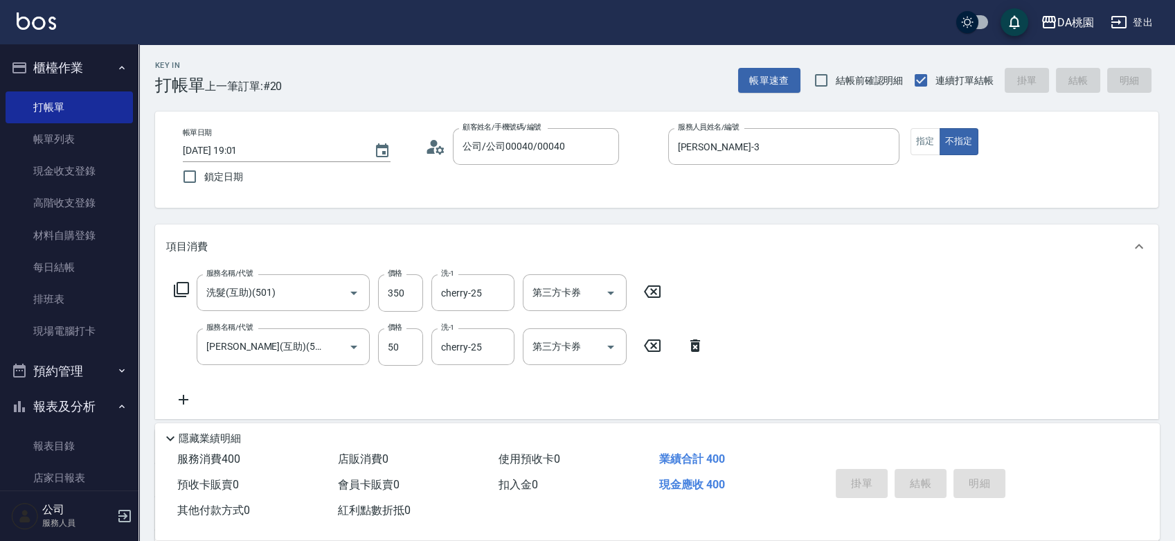
type input "2025/09/09 19:03"
type input "0"
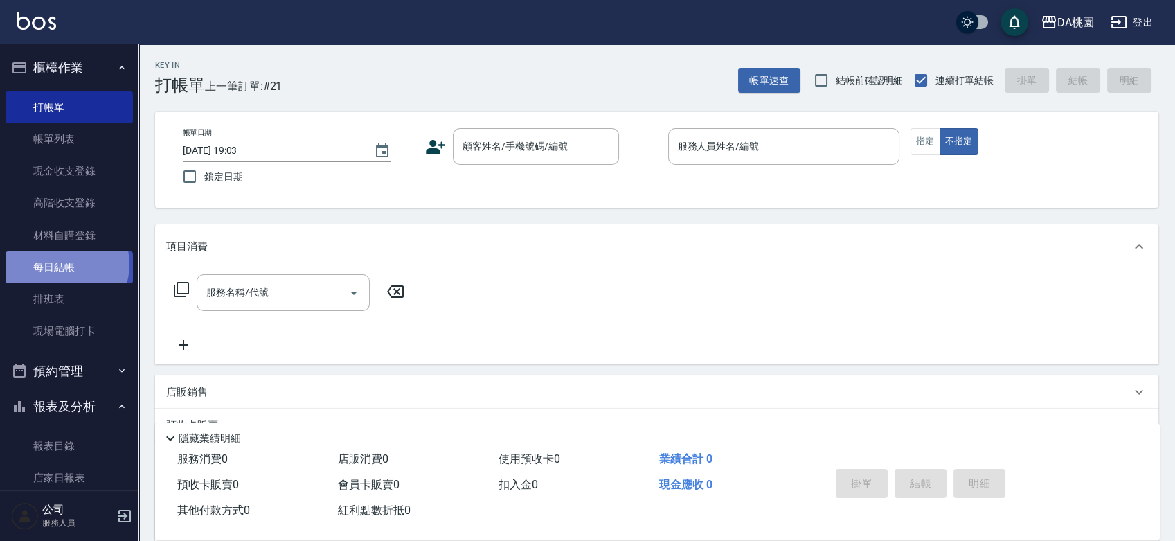
click at [65, 264] on link "每日結帳" at bounding box center [69, 267] width 127 height 32
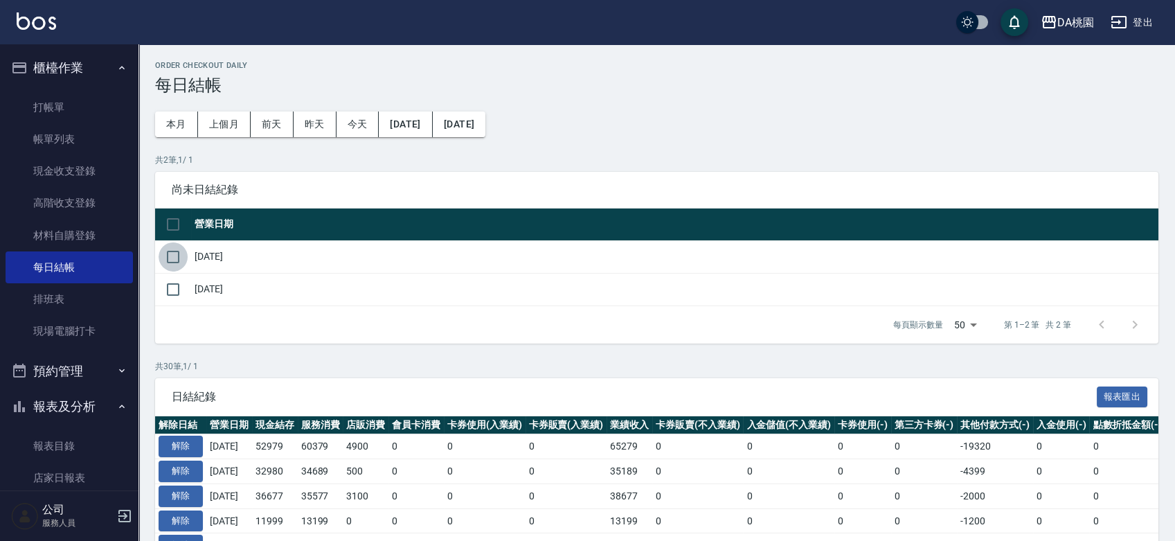
click at [174, 251] on input "checkbox" at bounding box center [172, 256] width 29 height 29
checkbox input "true"
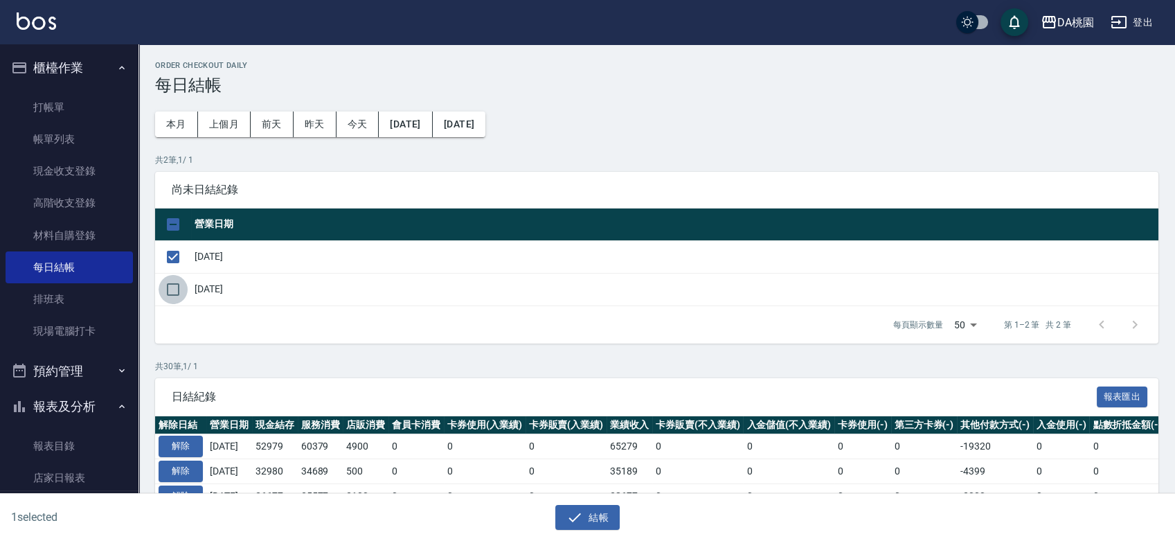
click at [175, 286] on input "checkbox" at bounding box center [172, 289] width 29 height 29
checkbox input "true"
click at [603, 521] on button "結帳" at bounding box center [587, 518] width 64 height 26
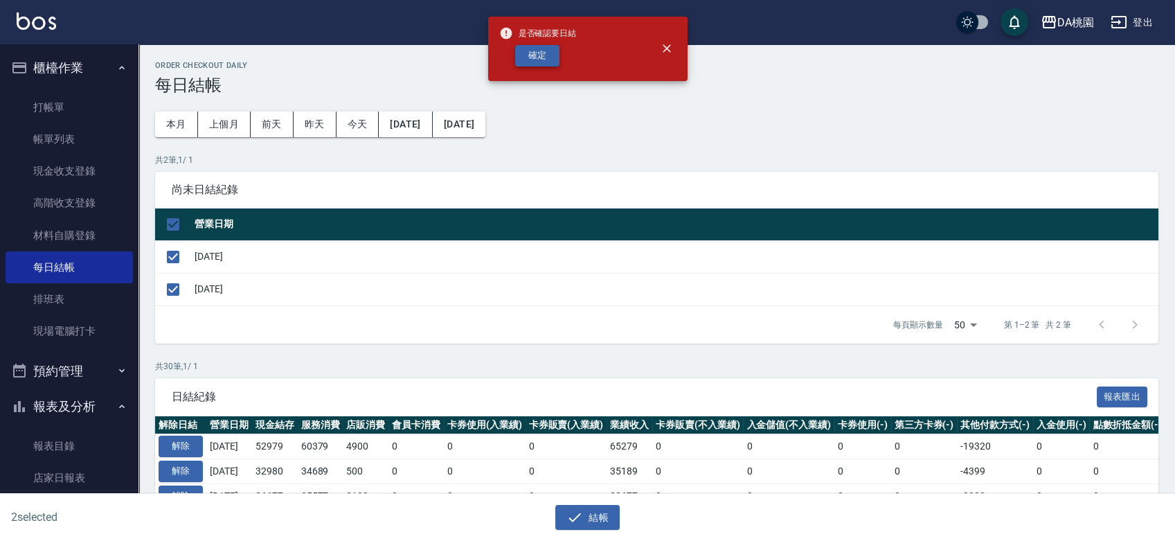
click at [546, 50] on button "確定" at bounding box center [537, 55] width 44 height 21
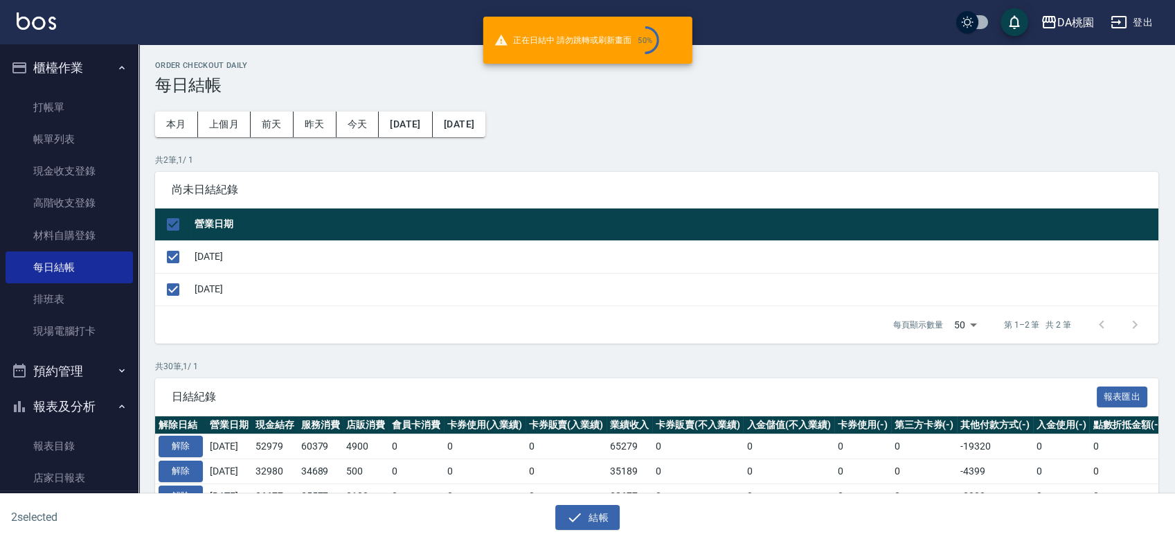
checkbox input "false"
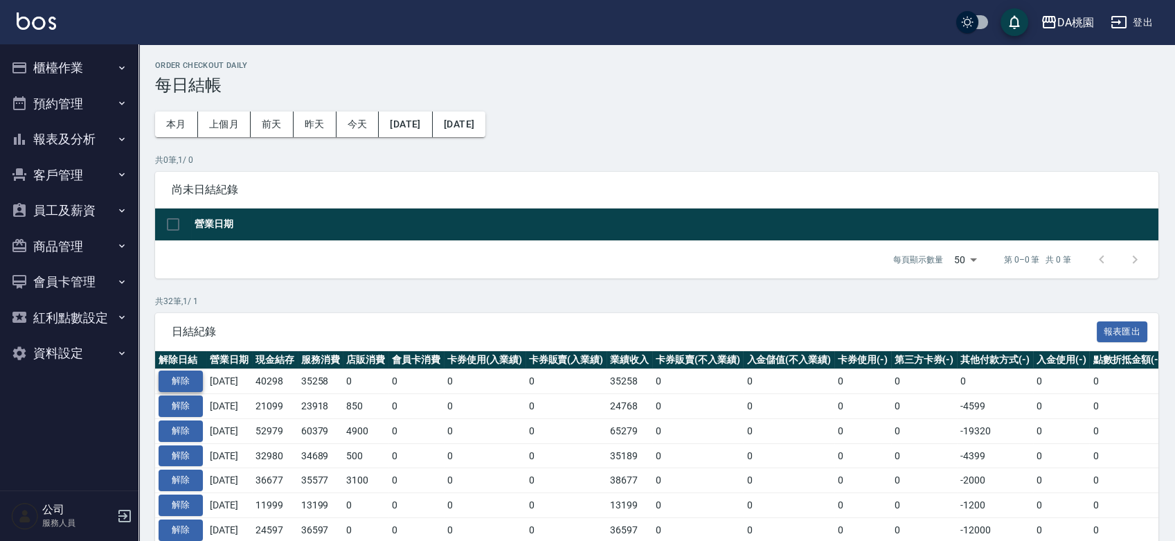
click at [194, 377] on button "解除" at bounding box center [180, 380] width 44 height 21
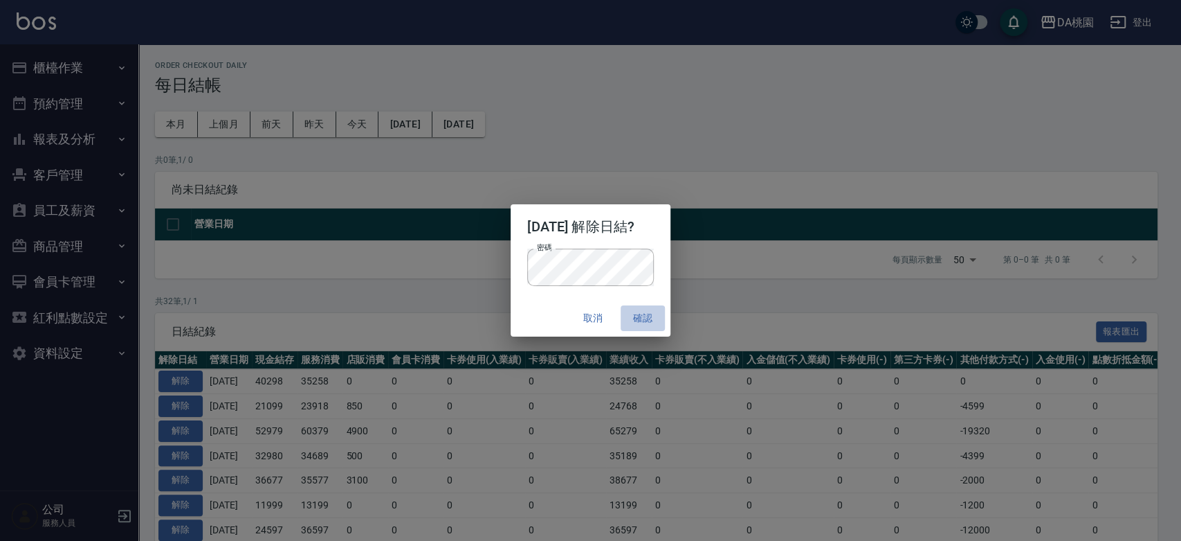
click at [659, 316] on button "確認" at bounding box center [643, 318] width 44 height 26
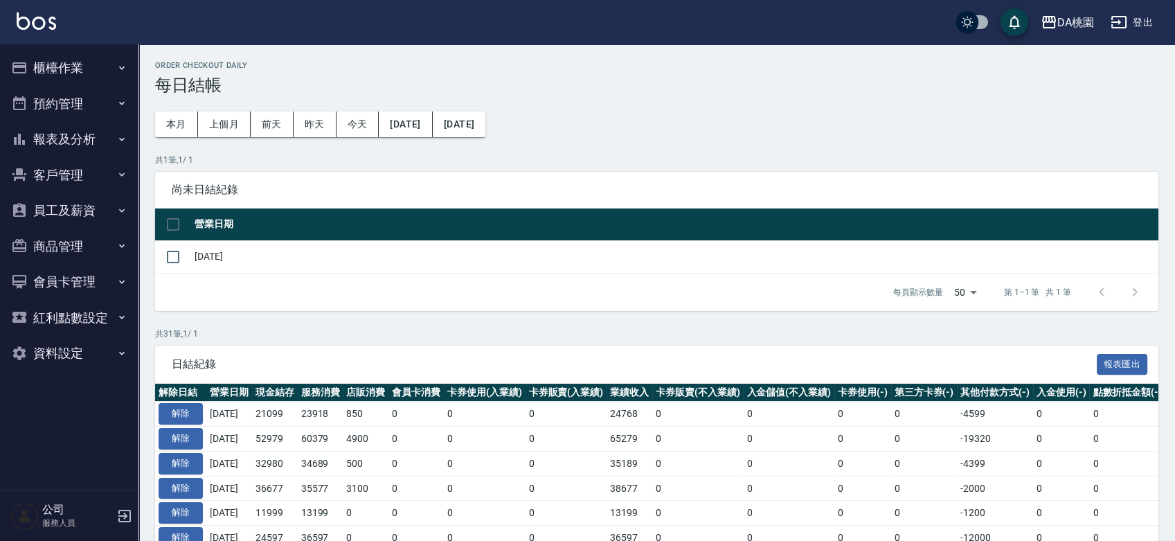
click at [49, 65] on button "櫃檯作業" at bounding box center [69, 68] width 127 height 36
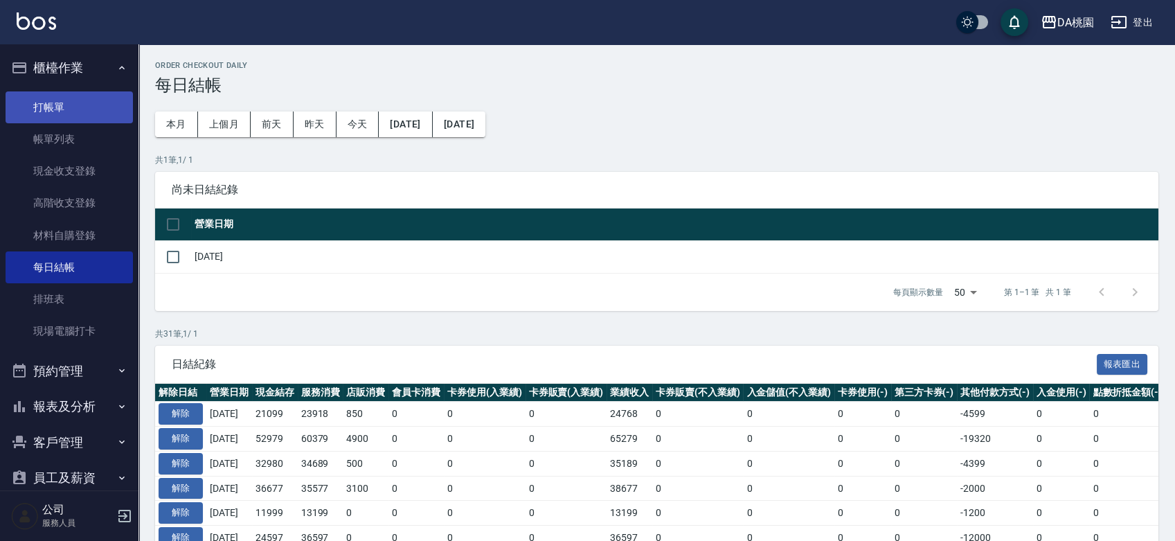
click at [70, 103] on link "打帳單" at bounding box center [69, 107] width 127 height 32
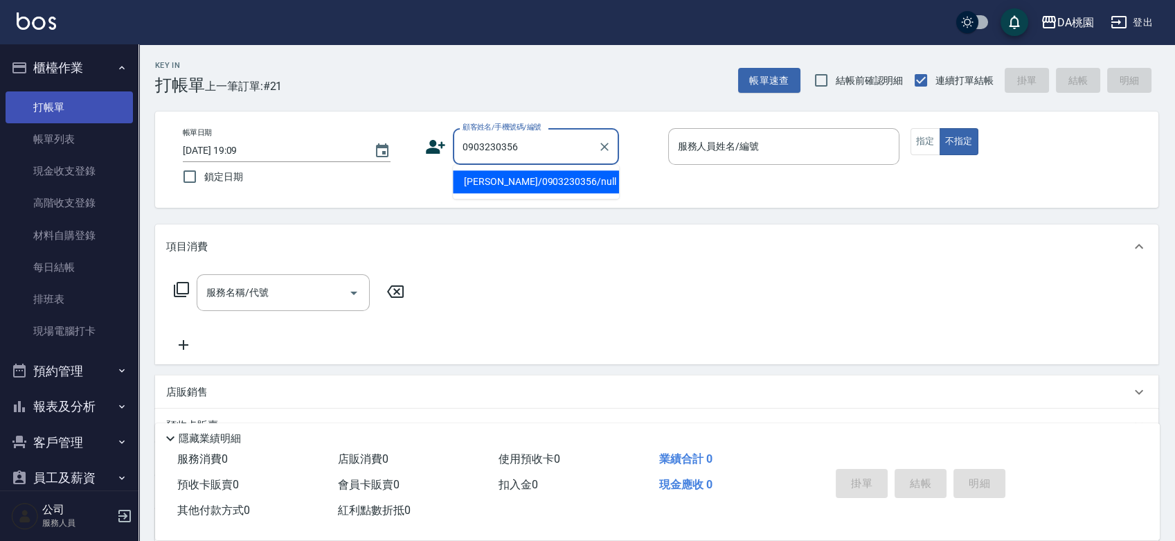
type input "劉至軒/0903230356/null"
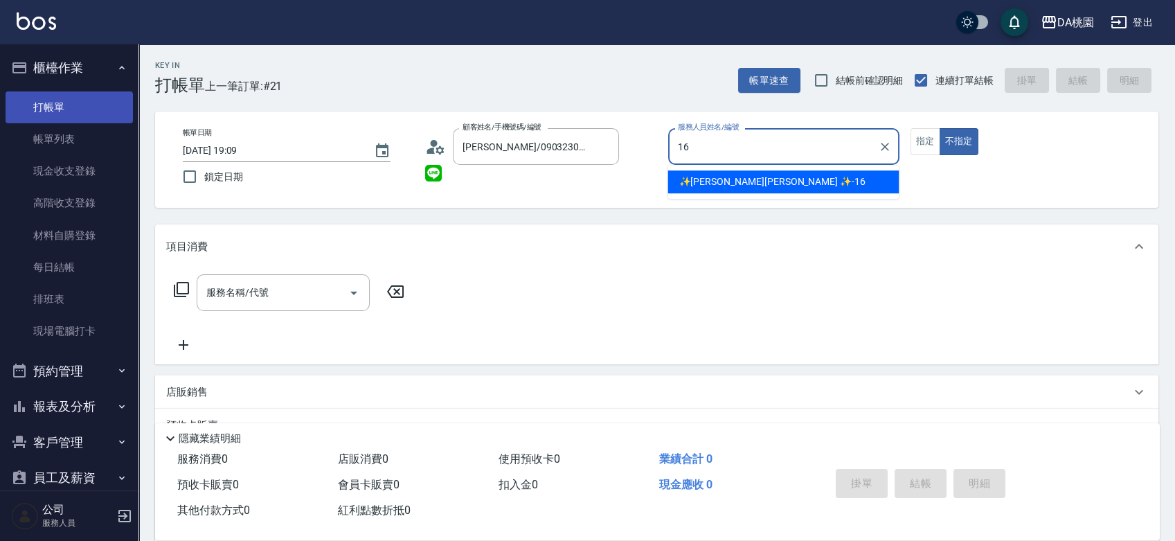
type input "✨GARY蓋瑞 ✨-16"
type button "false"
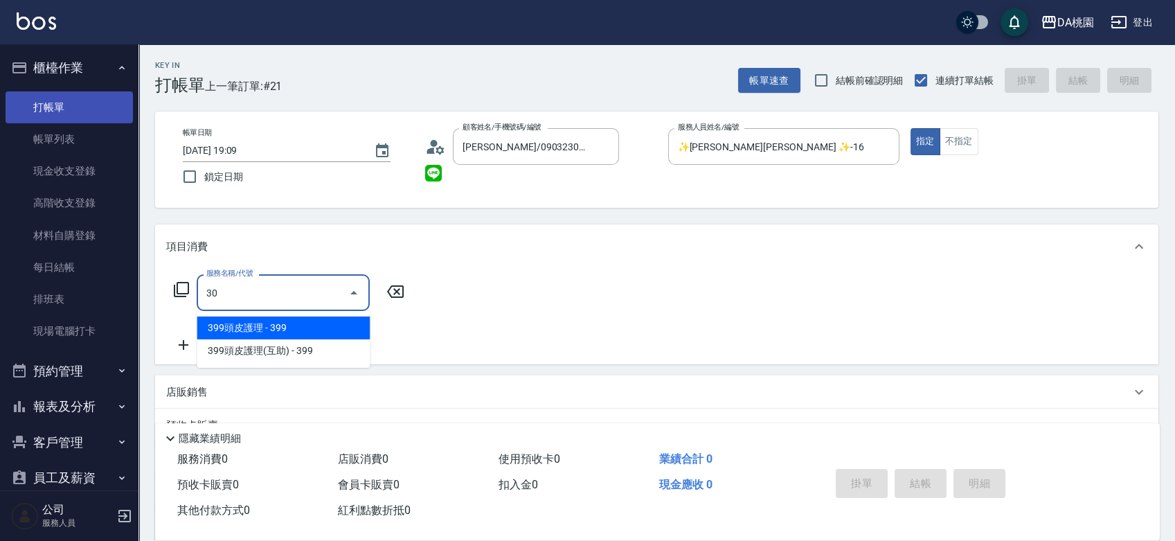
type input "303"
type input "30"
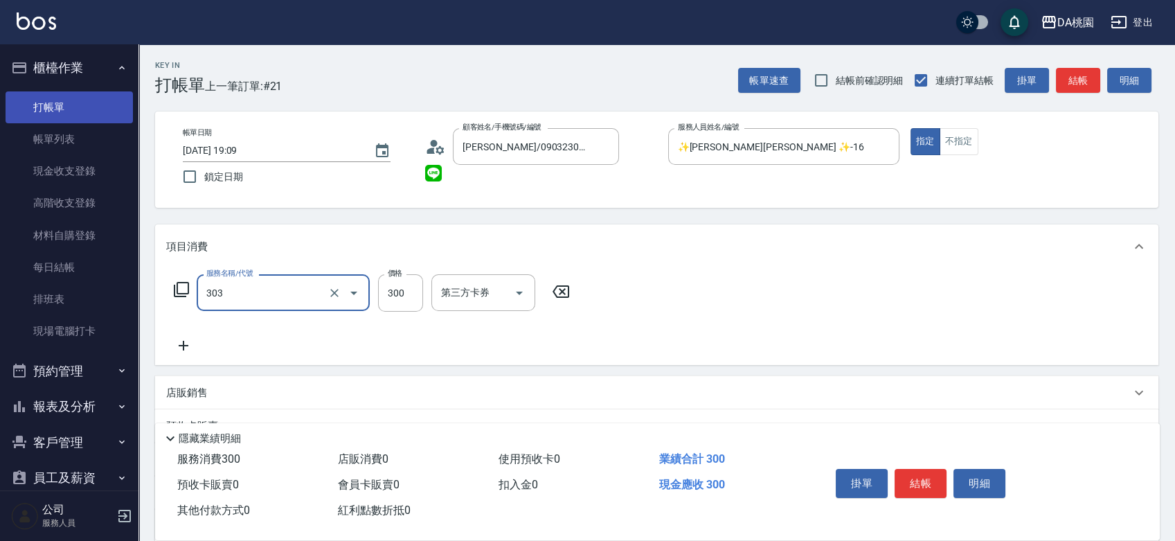
type input "A級剪髮(303)"
type input "5"
type input "0"
type input "50"
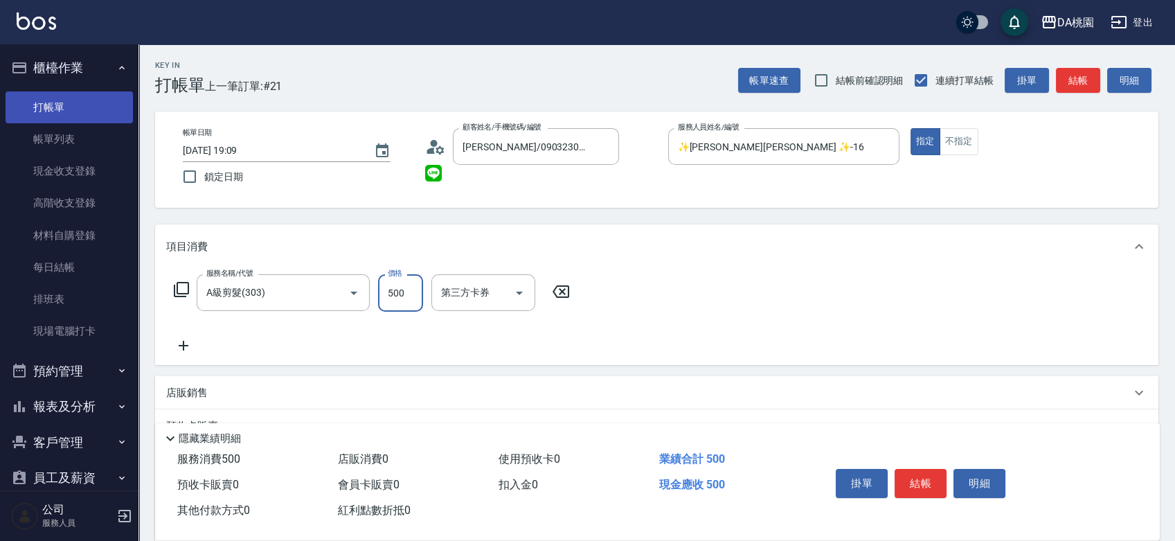
type input "500"
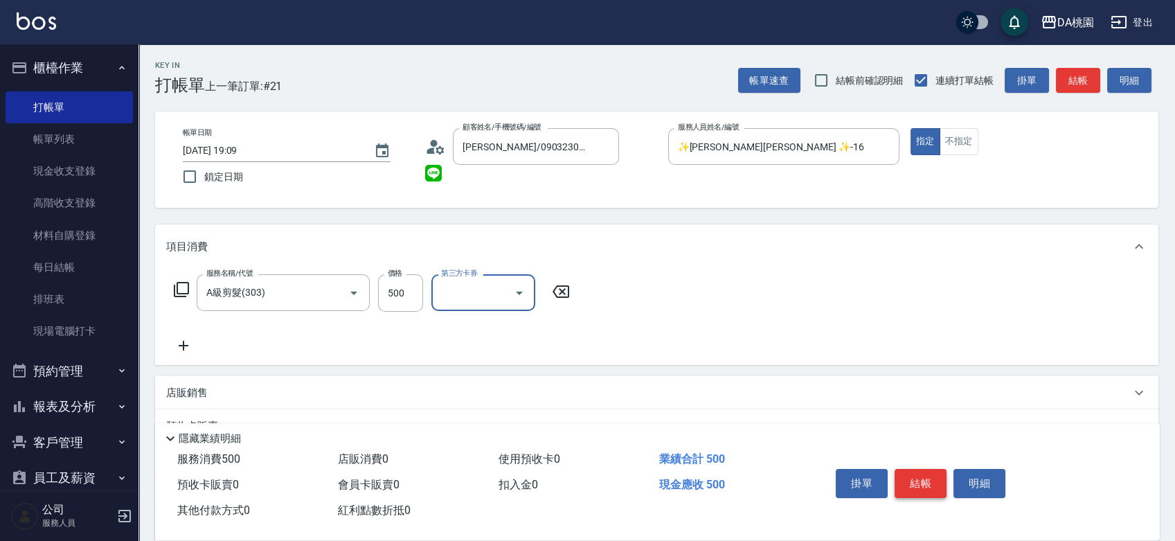
click at [907, 475] on button "結帳" at bounding box center [920, 483] width 52 height 29
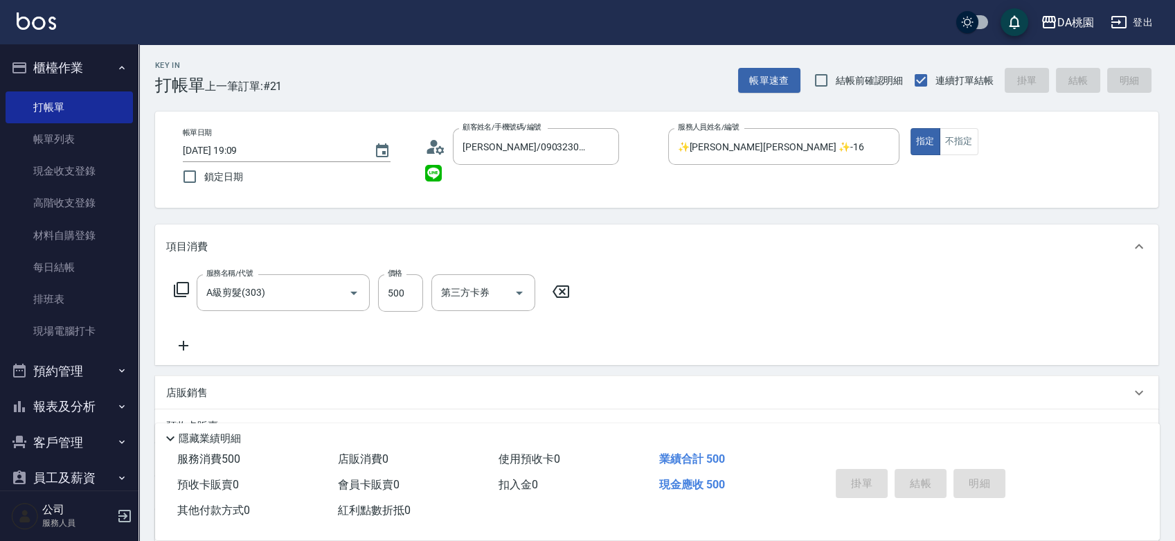
type input "2025/09/09 19:10"
type input "0"
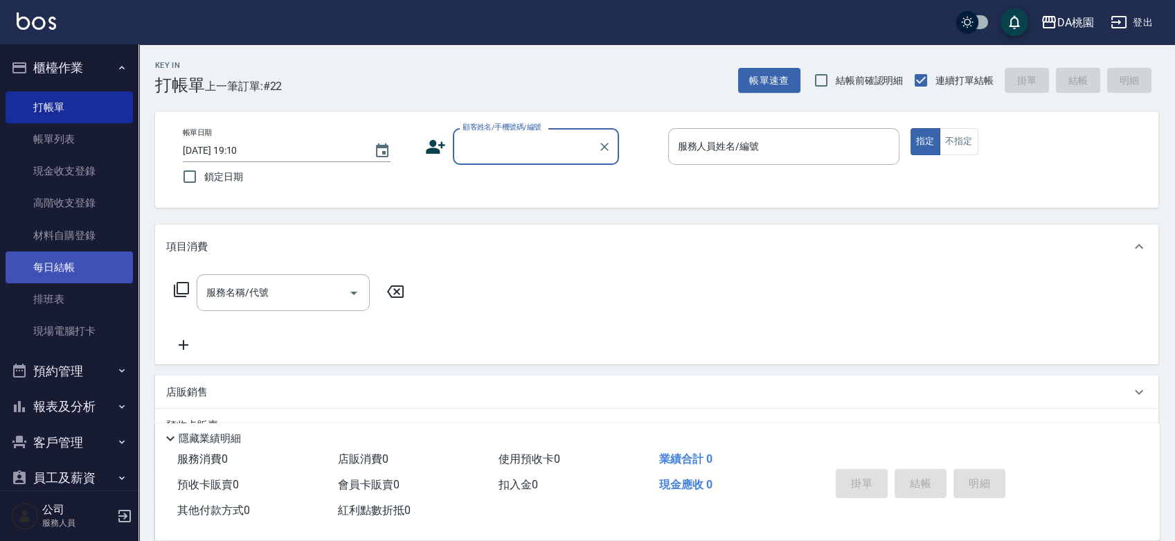
click at [66, 264] on link "每日結帳" at bounding box center [69, 267] width 127 height 32
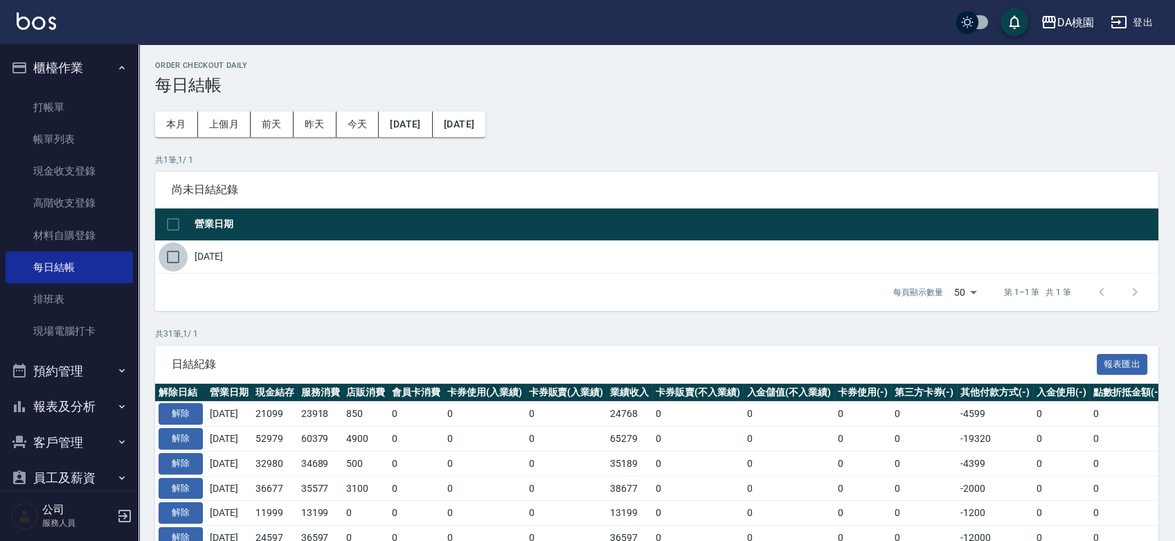
click at [181, 256] on input "checkbox" at bounding box center [172, 256] width 29 height 29
checkbox input "true"
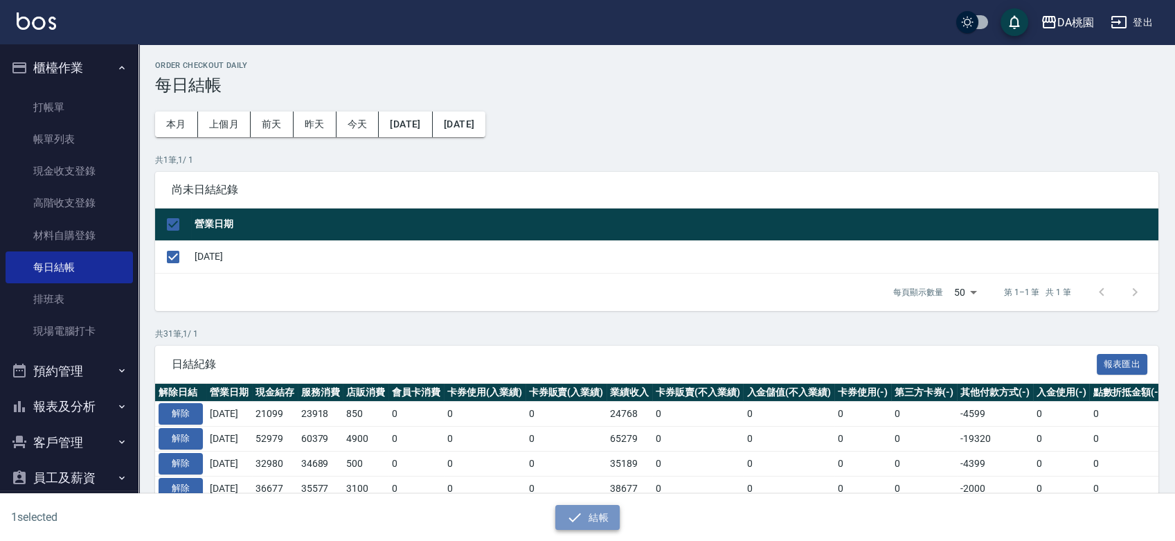
click at [611, 520] on button "結帳" at bounding box center [587, 518] width 64 height 26
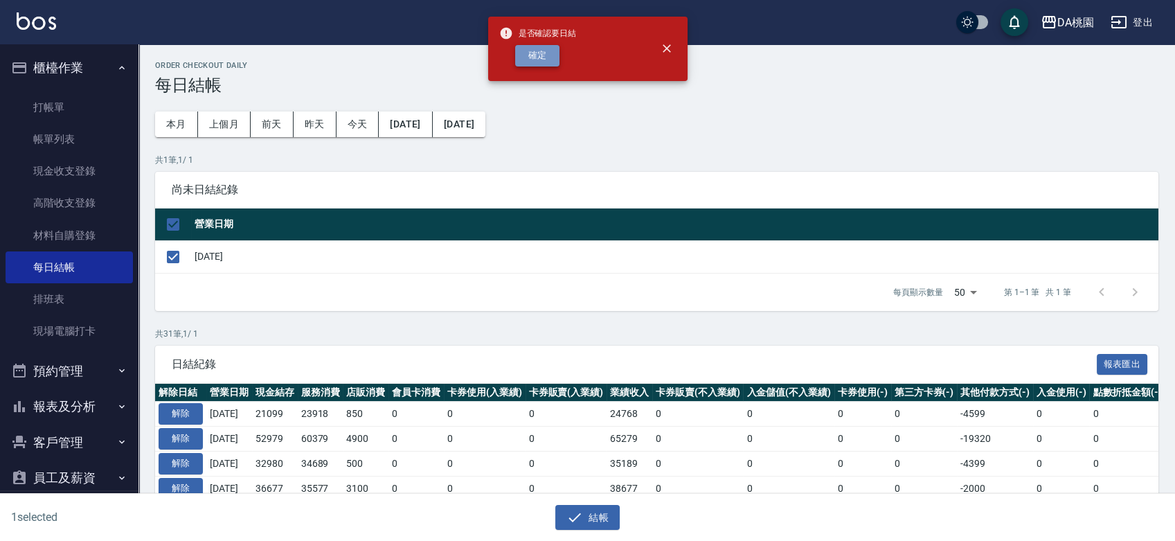
click at [529, 54] on button "確定" at bounding box center [537, 55] width 44 height 21
checkbox input "false"
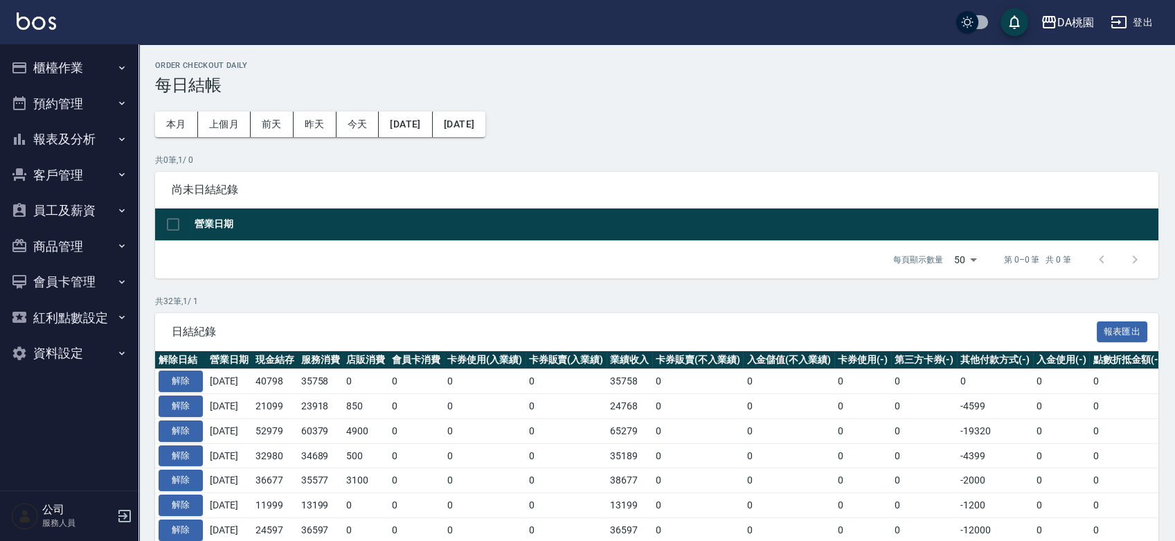
click at [42, 137] on button "報表及分析" at bounding box center [69, 139] width 127 height 36
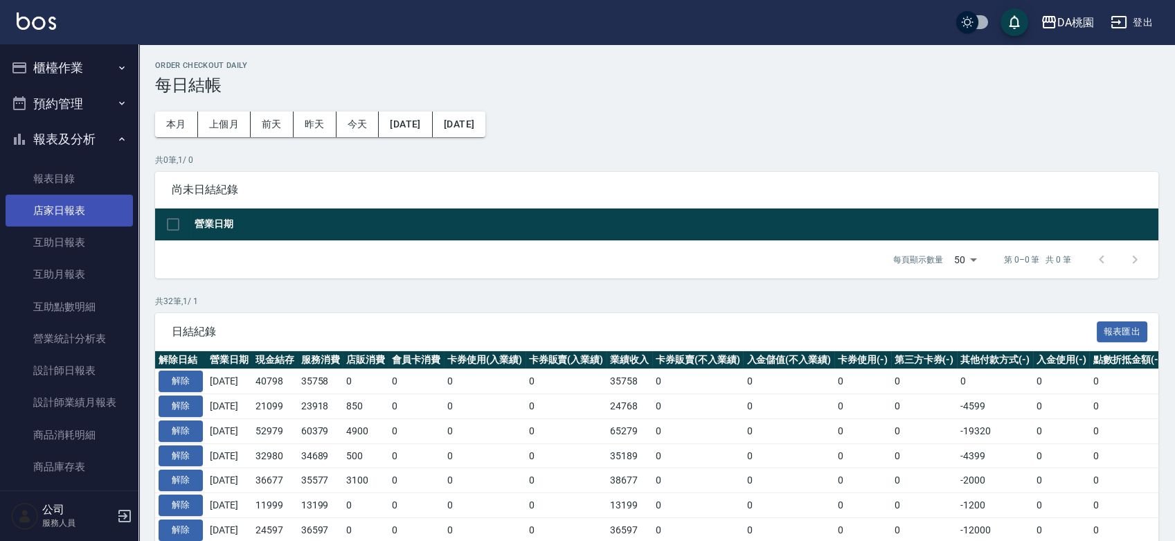
click at [58, 203] on link "店家日報表" at bounding box center [69, 210] width 127 height 32
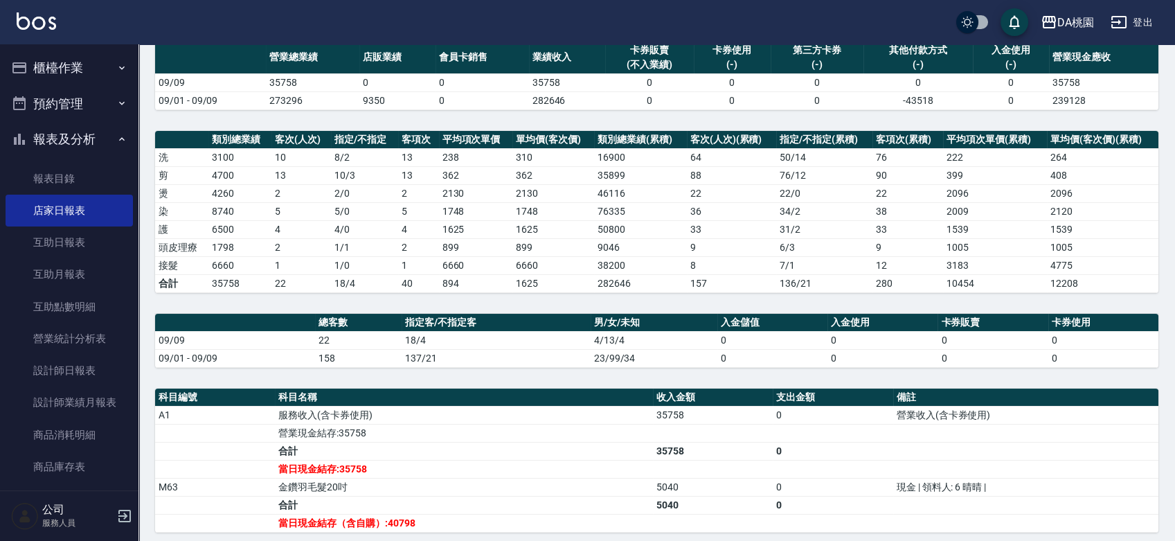
scroll to position [317, 0]
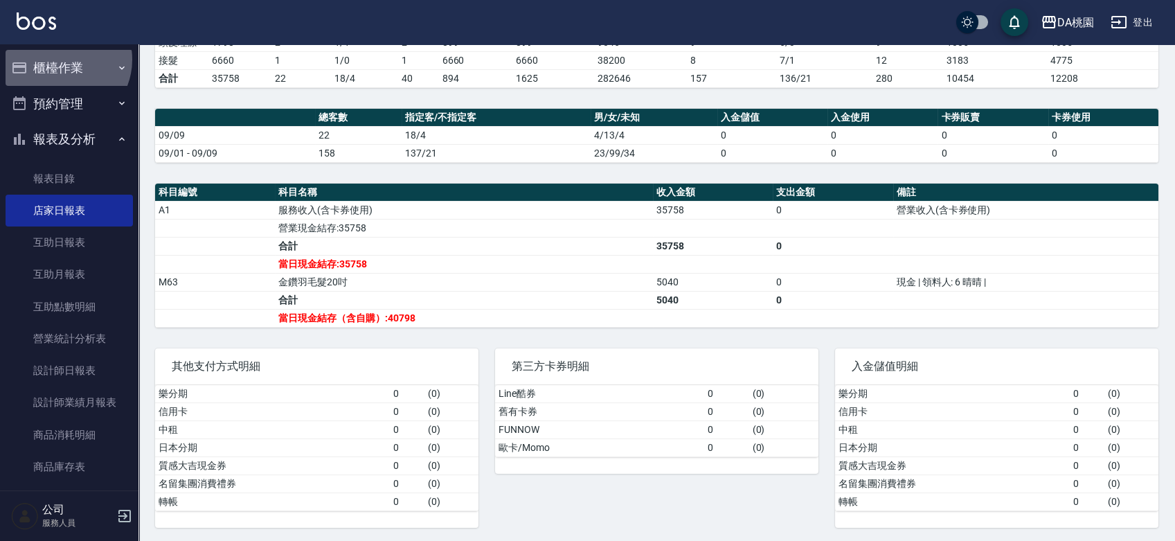
click at [60, 60] on button "櫃檯作業" at bounding box center [69, 68] width 127 height 36
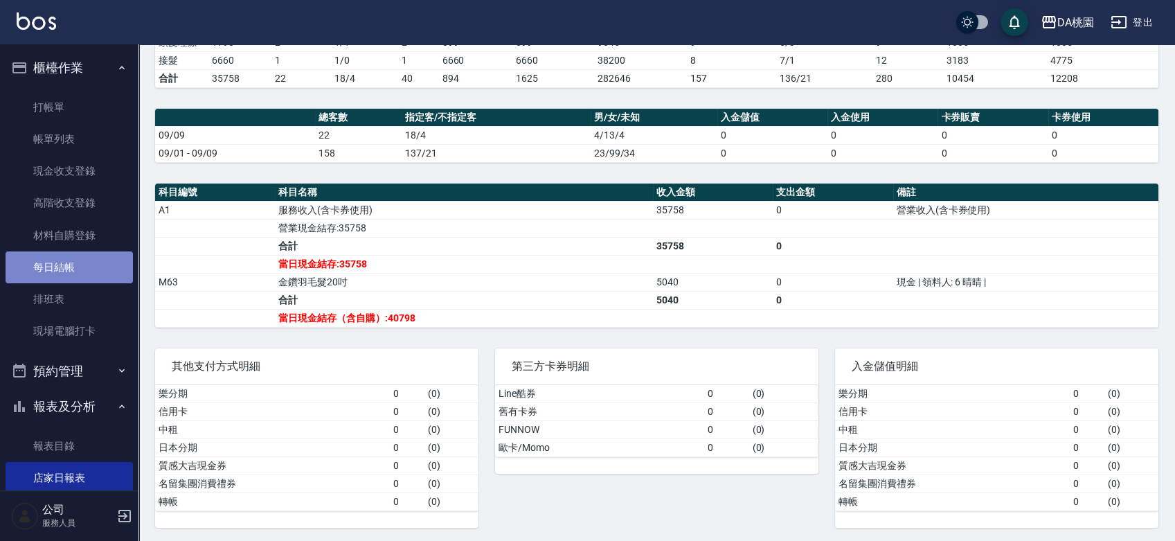
click at [87, 274] on link "每日結帳" at bounding box center [69, 267] width 127 height 32
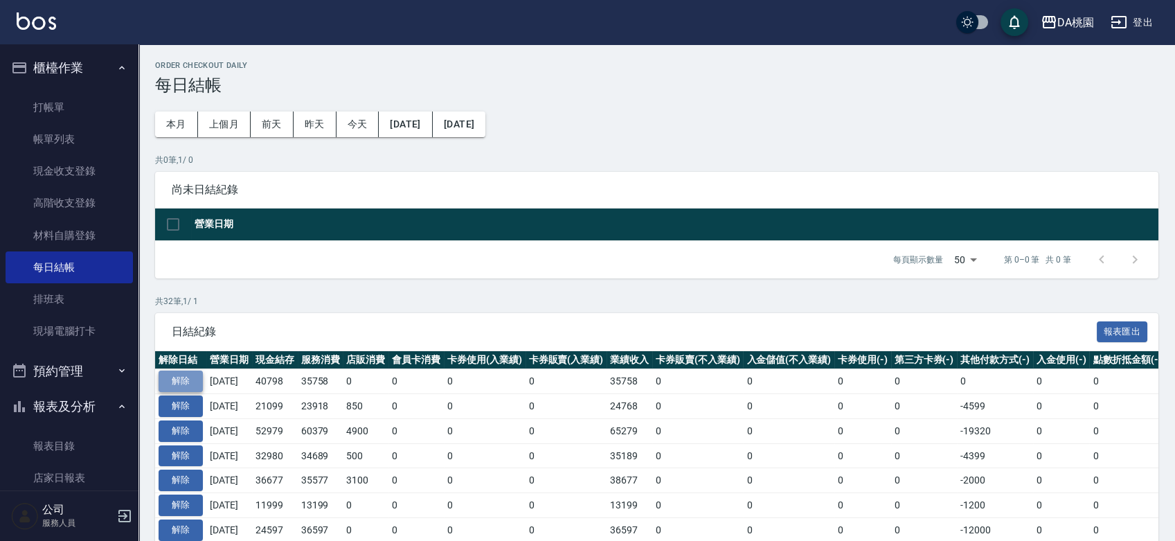
click at [184, 376] on button "解除" at bounding box center [180, 380] width 44 height 21
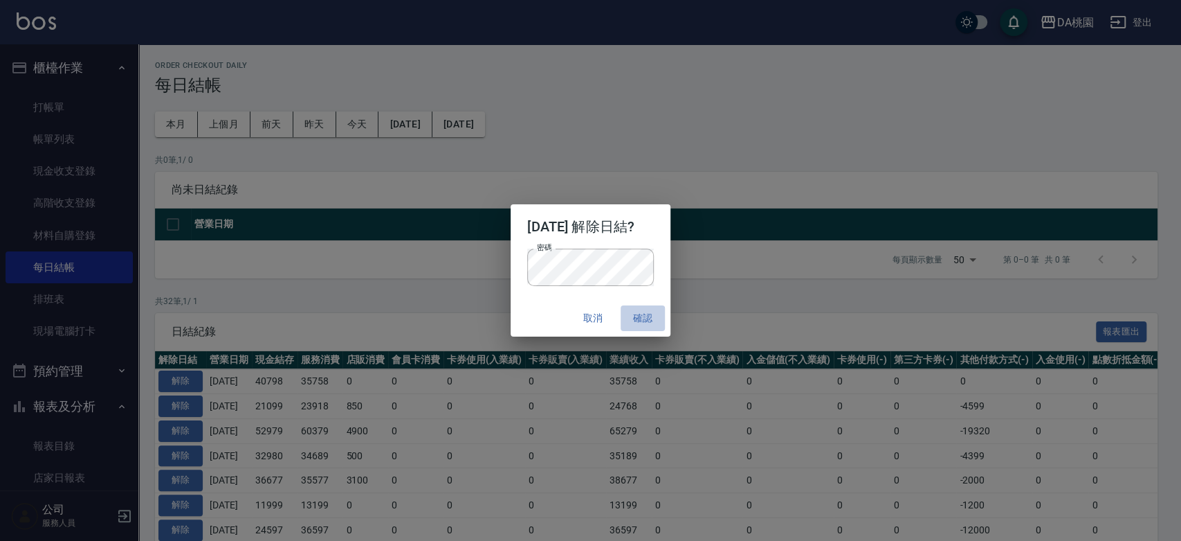
click at [656, 313] on button "確認" at bounding box center [643, 318] width 44 height 26
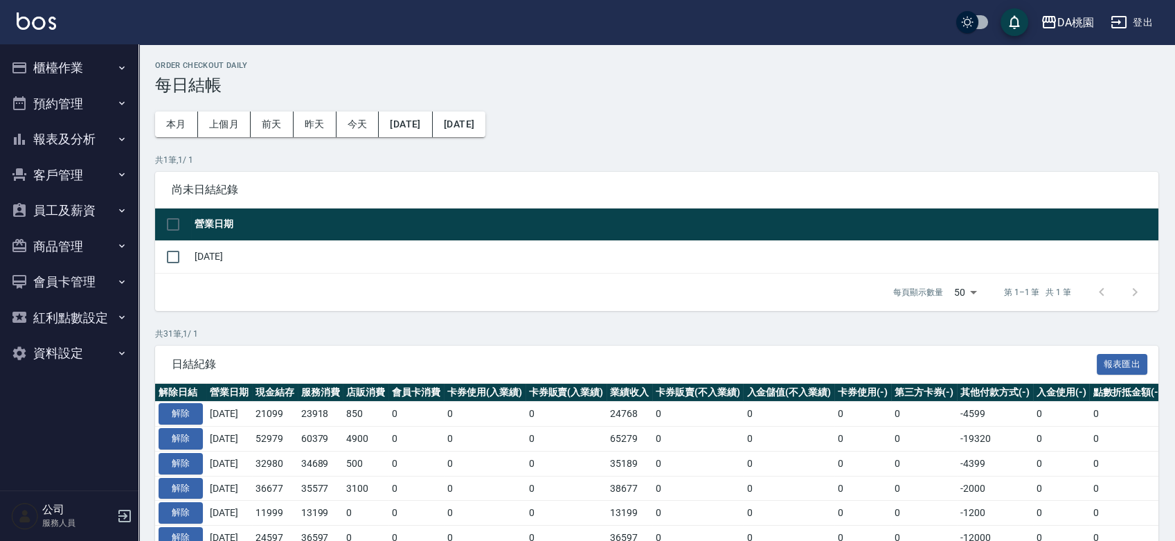
click at [73, 60] on button "櫃檯作業" at bounding box center [69, 68] width 127 height 36
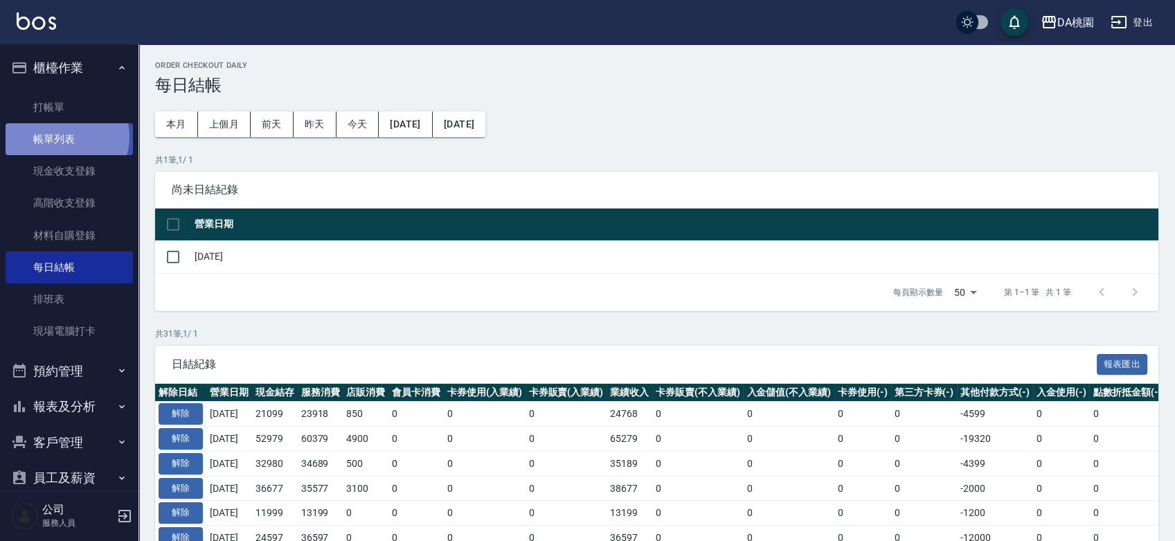
click at [62, 136] on link "帳單列表" at bounding box center [69, 139] width 127 height 32
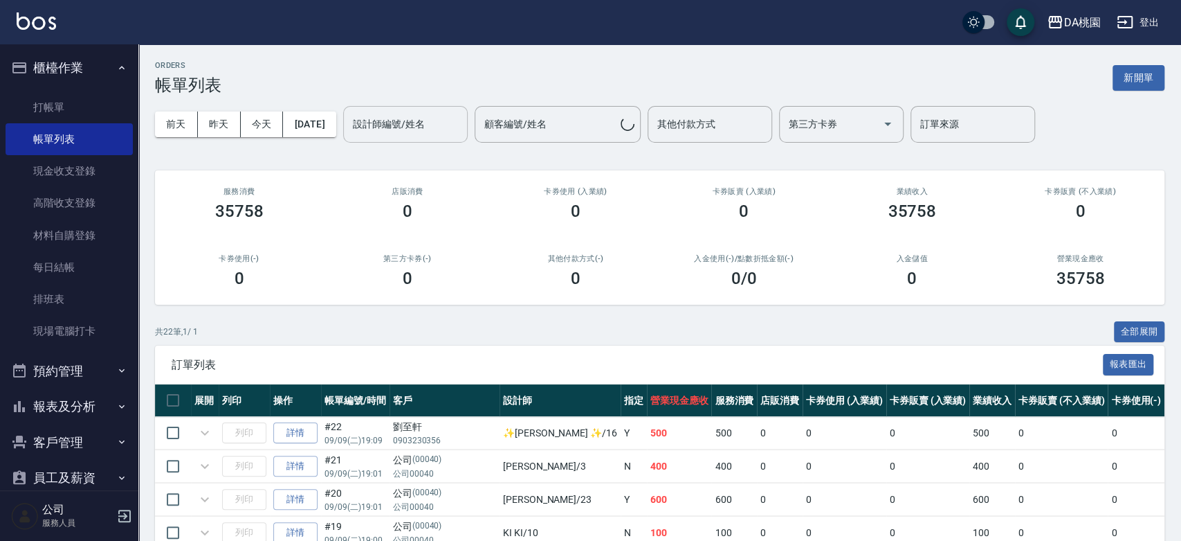
click at [436, 120] on div "設計師編號/姓名 設計師編號/姓名" at bounding box center [405, 124] width 125 height 37
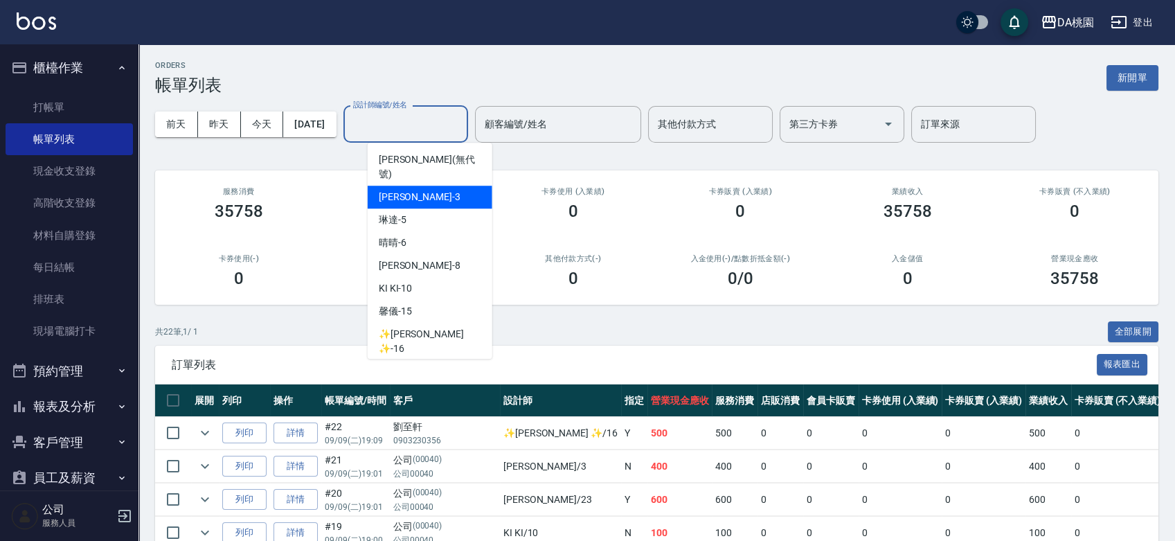
click at [433, 185] on div "愛莉絲 -3" at bounding box center [430, 196] width 125 height 23
type input "愛莉絲-3"
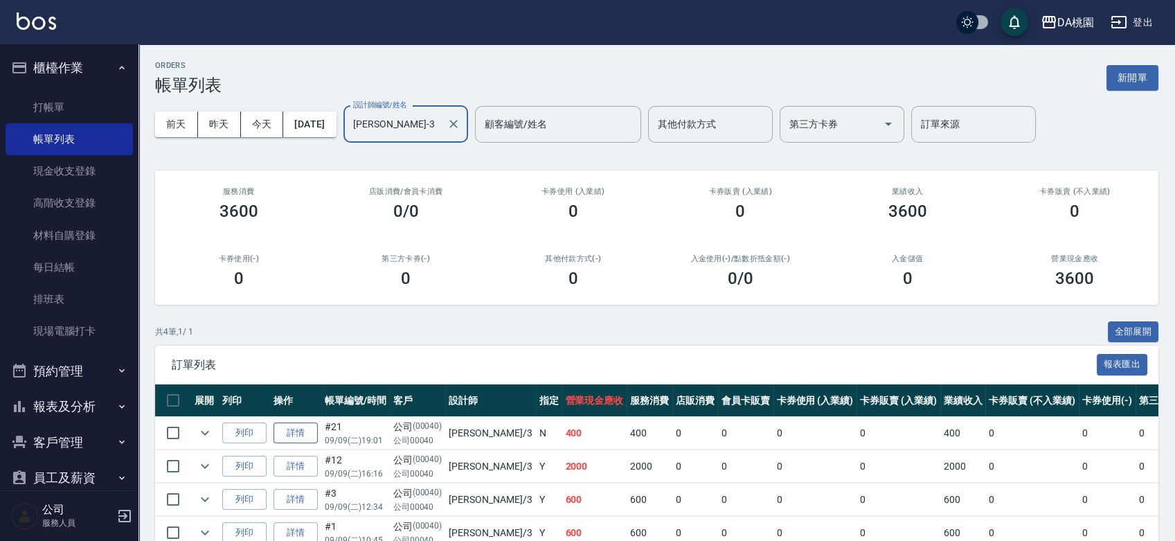
click at [312, 428] on link "詳情" at bounding box center [295, 432] width 44 height 21
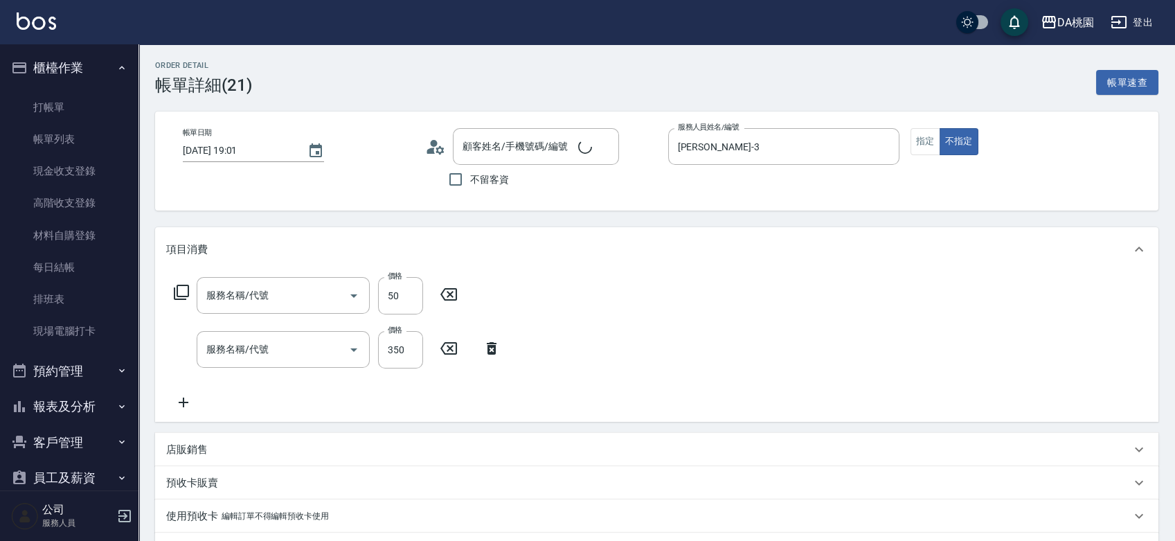
type input "2025/09/09 19:01"
type input "愛莉絲-3"
type input "40"
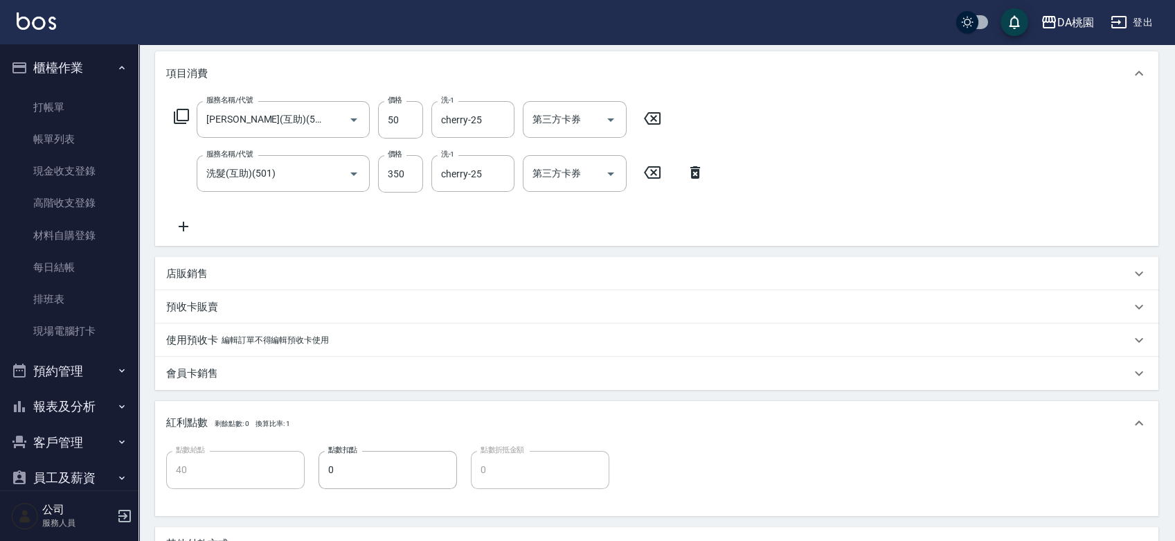
type input "潤絲(互助)(504)"
type input "洗髮(互助)(501)"
type input "公司/公司00040/00040"
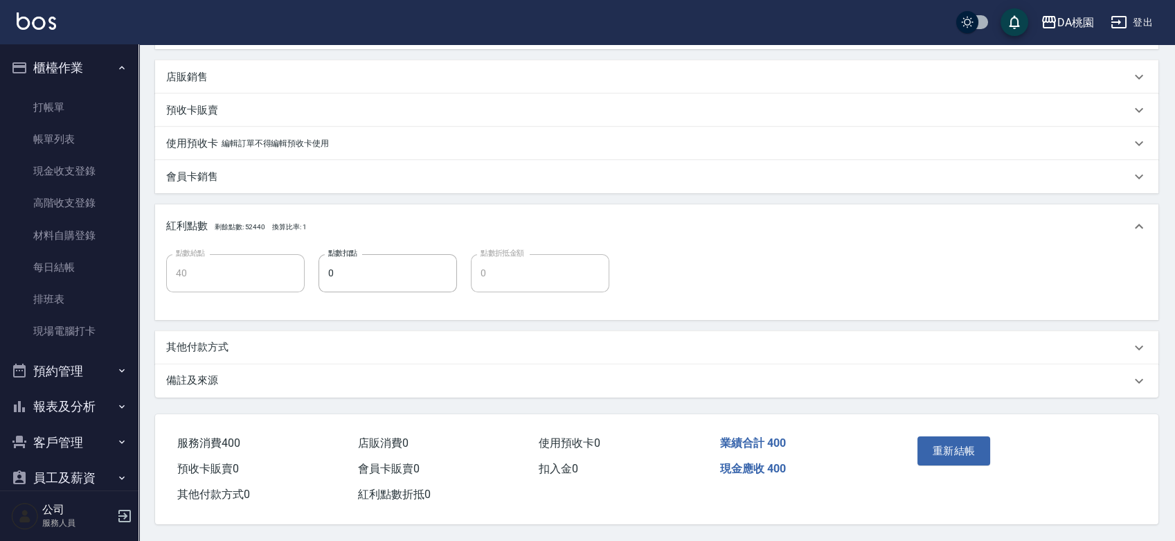
click at [266, 349] on div "其他付款方式" at bounding box center [648, 347] width 964 height 15
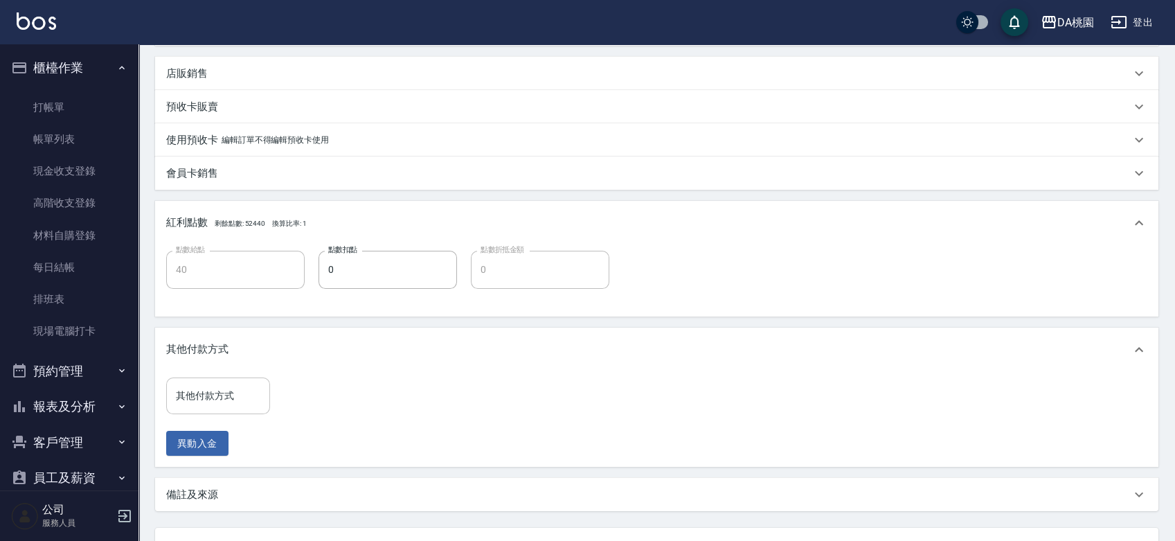
click at [216, 393] on input "其他付款方式" at bounding box center [217, 395] width 91 height 24
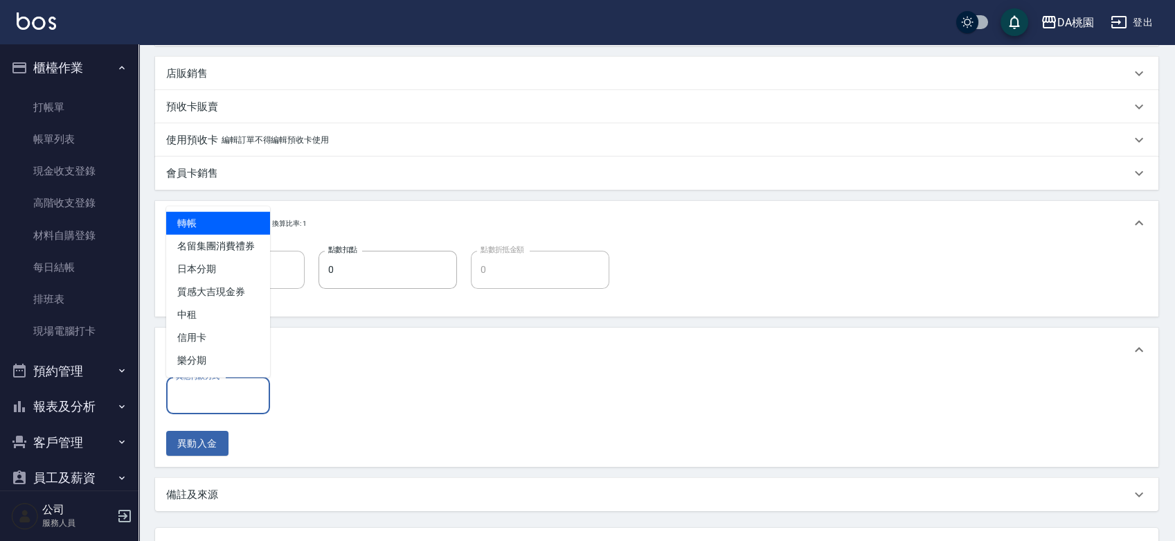
click at [215, 226] on span "轉帳" at bounding box center [218, 223] width 104 height 23
type input "轉帳"
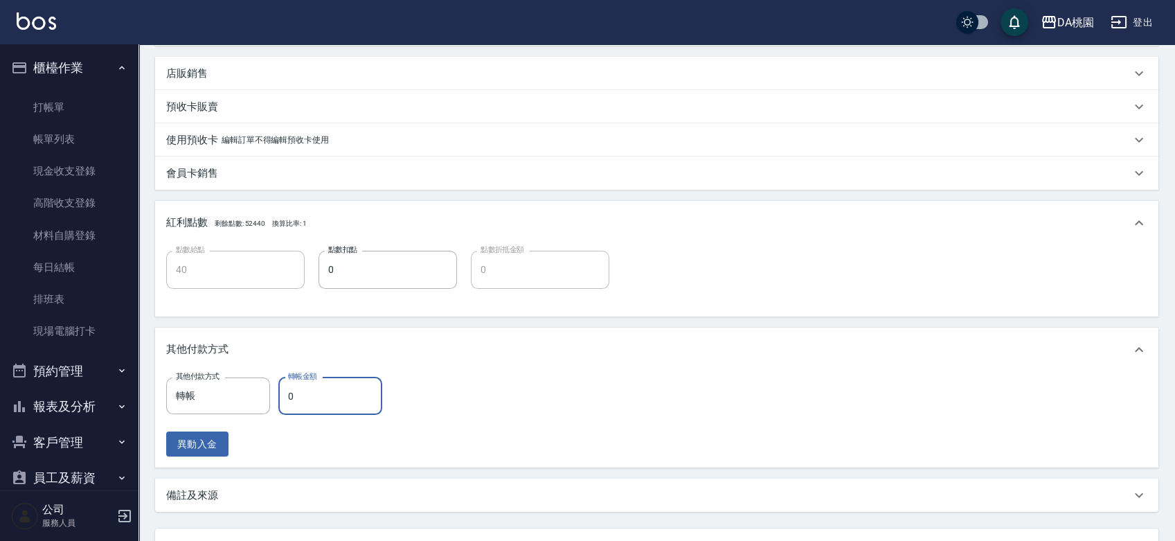
click at [288, 392] on input "0" at bounding box center [330, 395] width 104 height 37
type input "4"
type input "30"
type input "400"
type input "0"
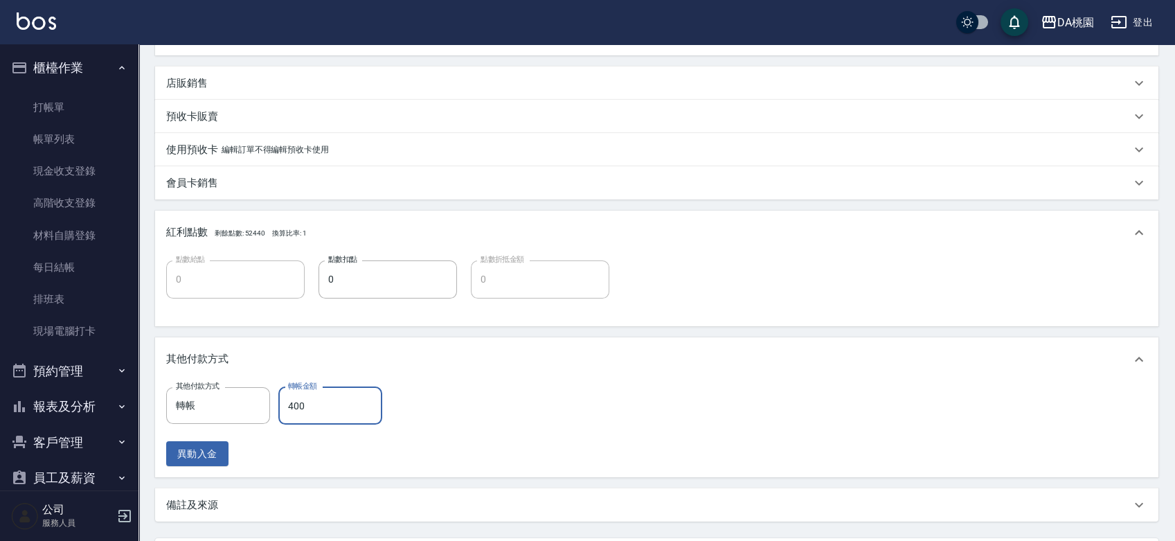
scroll to position [493, 0]
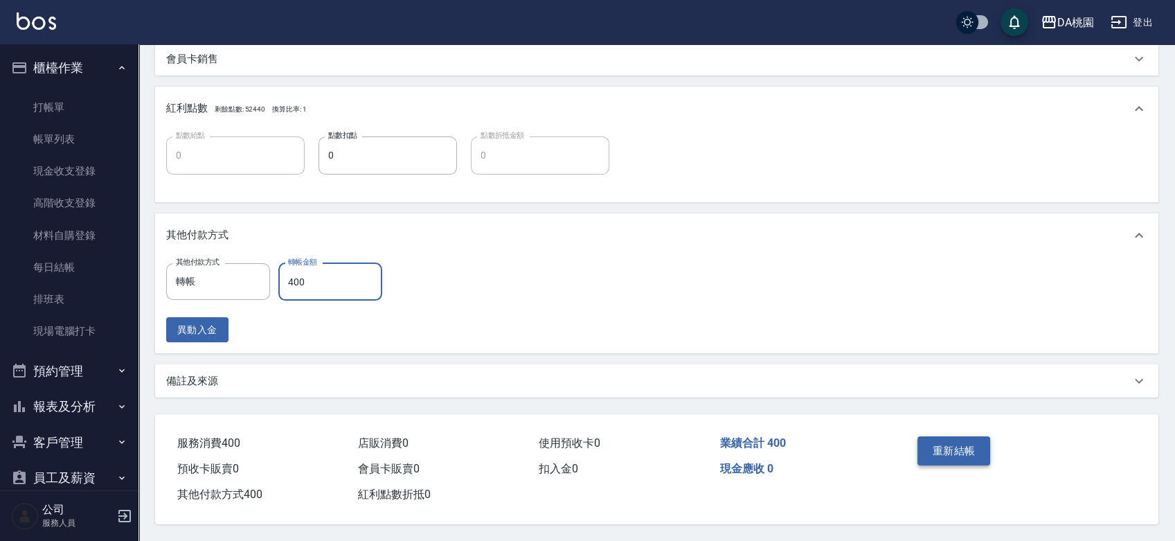
type input "400"
click at [961, 443] on button "重新結帳" at bounding box center [953, 450] width 73 height 29
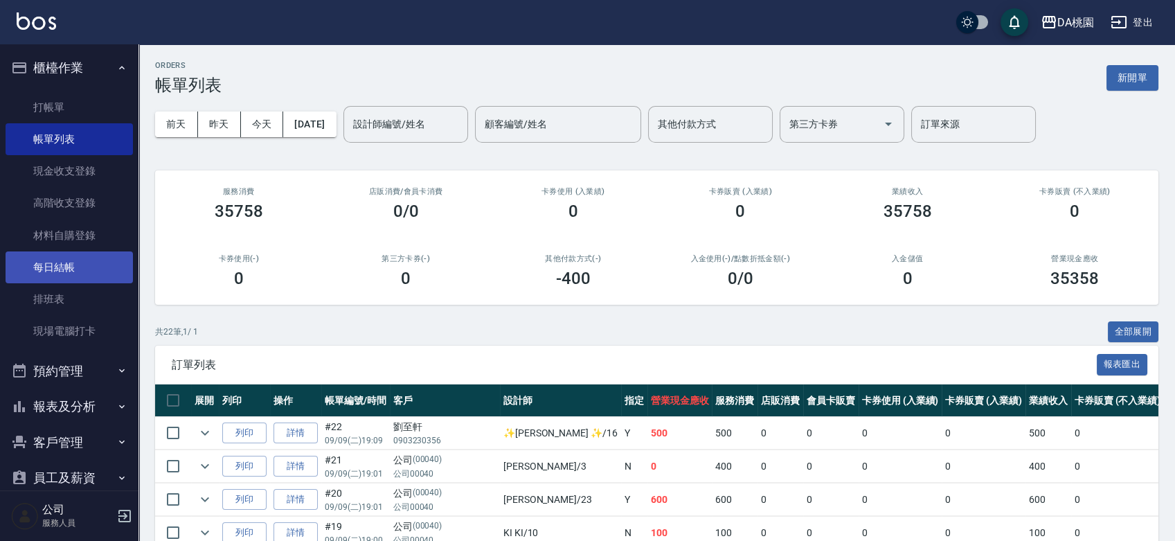
click at [47, 276] on link "每日結帳" at bounding box center [69, 267] width 127 height 32
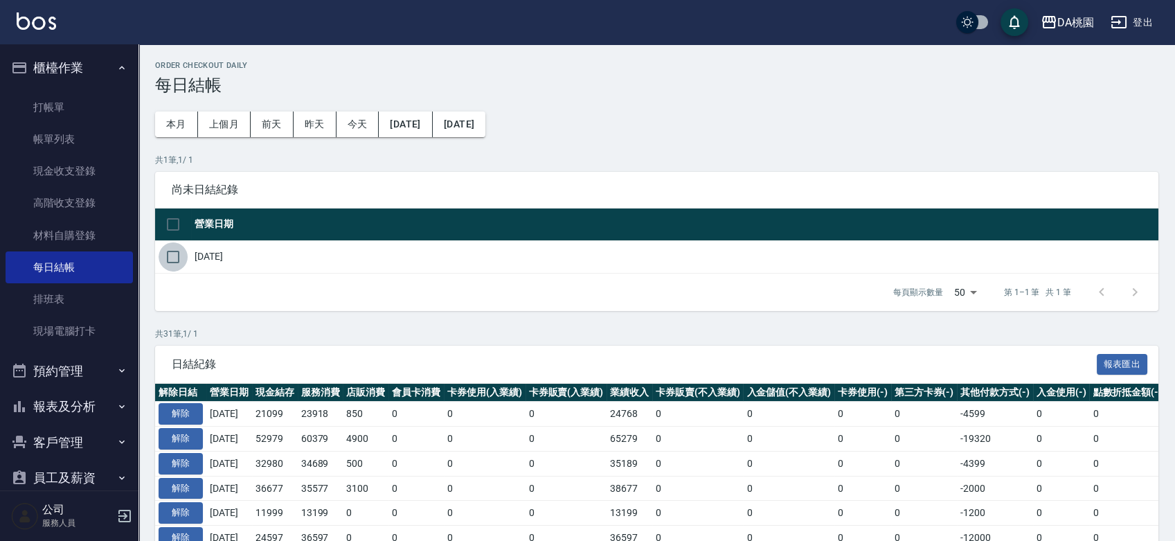
click at [183, 251] on input "checkbox" at bounding box center [172, 256] width 29 height 29
checkbox input "true"
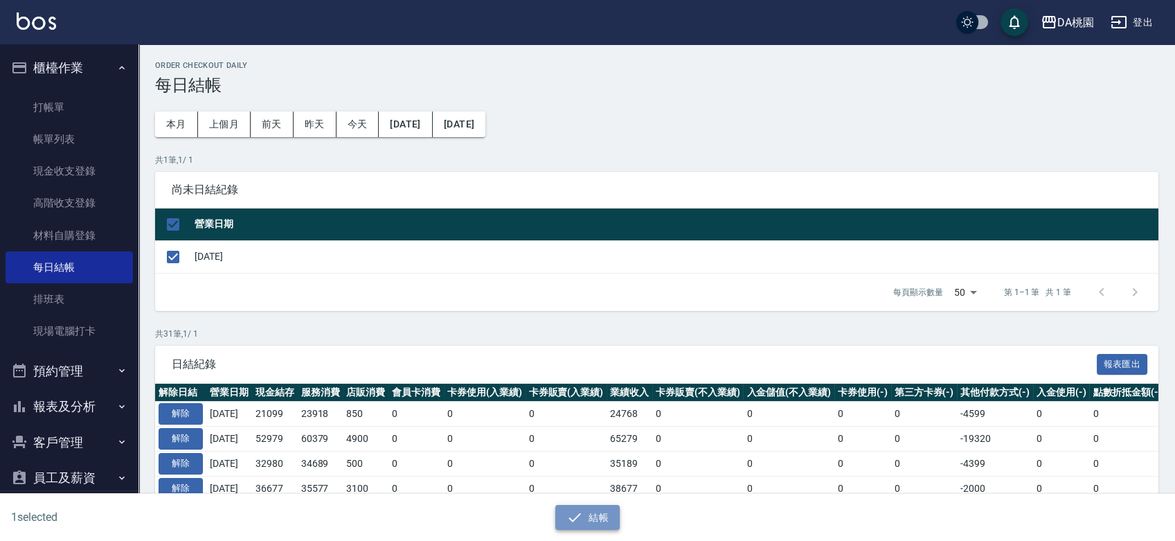
click at [583, 514] on button "結帳" at bounding box center [587, 518] width 64 height 26
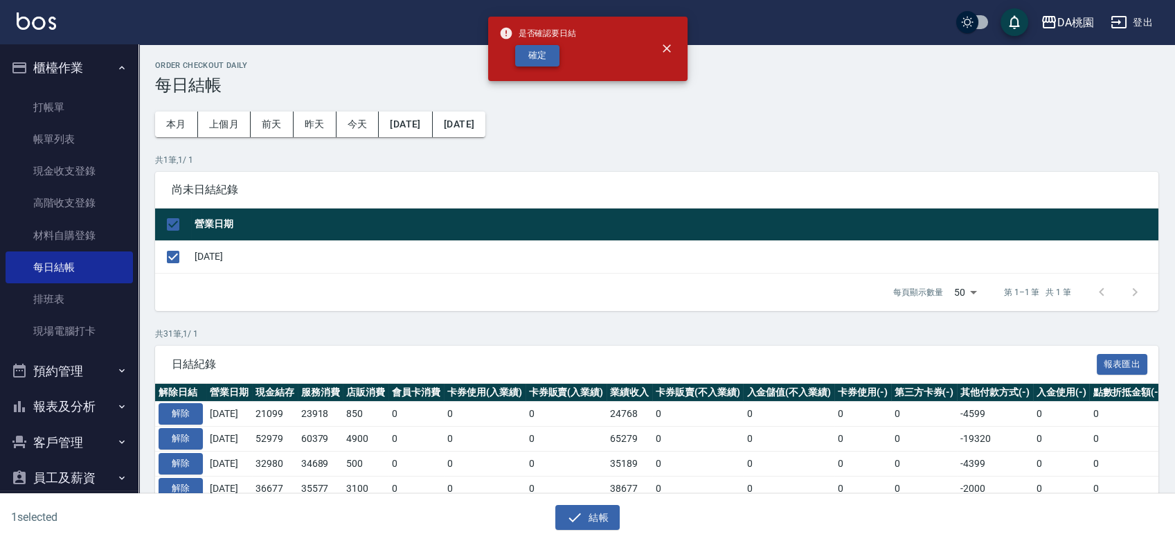
click at [532, 48] on button "確定" at bounding box center [537, 55] width 44 height 21
checkbox input "false"
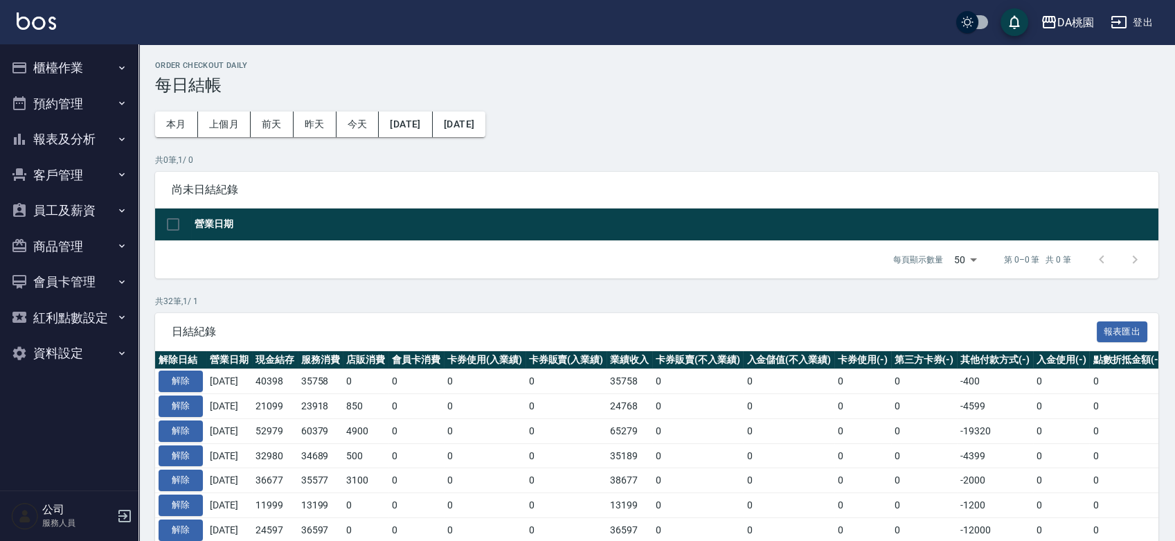
click at [100, 141] on button "報表及分析" at bounding box center [69, 139] width 127 height 36
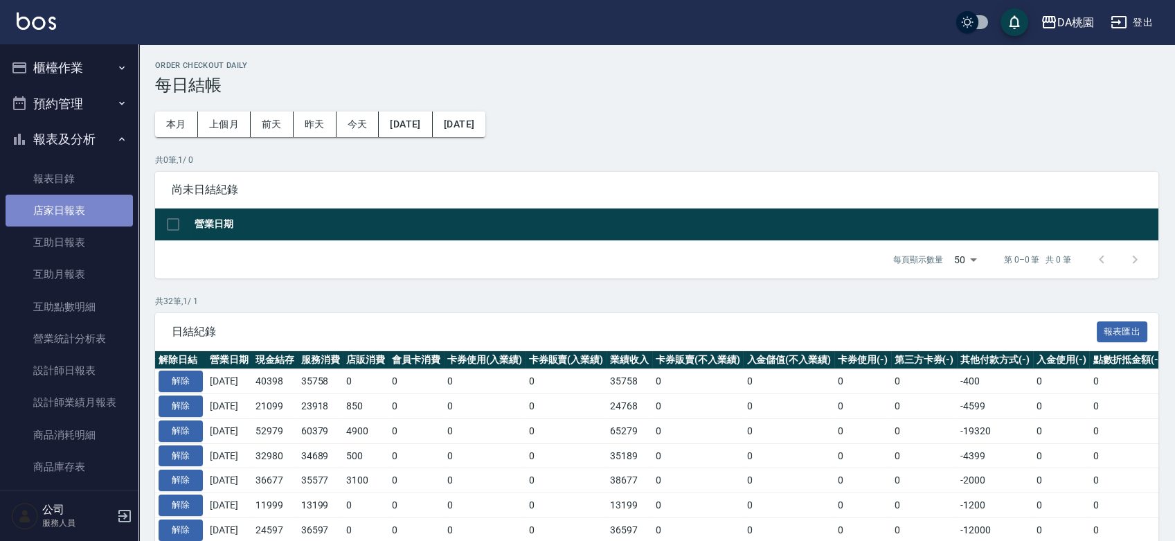
click at [89, 215] on link "店家日報表" at bounding box center [69, 210] width 127 height 32
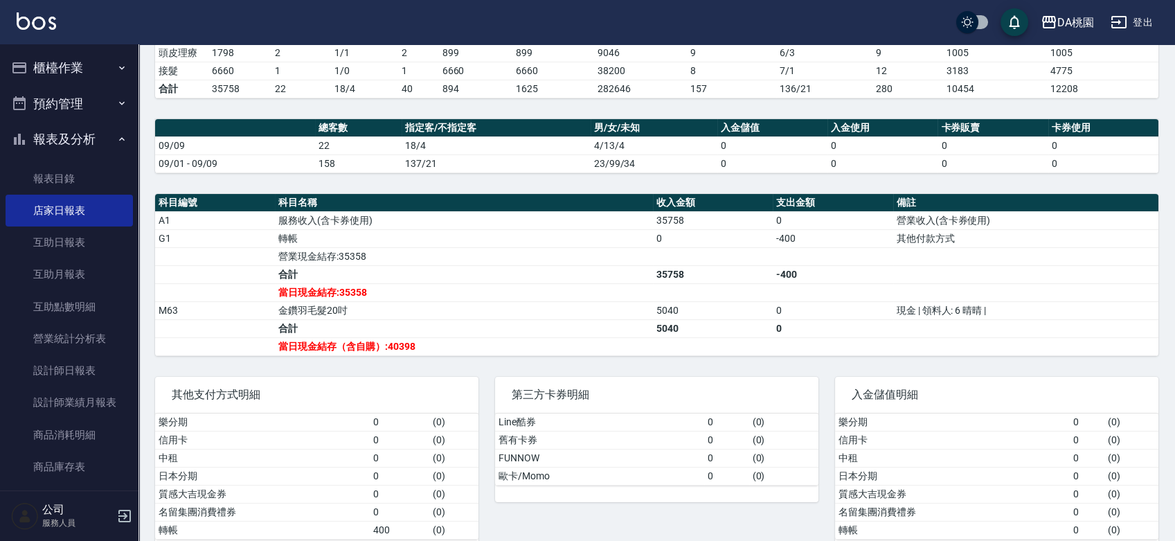
scroll to position [307, 0]
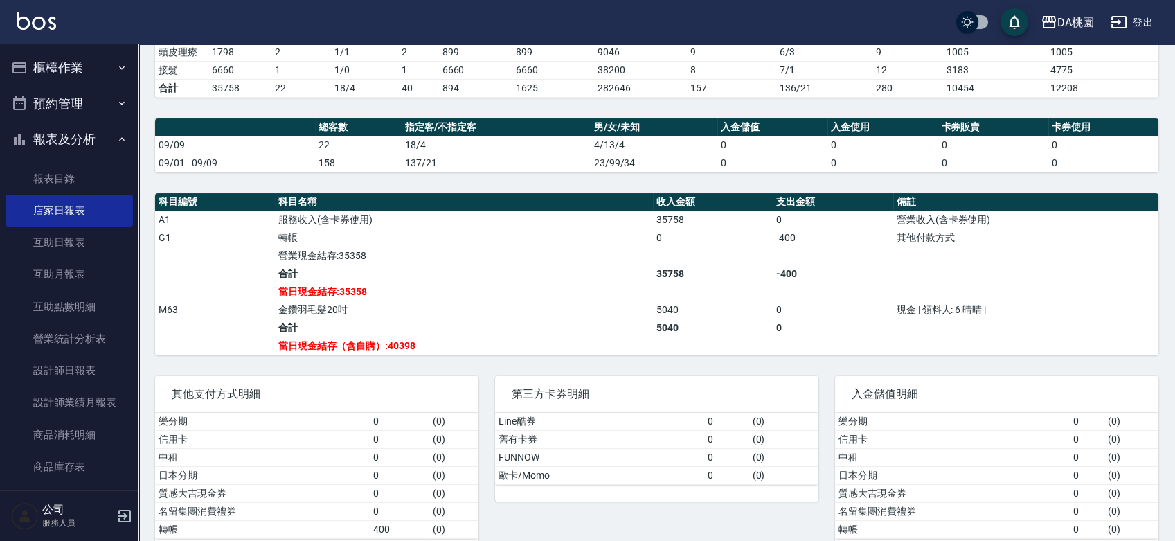
click at [51, 72] on button "櫃檯作業" at bounding box center [69, 68] width 127 height 36
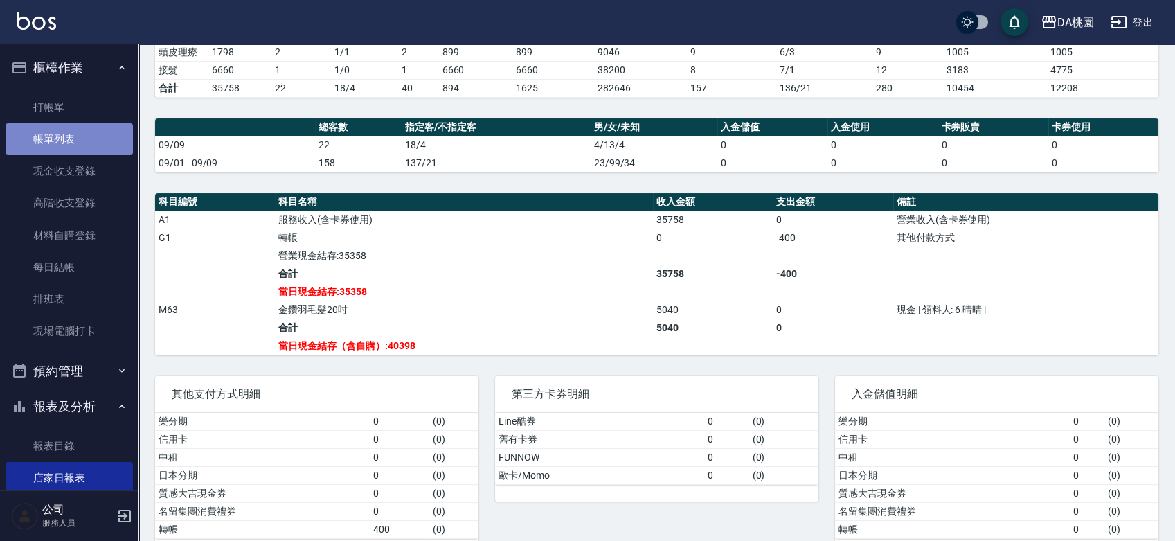
click at [69, 141] on link "帳單列表" at bounding box center [69, 139] width 127 height 32
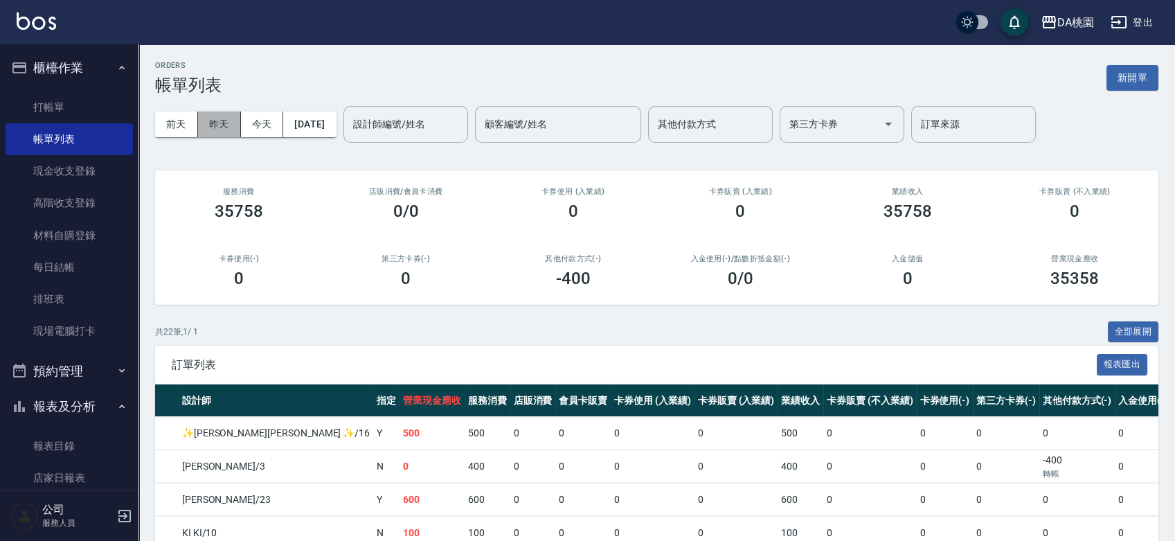
click at [228, 119] on button "昨天" at bounding box center [219, 124] width 43 height 26
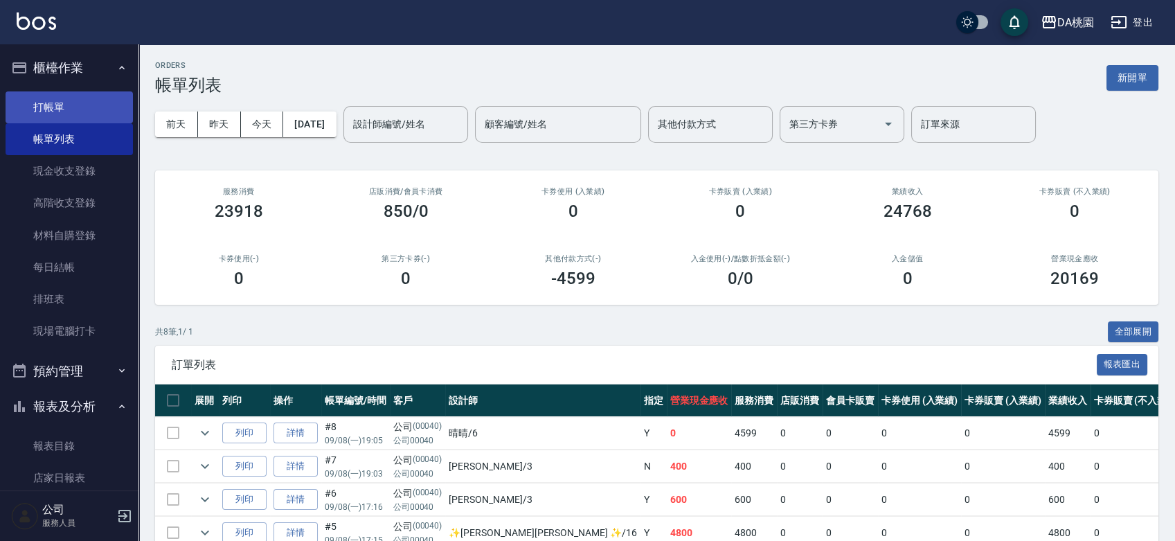
click at [76, 104] on link "打帳單" at bounding box center [69, 107] width 127 height 32
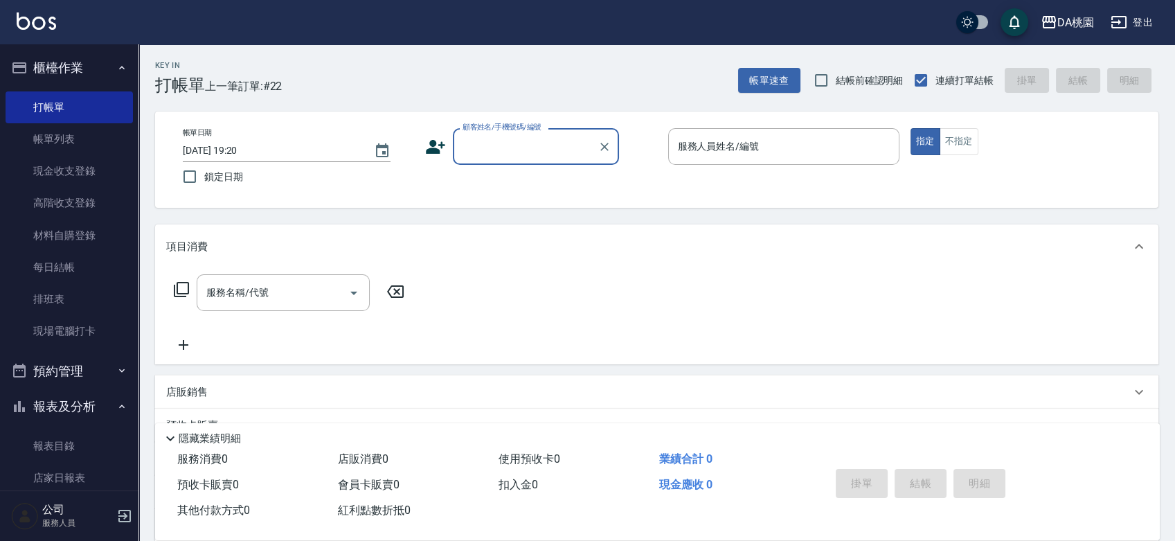
click at [640, 217] on div "Key In 打帳單 上一筆訂單:#22 帳單速查 結帳前確認明細 連續打單結帳 掛單 結帳 明細 帳單日期 2025/09/09 19:20 鎖定日期 顧客…" at bounding box center [656, 391] width 1036 height 694
click at [641, 217] on div "Key In 打帳單 上一筆訂單:#22 帳單速查 結帳前確認明細 連續打單結帳 掛單 結帳 明細 帳單日期 2025/09/09 19:20 鎖定日期 顧客…" at bounding box center [656, 391] width 1036 height 694
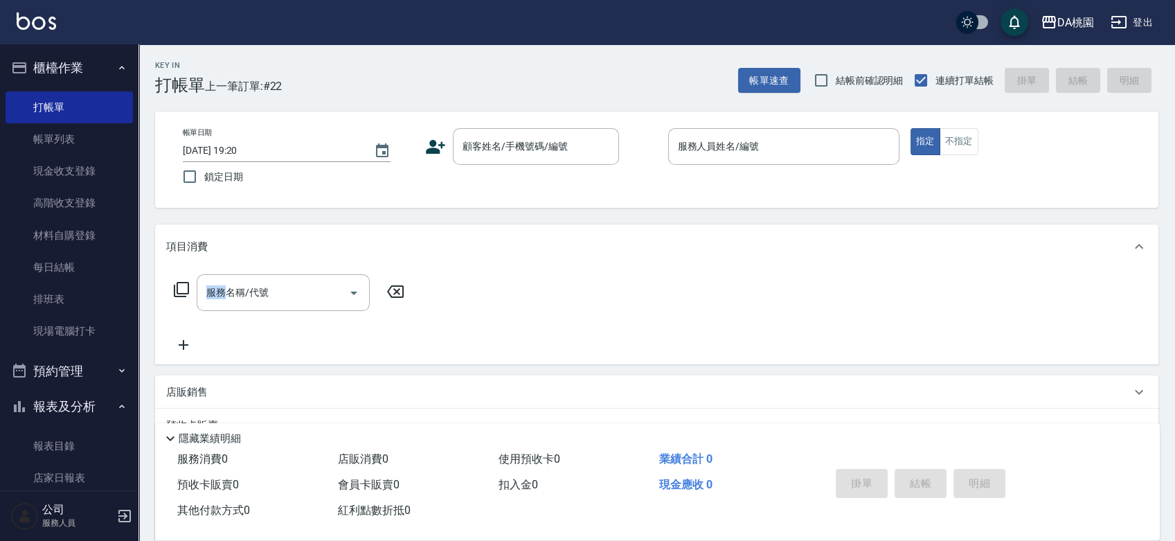
click at [641, 217] on div "Key In 打帳單 上一筆訂單:#22 帳單速查 結帳前確認明細 連續打單結帳 掛單 結帳 明細 帳單日期 2025/09/09 19:20 鎖定日期 顧客…" at bounding box center [656, 391] width 1036 height 694
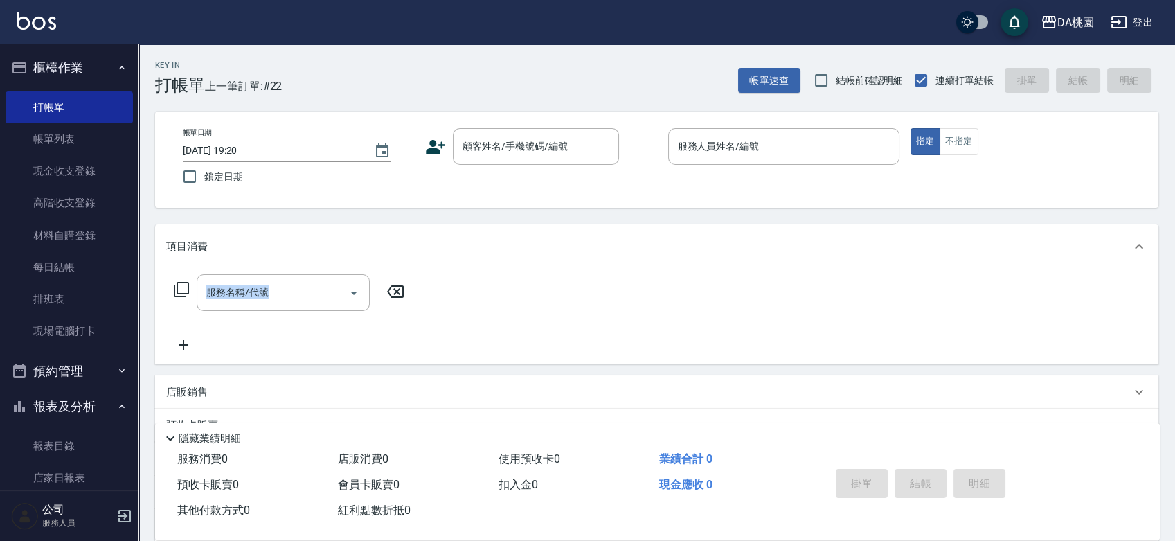
click at [641, 217] on div "Key In 打帳單 上一筆訂單:#22 帳單速查 結帳前確認明細 連續打單結帳 掛單 結帳 明細 帳單日期 2025/09/09 19:20 鎖定日期 顧客…" at bounding box center [656, 391] width 1036 height 694
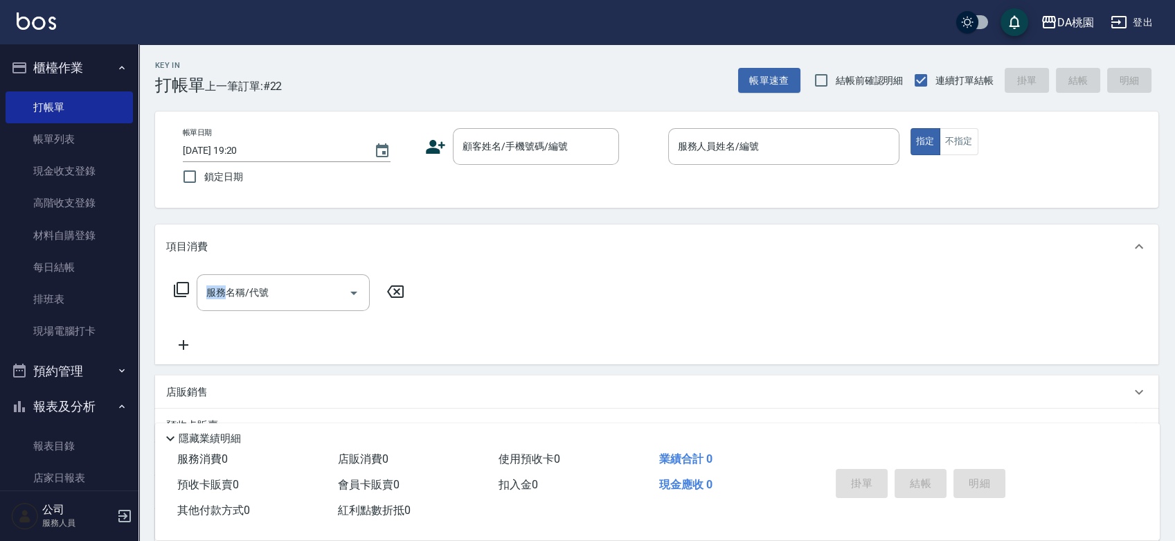
click at [641, 217] on div "Key In 打帳單 上一筆訂單:#22 帳單速查 結帳前確認明細 連續打單結帳 掛單 結帳 明細 帳單日期 2025/09/09 19:20 鎖定日期 顧客…" at bounding box center [656, 391] width 1036 height 694
click at [33, 145] on link "帳單列表" at bounding box center [69, 139] width 127 height 32
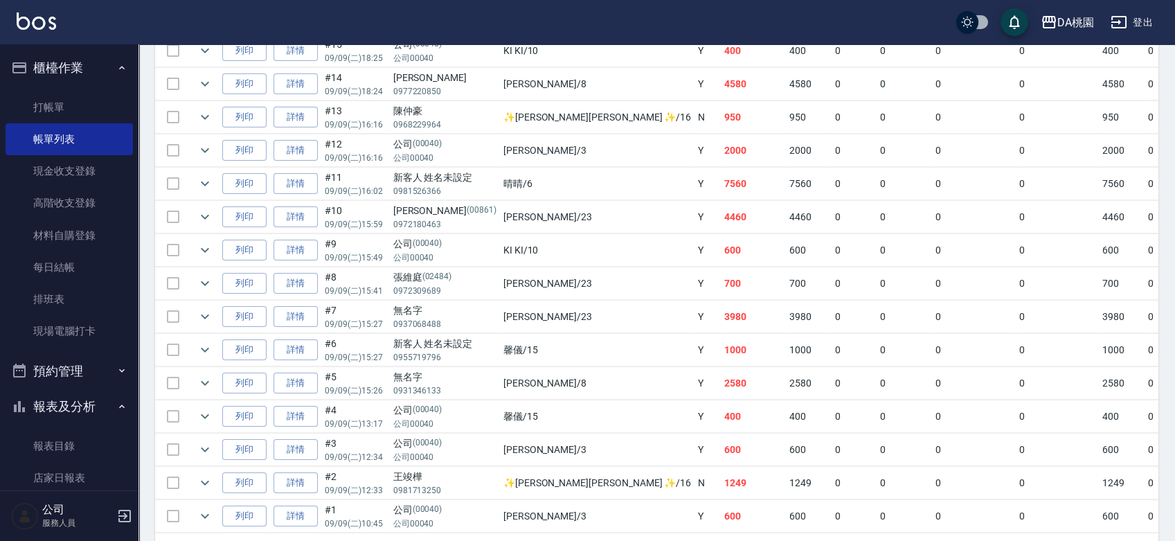
scroll to position [307, 0]
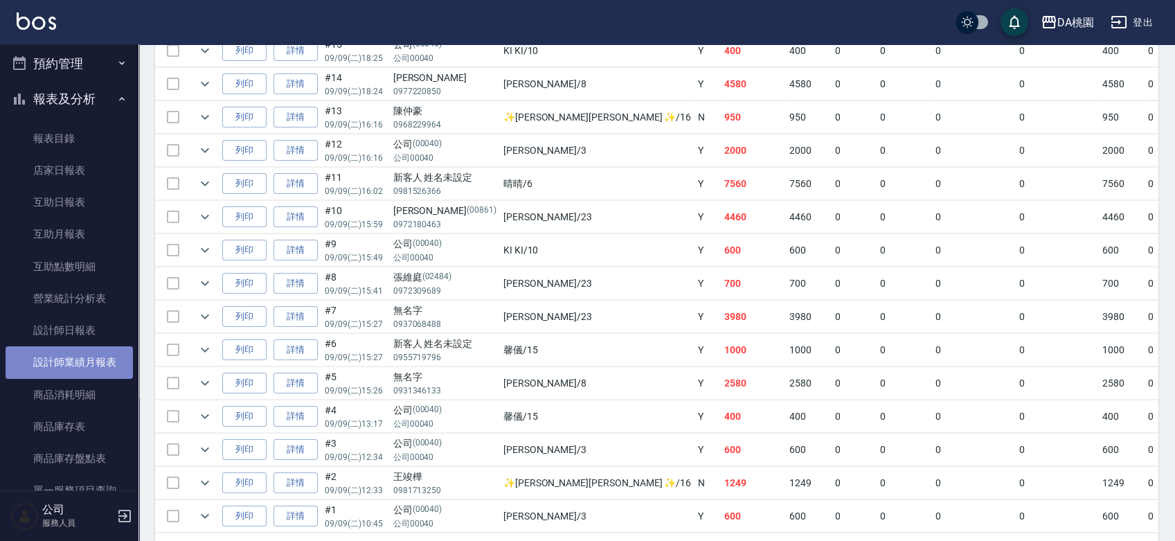
click at [104, 349] on link "設計師業績月報表" at bounding box center [69, 362] width 127 height 32
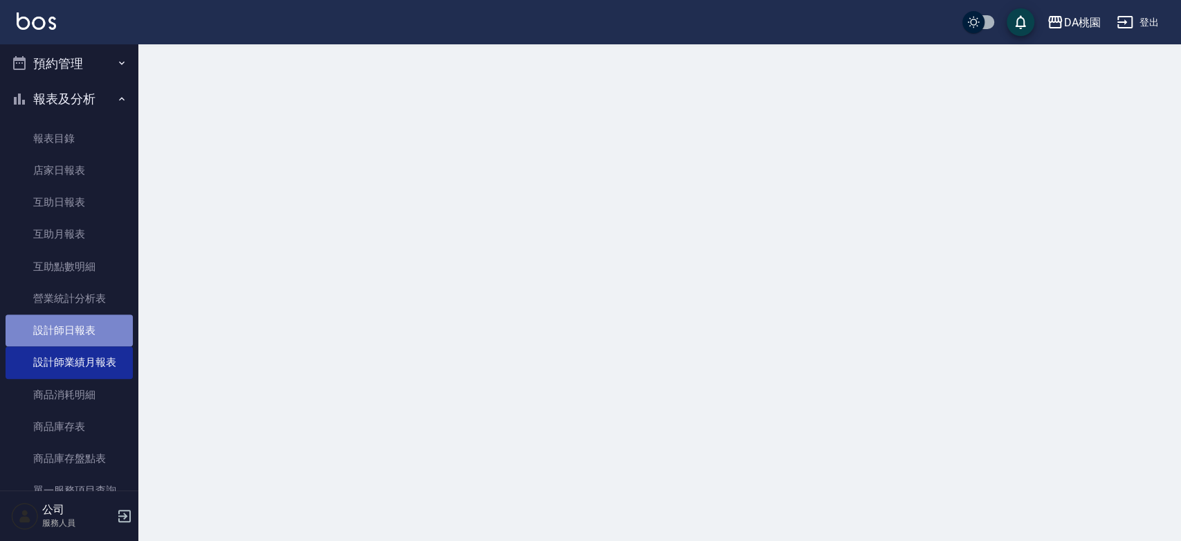
click at [97, 331] on link "設計師日報表" at bounding box center [69, 330] width 127 height 32
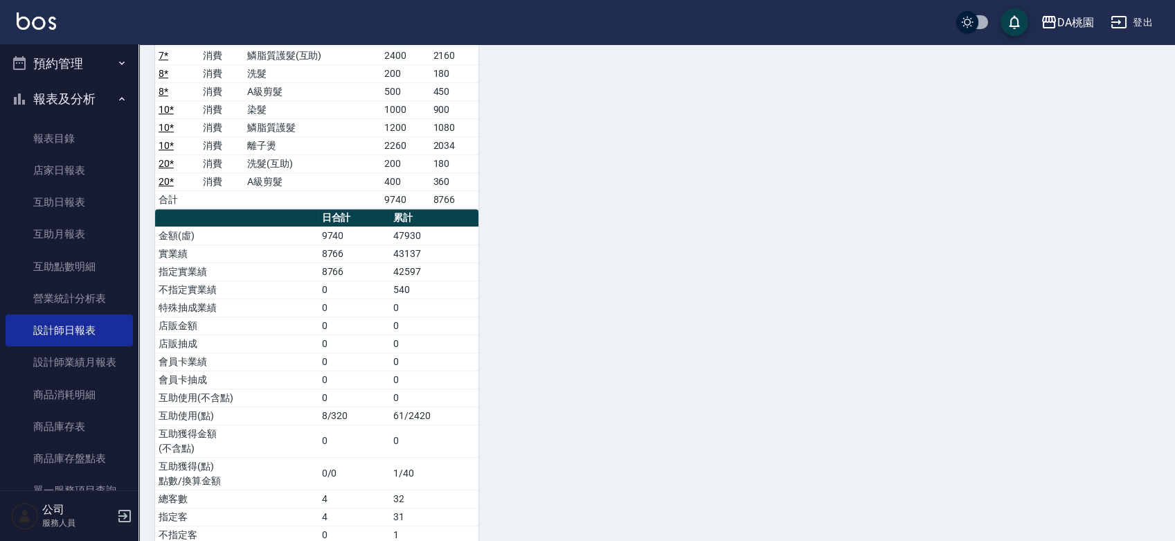
scroll to position [1374, 0]
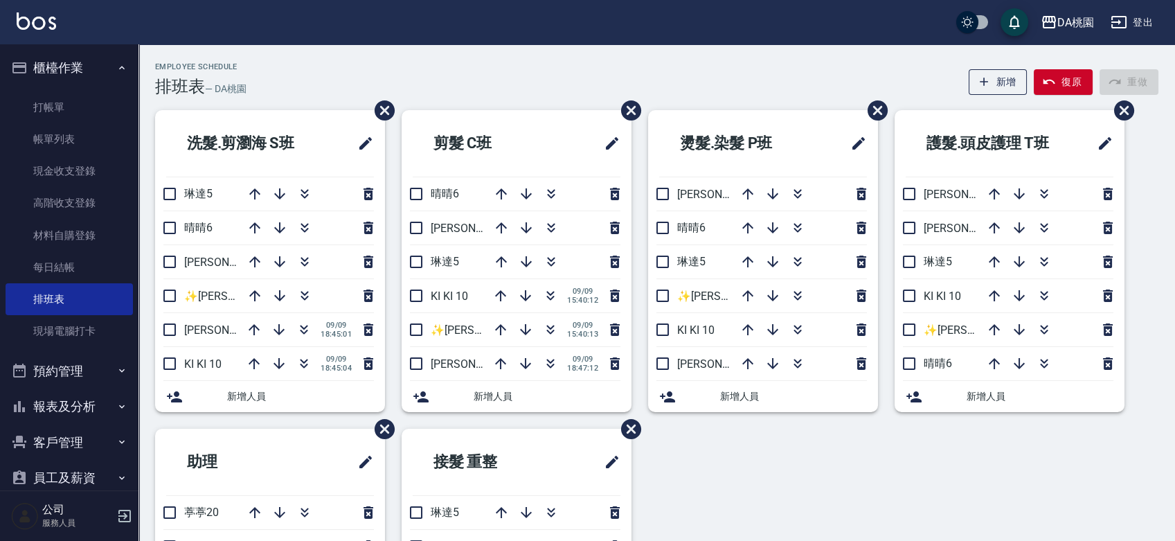
click at [451, 75] on div "Employee Schedule 排班表 — DA桃園 新增 復原 重做" at bounding box center [656, 79] width 1003 height 34
